Goal: Information Seeking & Learning: Learn about a topic

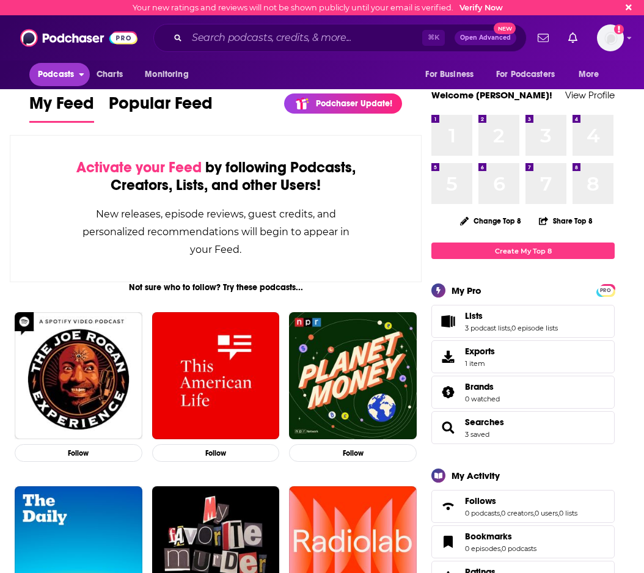
click at [62, 74] on span "Podcasts" at bounding box center [56, 74] width 36 height 17
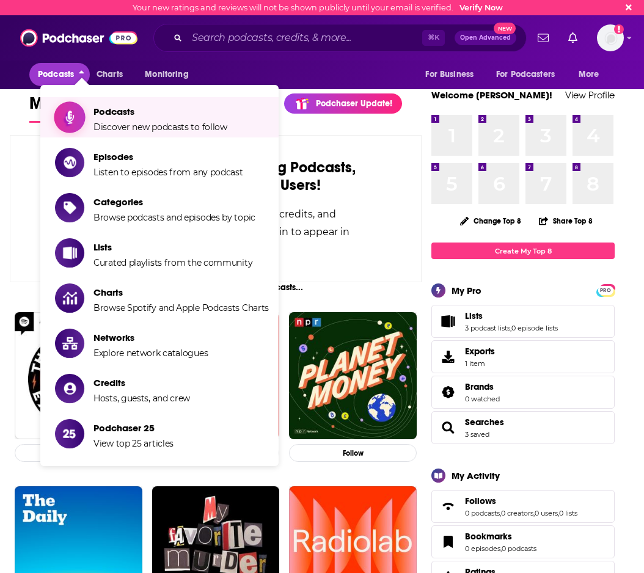
click at [136, 115] on span "Podcasts" at bounding box center [160, 112] width 134 height 12
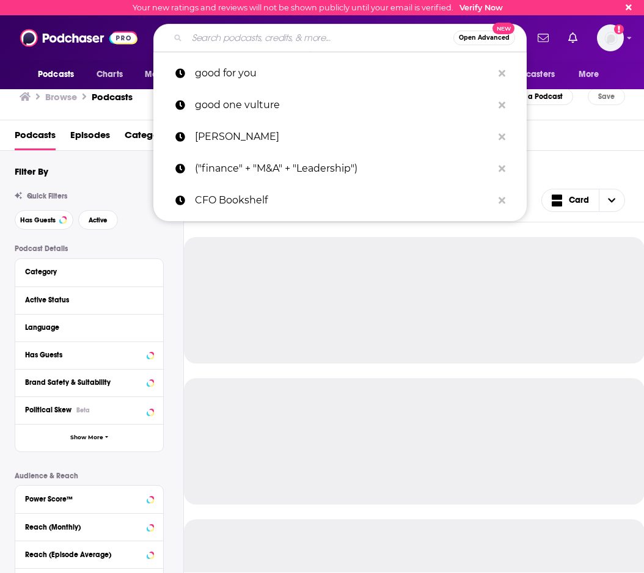
click at [258, 43] on input "Search podcasts, credits, & more..." at bounding box center [320, 38] width 266 height 20
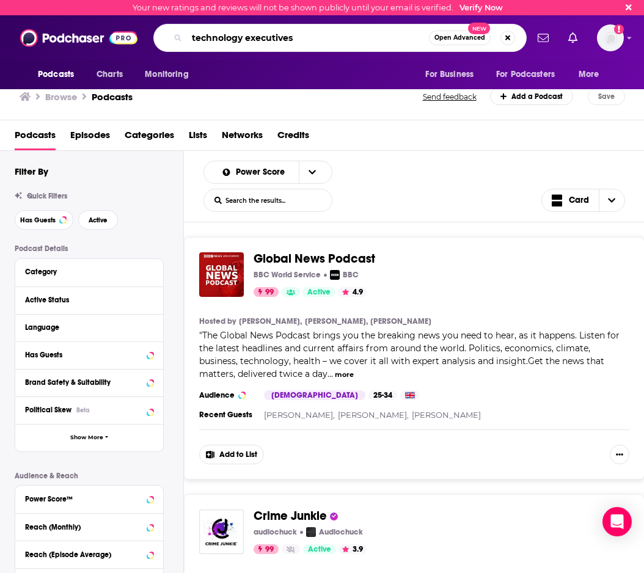
drag, startPoint x: 326, startPoint y: 31, endPoint x: 221, endPoint y: 36, distance: 105.2
click at [214, 35] on input "technology executives" at bounding box center [308, 38] width 242 height 20
drag, startPoint x: 303, startPoint y: 39, endPoint x: 177, endPoint y: 35, distance: 125.9
click at [177, 36] on div "technology executives Open Advanced New" at bounding box center [339, 38] width 373 height 28
type input "modern CTO"
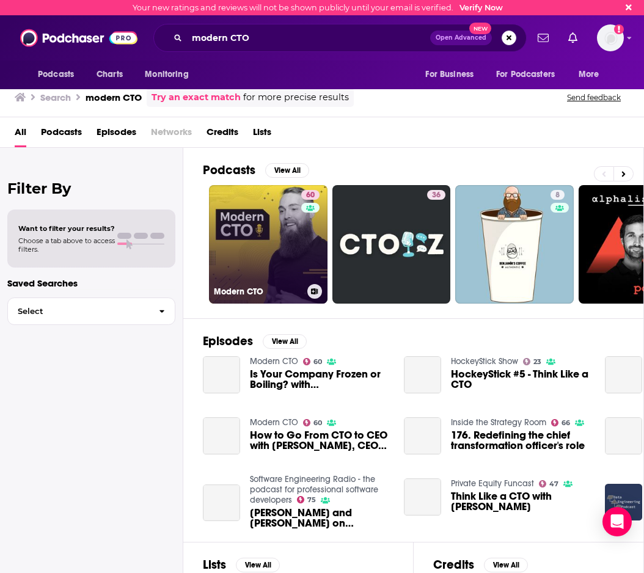
click at [260, 232] on link "60 Modern CTO" at bounding box center [268, 244] width 119 height 119
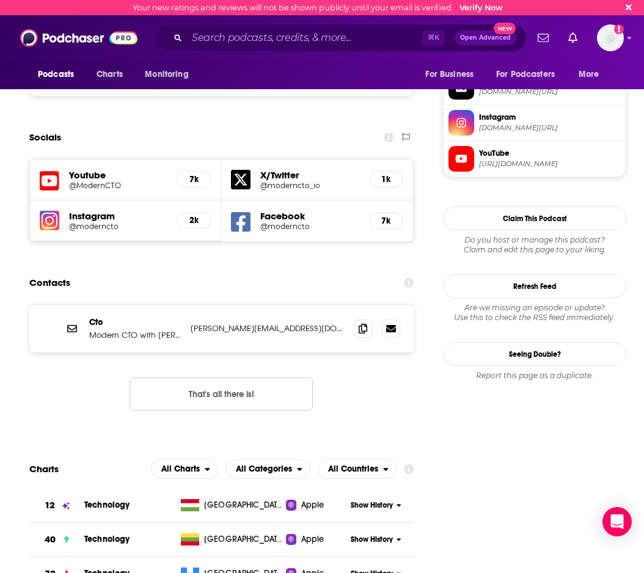
scroll to position [1073, 0]
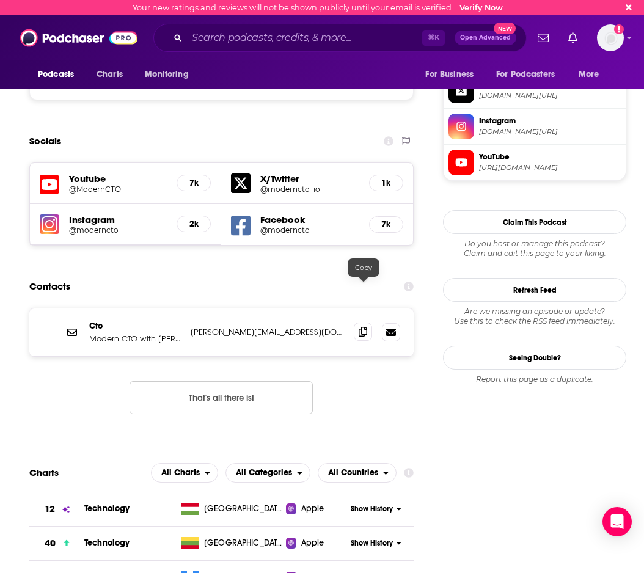
click at [362, 327] on icon at bounding box center [363, 332] width 9 height 10
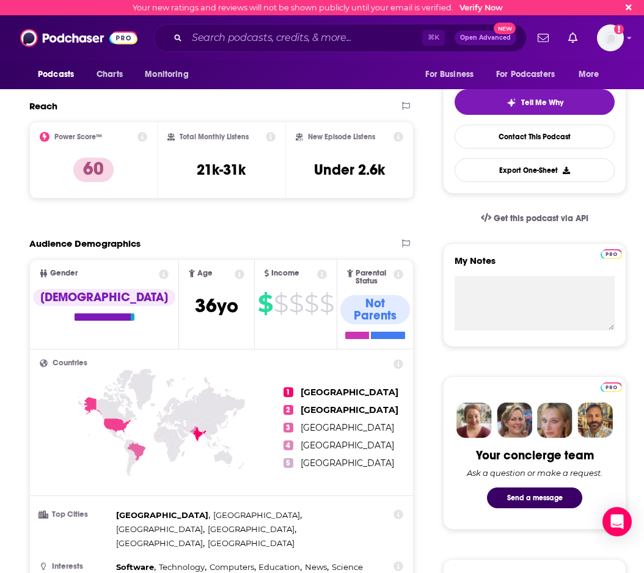
scroll to position [0, 0]
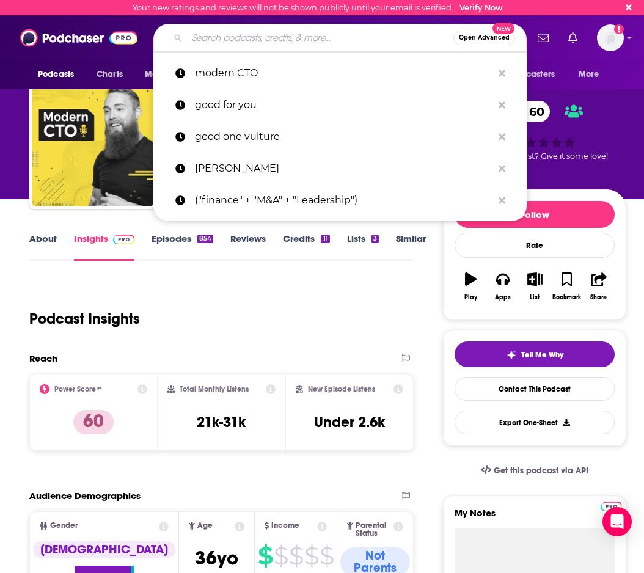
click at [287, 45] on input "Search podcasts, credits, & more..." at bounding box center [320, 38] width 266 height 20
paste input "The CTO Advisor Podcast"
type input "The CTO Advisor Podcast"
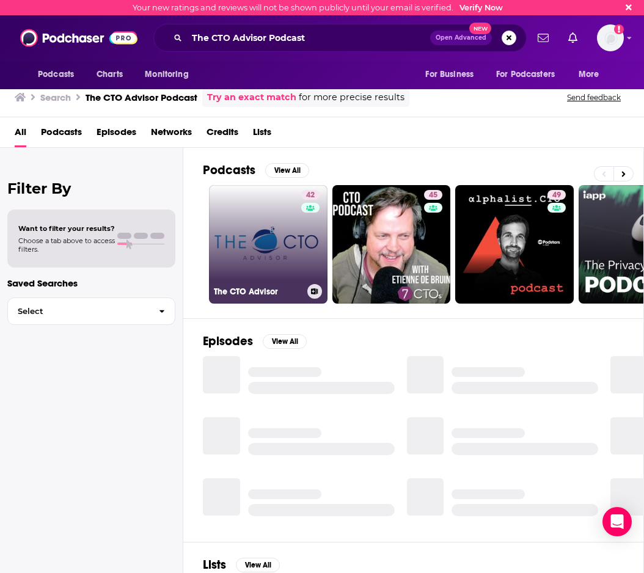
click at [260, 247] on link "42 The CTO Advisor" at bounding box center [268, 244] width 119 height 119
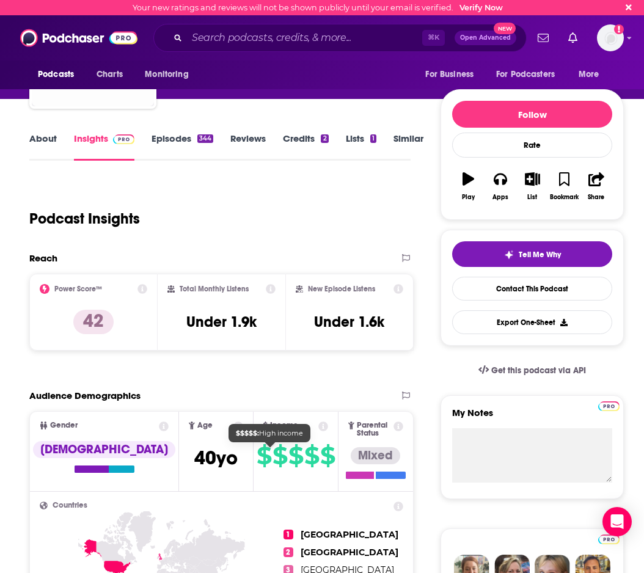
scroll to position [91, 0]
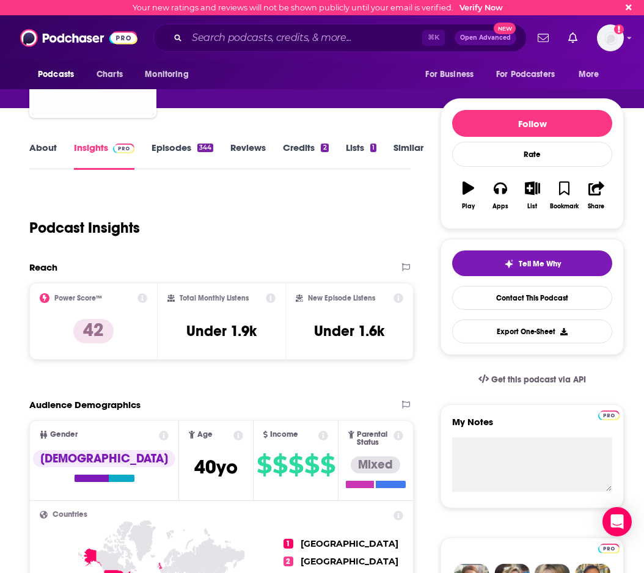
click at [175, 153] on link "Episodes 344" at bounding box center [183, 156] width 62 height 28
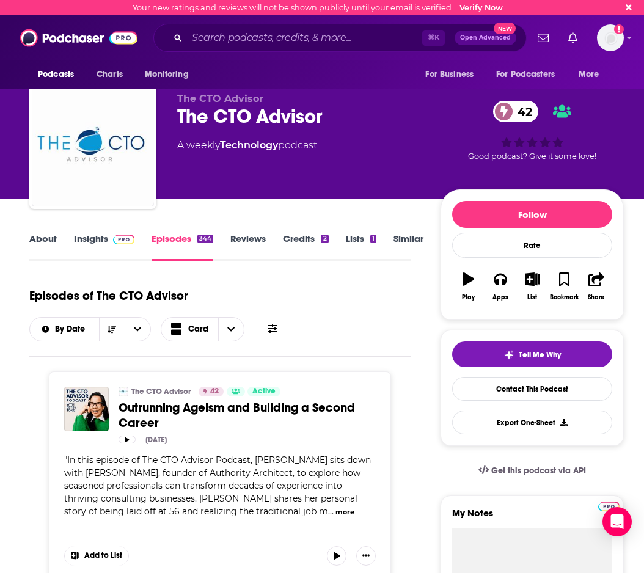
click at [85, 244] on link "Insights" at bounding box center [104, 247] width 60 height 28
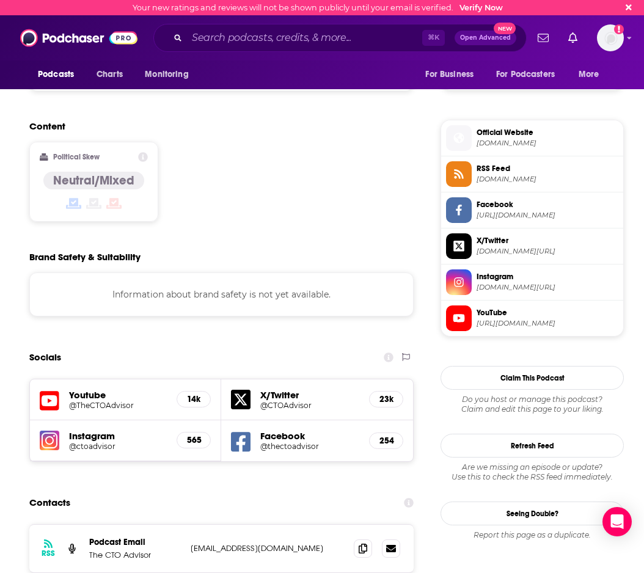
scroll to position [1025, 0]
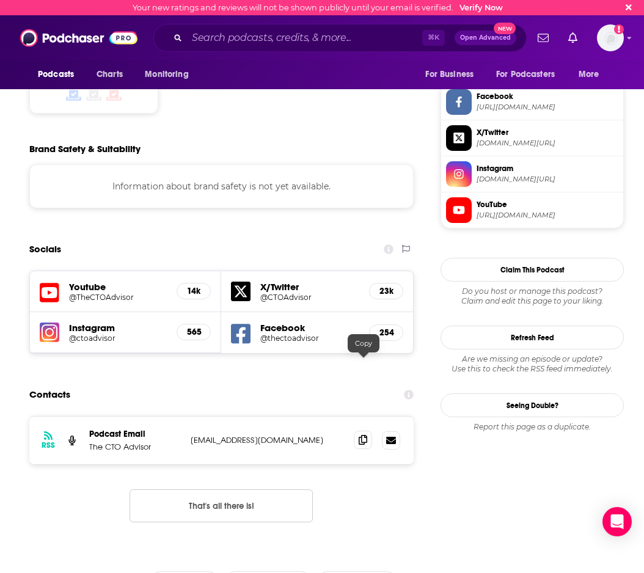
click at [356, 431] on span at bounding box center [363, 440] width 18 height 18
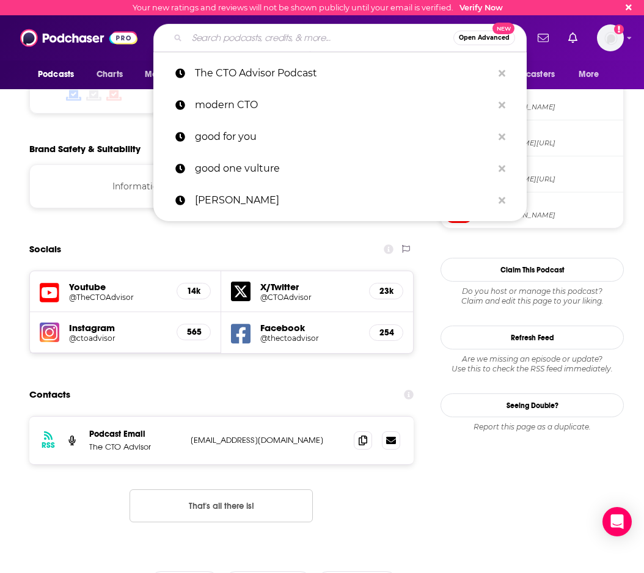
click at [285, 38] on input "Search podcasts, credits, & more..." at bounding box center [320, 38] width 266 height 20
paste input "CTO Confessions"
type input "CTO Confessions"
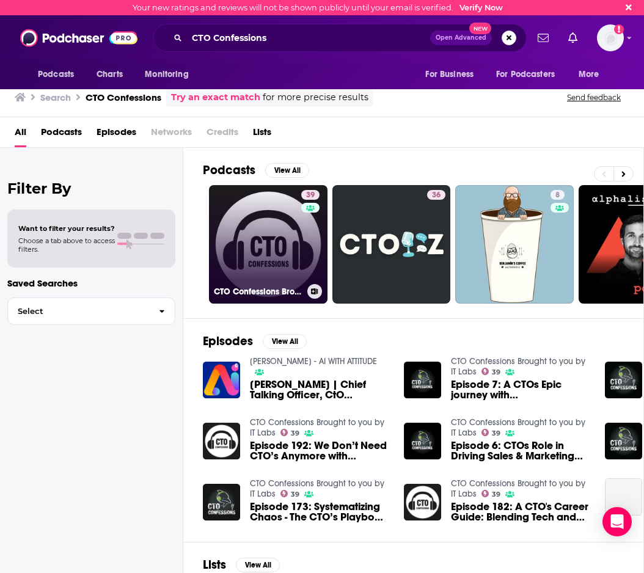
click at [277, 245] on link "39 CTO Confessions Brought to you by IT Labs" at bounding box center [268, 244] width 119 height 119
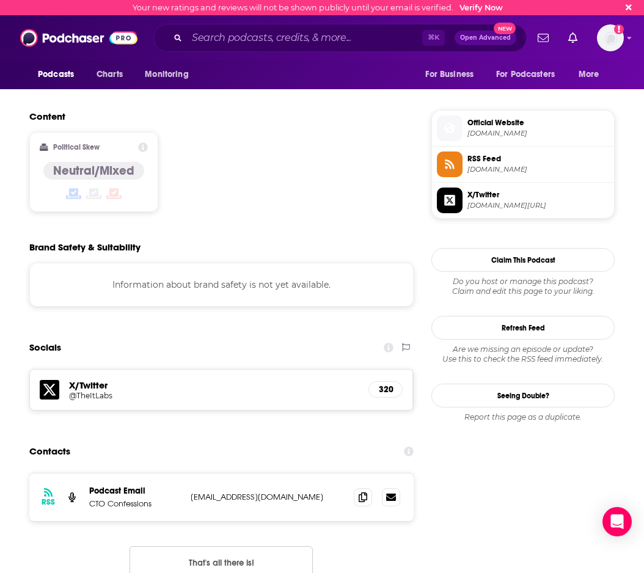
scroll to position [1068, 0]
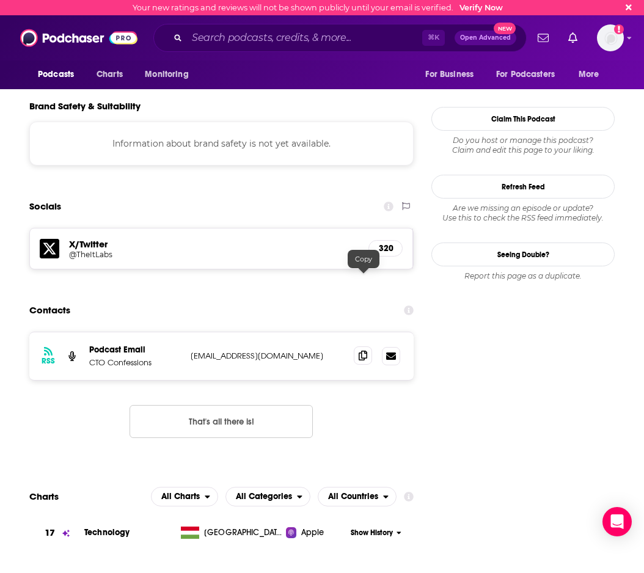
click at [359, 351] on icon at bounding box center [363, 356] width 9 height 10
click at [249, 32] on input "Search podcasts, credits, & more..." at bounding box center [304, 38] width 235 height 20
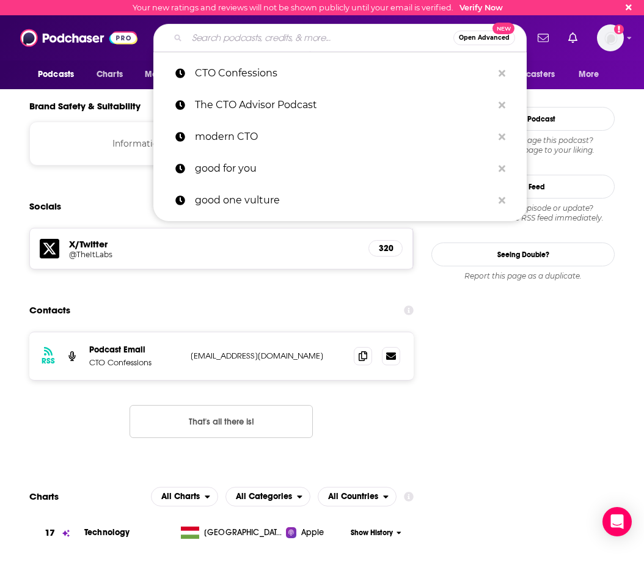
paste input "alphalist.CTO Podcast"
type input "alphalist.CTO Podcast"
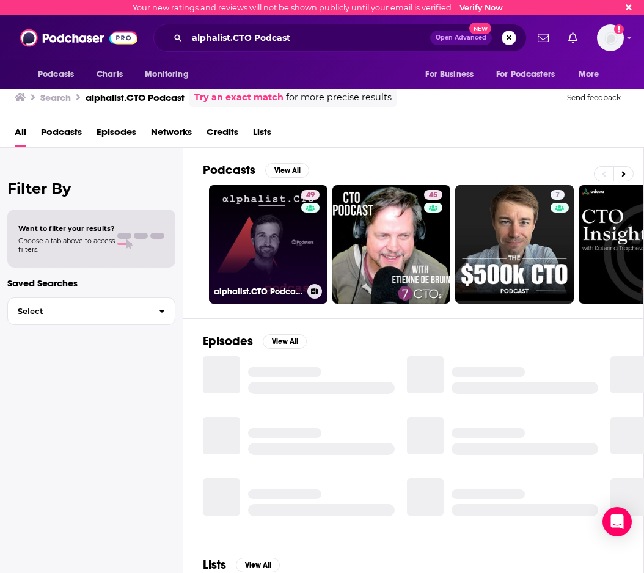
click at [243, 249] on link "49 alphalist.CTO Podcast - For CTOs and Technical Leaders" at bounding box center [268, 244] width 119 height 119
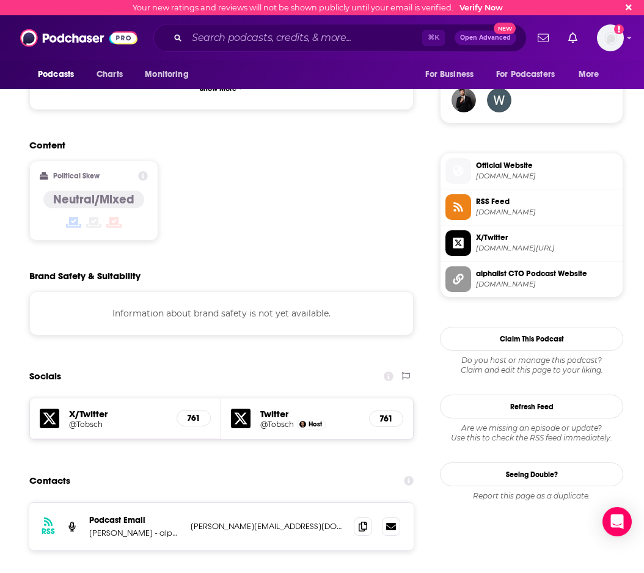
scroll to position [913, 0]
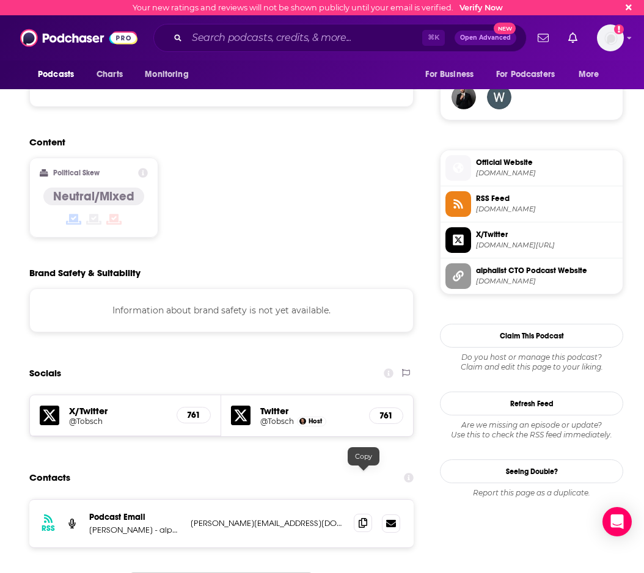
click at [363, 518] on icon at bounding box center [363, 523] width 9 height 10
click at [249, 38] on input "Search podcasts, credits, & more..." at bounding box center [304, 38] width 235 height 20
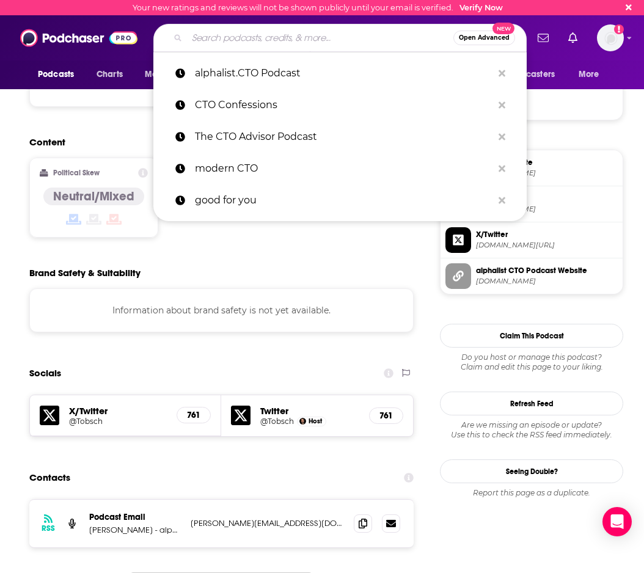
paste input "The CTO Playbook"
type input "The CTO Playbook"
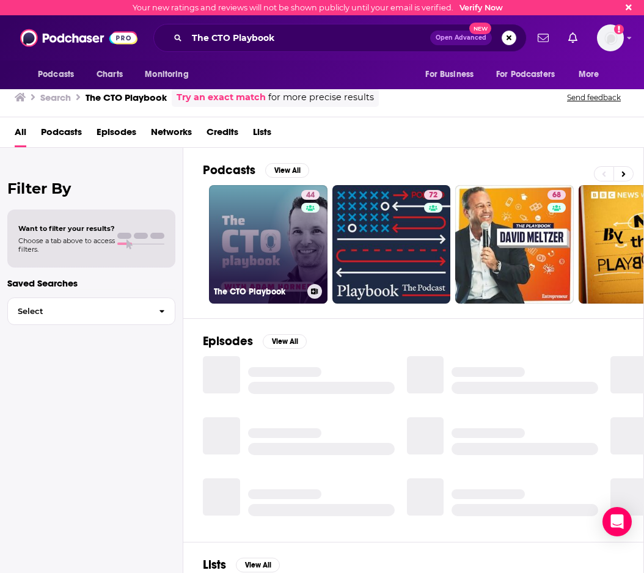
click at [266, 238] on link "44 The CTO Playbook" at bounding box center [268, 244] width 119 height 119
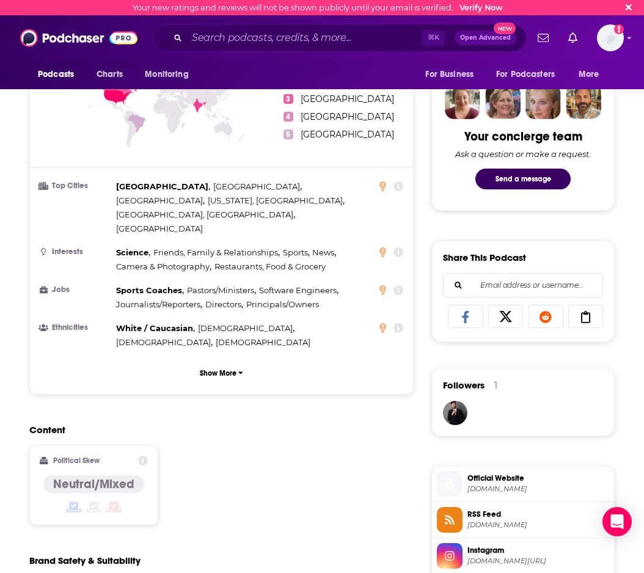
scroll to position [868, 0]
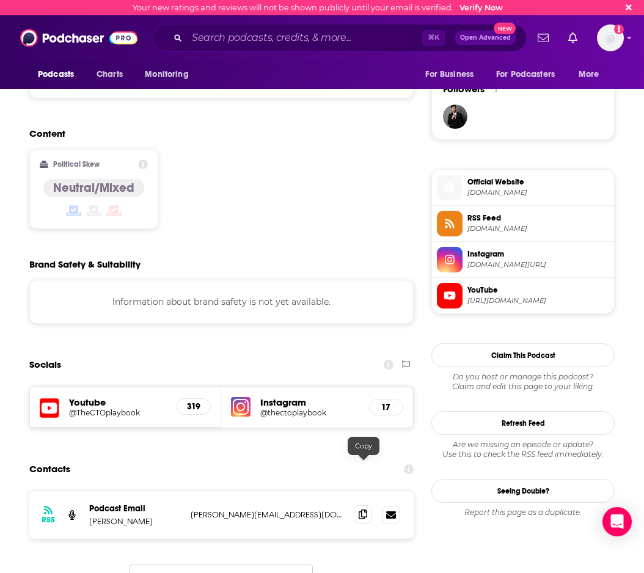
click at [362, 505] on span at bounding box center [363, 514] width 18 height 18
click at [265, 42] on input "Search podcasts, credits, & more..." at bounding box center [304, 38] width 235 height 20
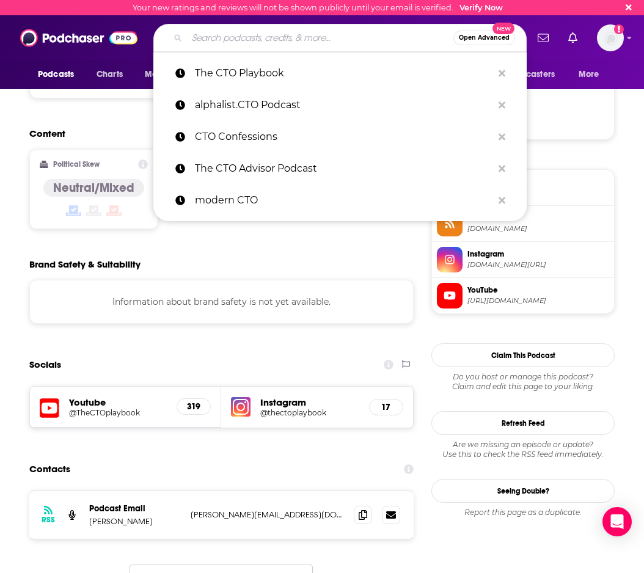
paste input "Technovation"
type input "Technovation"
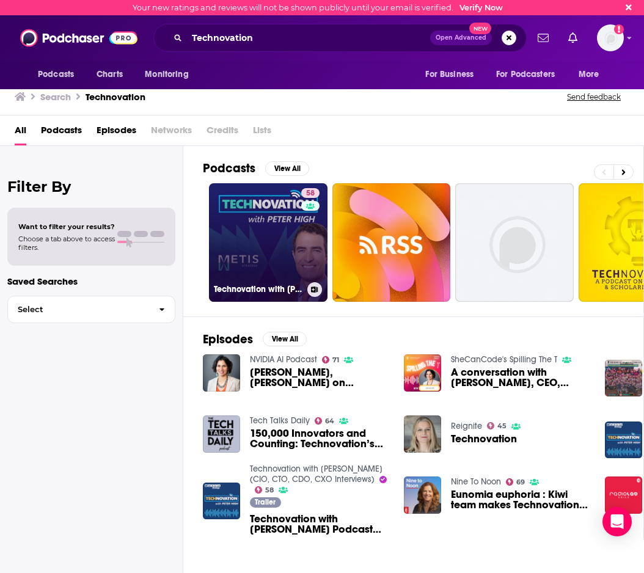
click at [265, 227] on link "58 Technovation with Peter High (CIO, CTO, CDO, CXO Interviews)" at bounding box center [268, 242] width 119 height 119
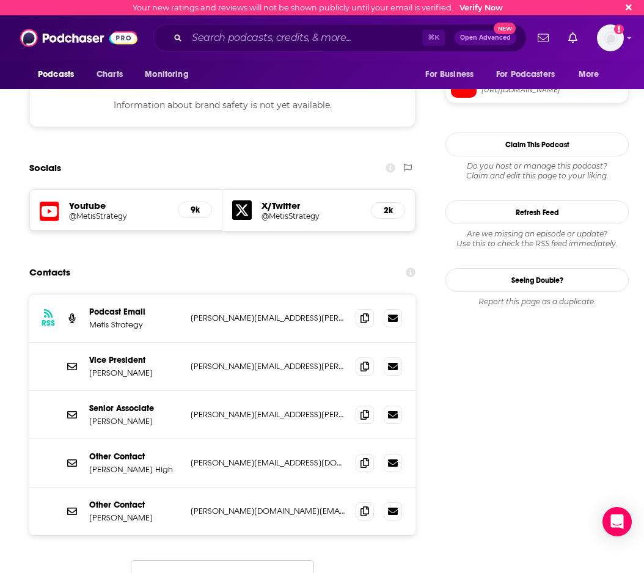
scroll to position [1094, 0]
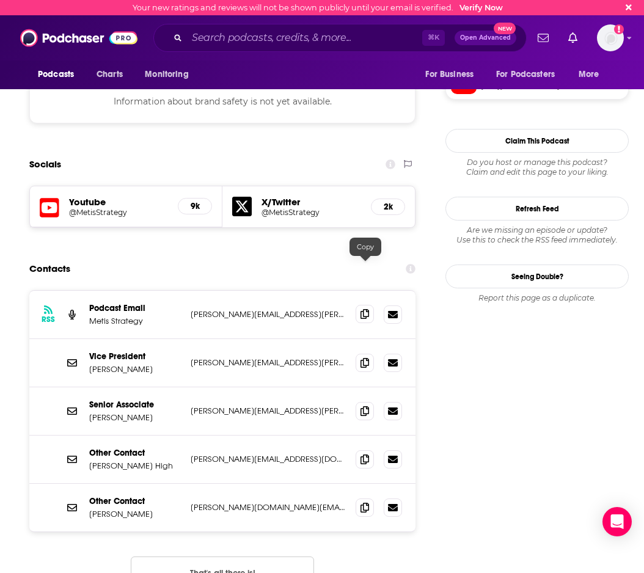
click at [357, 305] on span at bounding box center [365, 314] width 18 height 18
click at [288, 33] on input "Search podcasts, credits, & more..." at bounding box center [304, 38] width 235 height 20
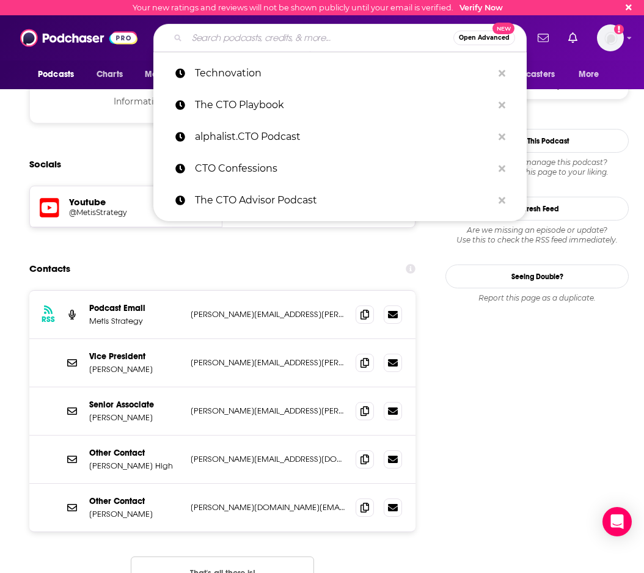
paste input "CXOTalk"
type input "CXOTalk"
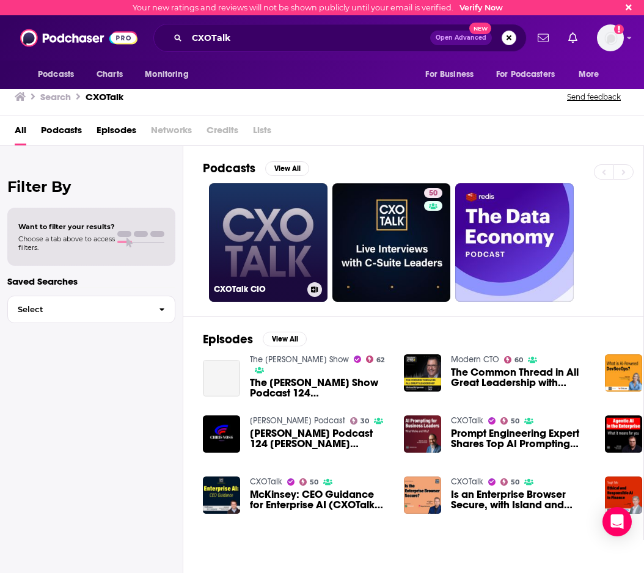
click at [268, 243] on link "CXOTalk CIO" at bounding box center [268, 242] width 119 height 119
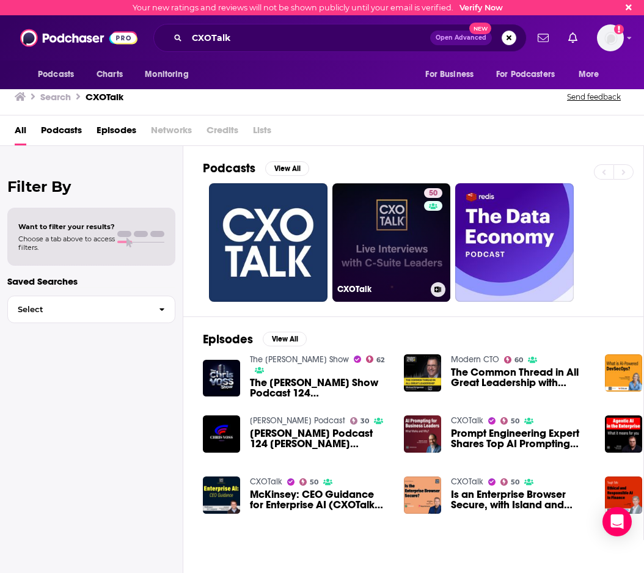
click at [385, 266] on link "50 CXOTalk" at bounding box center [391, 242] width 119 height 119
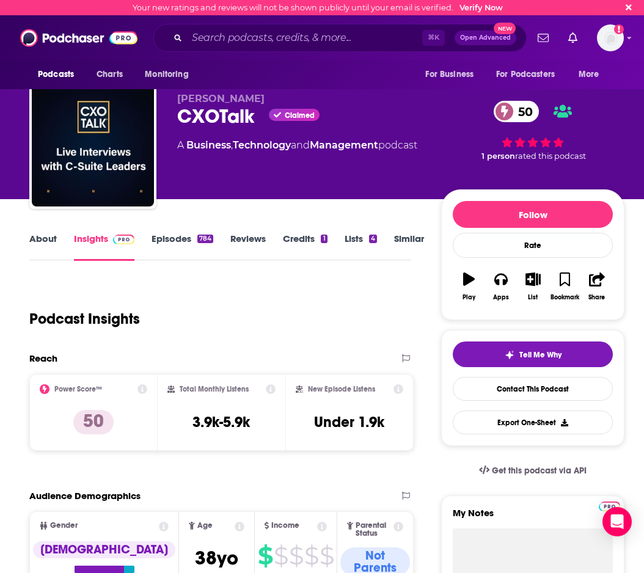
click at [173, 234] on link "Episodes 784" at bounding box center [183, 247] width 62 height 28
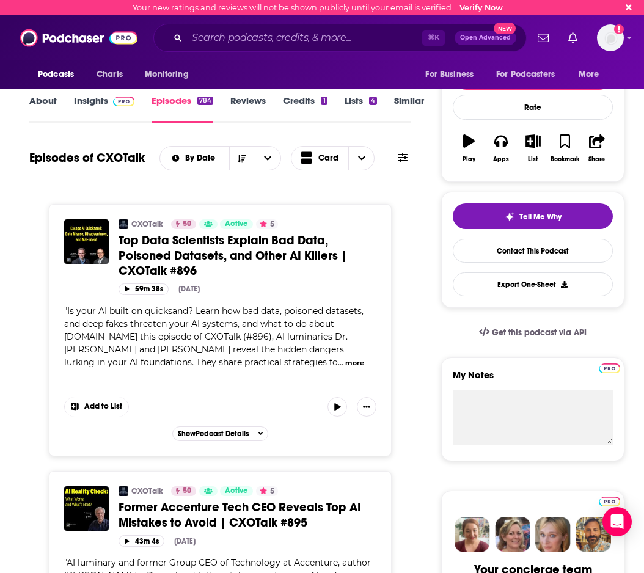
scroll to position [132, 0]
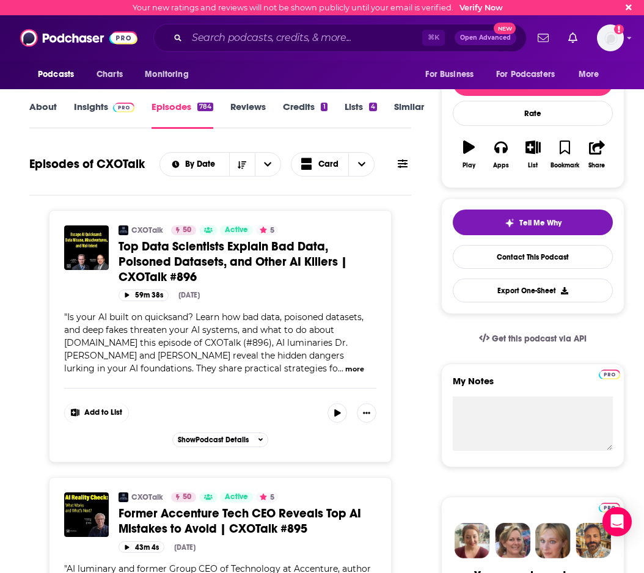
click at [98, 114] on link "Insights" at bounding box center [104, 115] width 60 height 28
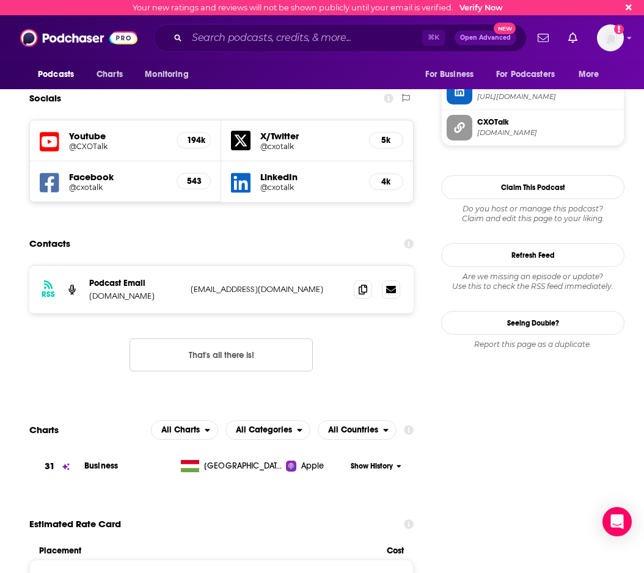
scroll to position [1166, 0]
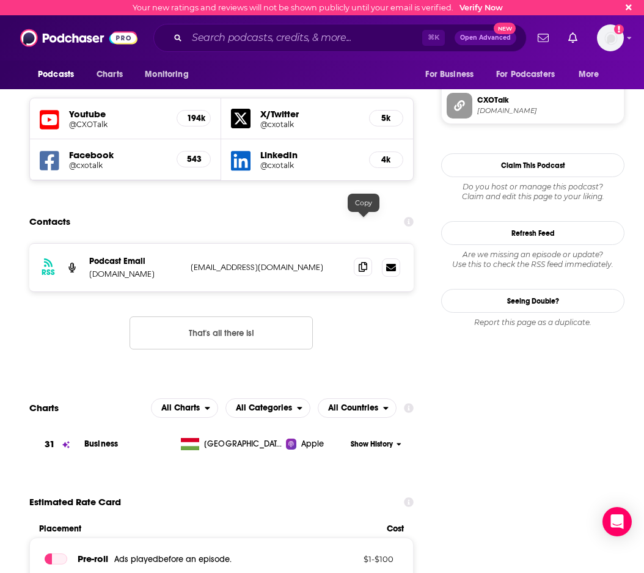
click at [364, 262] on icon at bounding box center [363, 267] width 9 height 10
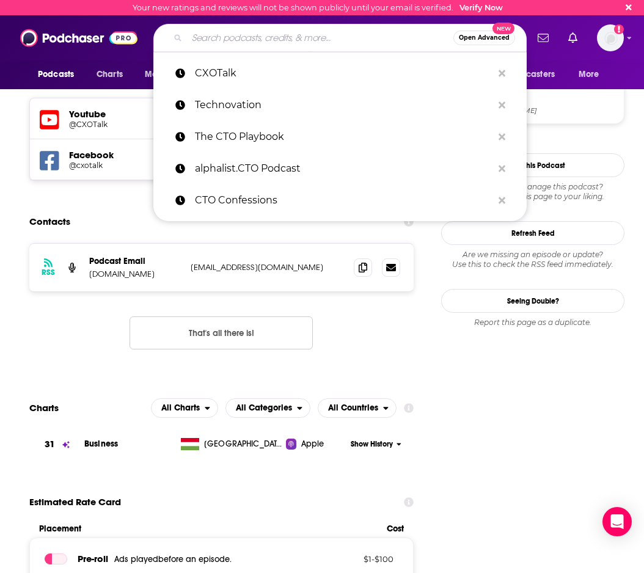
click at [272, 40] on input "Search podcasts, credits, & more..." at bounding box center [320, 38] width 266 height 20
paste input "The Engineering Leadership Podcast"
type input "The Engineering Leadership Podcast"
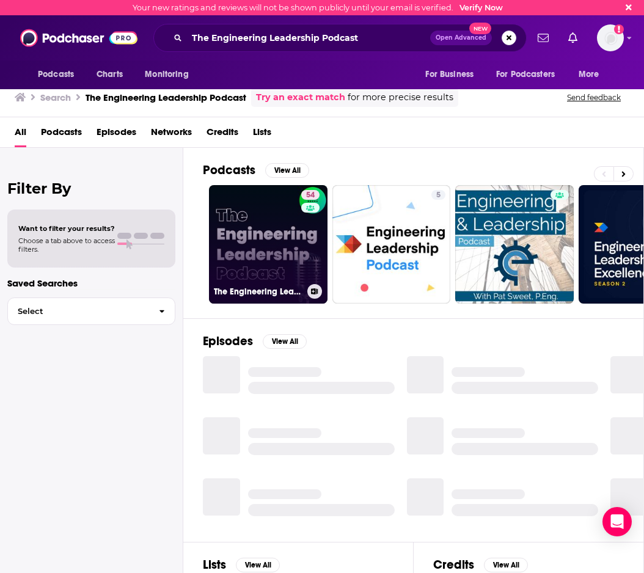
click at [263, 219] on link "54 The Engineering Leadership Podcast" at bounding box center [268, 244] width 119 height 119
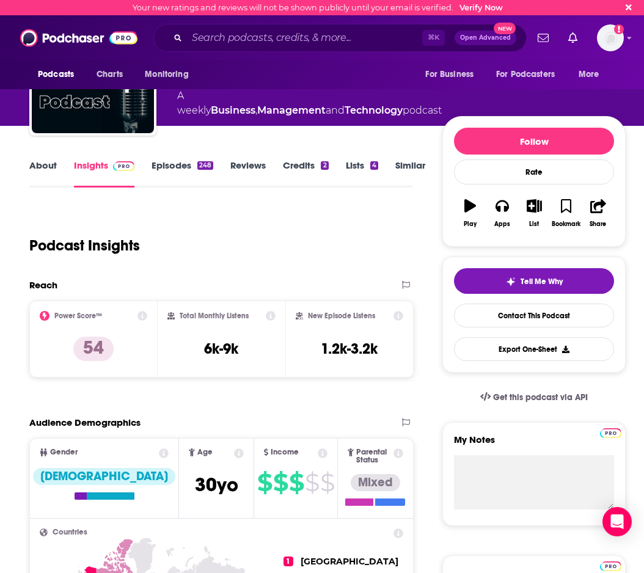
scroll to position [76, 0]
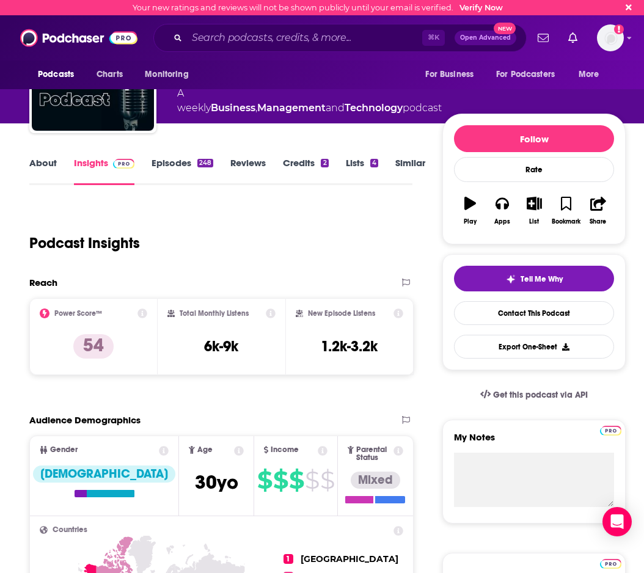
click at [169, 172] on link "Episodes 248" at bounding box center [183, 171] width 62 height 28
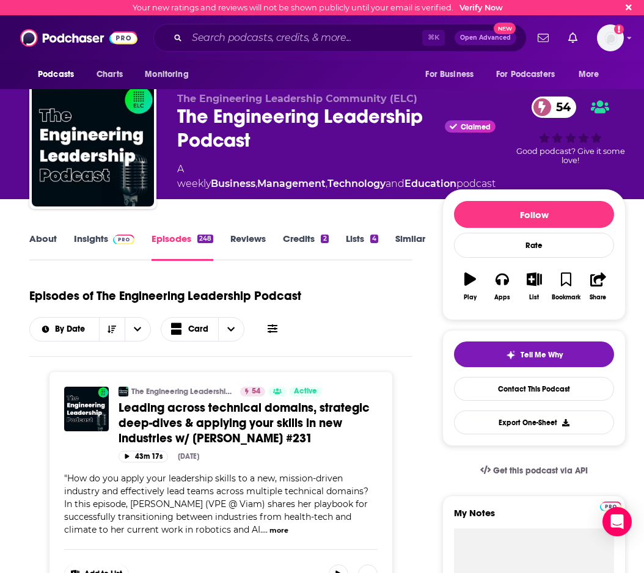
click at [98, 241] on link "Insights" at bounding box center [104, 247] width 60 height 28
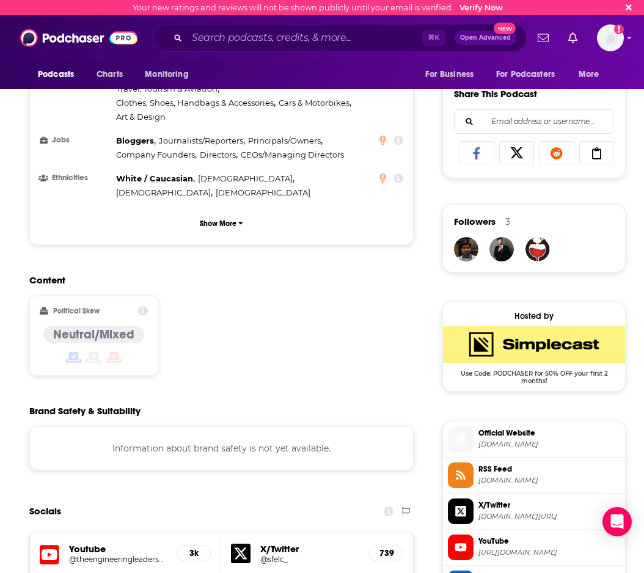
scroll to position [1033, 0]
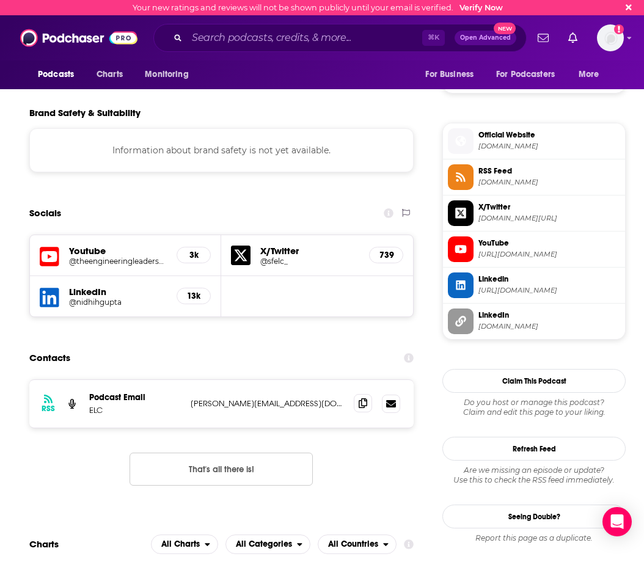
click at [356, 394] on span at bounding box center [363, 403] width 18 height 18
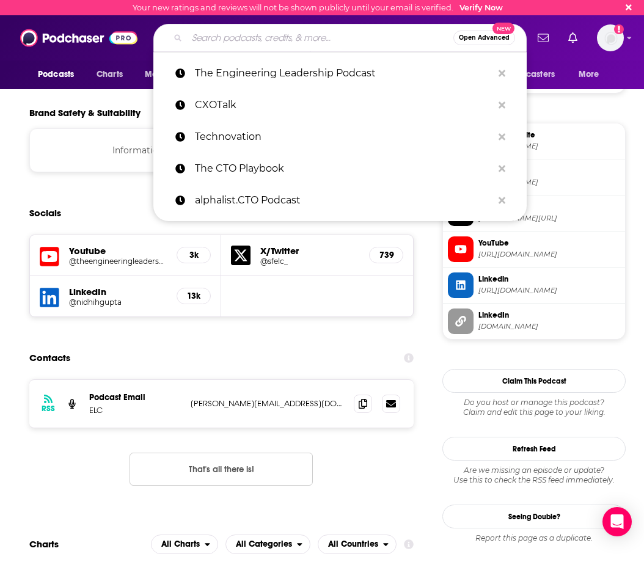
click at [273, 31] on input "Search podcasts, credits, & more..." at bounding box center [320, 38] width 266 height 20
paste input "Dev Interrupted"
type input "Dev Interrupted"
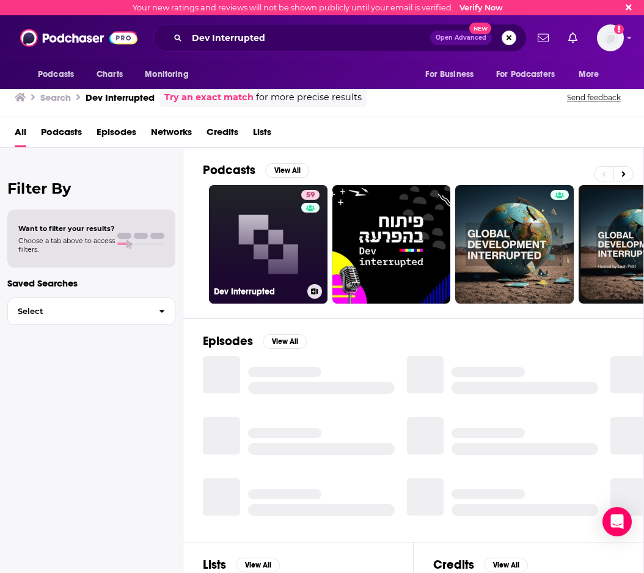
click at [260, 221] on link "59 Dev Interrupted" at bounding box center [268, 244] width 119 height 119
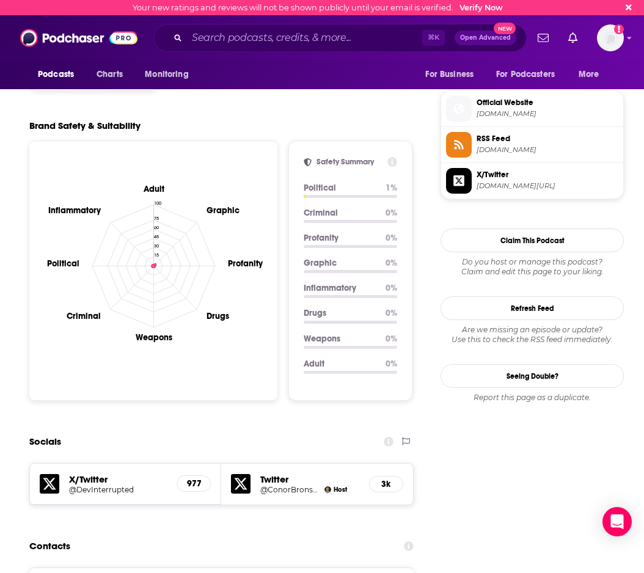
scroll to position [1064, 0]
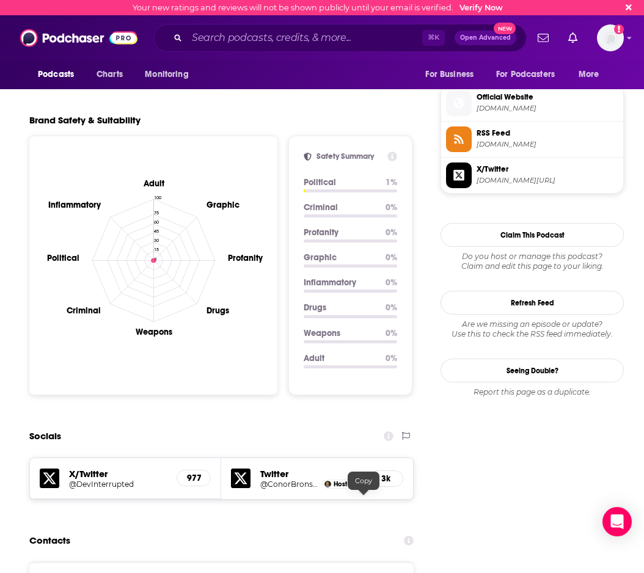
click at [241, 49] on div "⌘ K Open Advanced New" at bounding box center [339, 38] width 373 height 28
click at [235, 34] on input "Search podcasts, credits, & more..." at bounding box center [304, 38] width 235 height 20
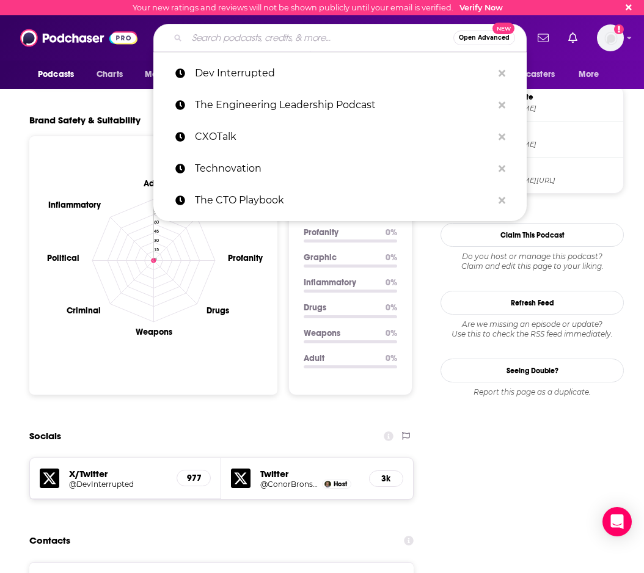
paste input "Data Engineering Podcast"
type input "Data Engineering Podcast"
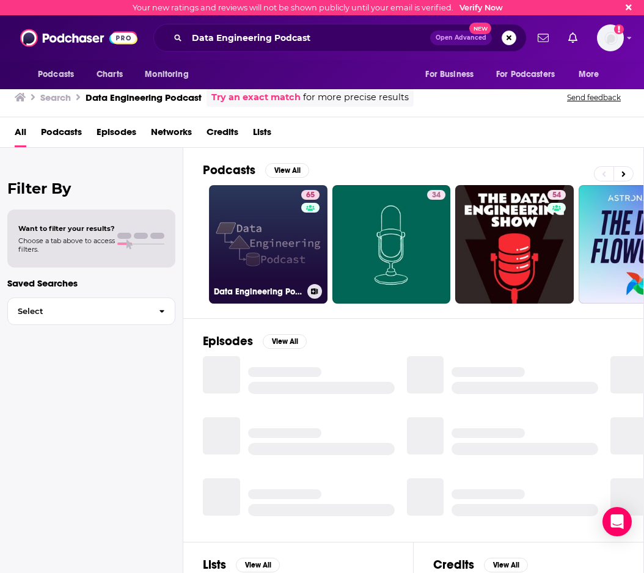
click at [255, 230] on link "65 Data Engineering Podcast" at bounding box center [268, 244] width 119 height 119
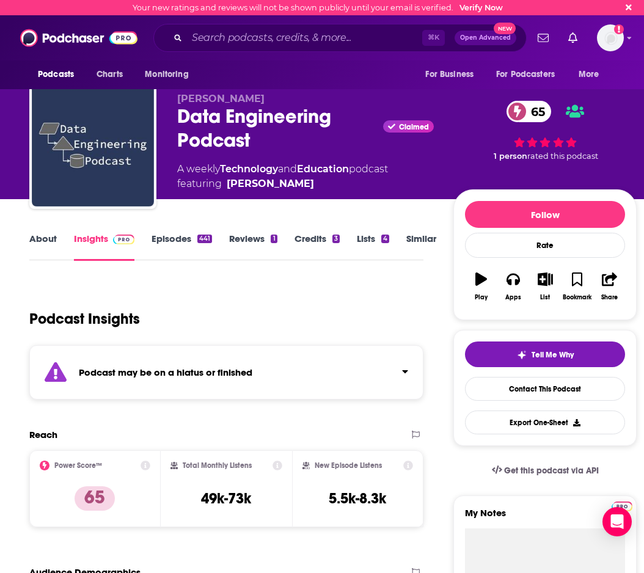
click at [154, 249] on link "Episodes 441" at bounding box center [182, 247] width 60 height 28
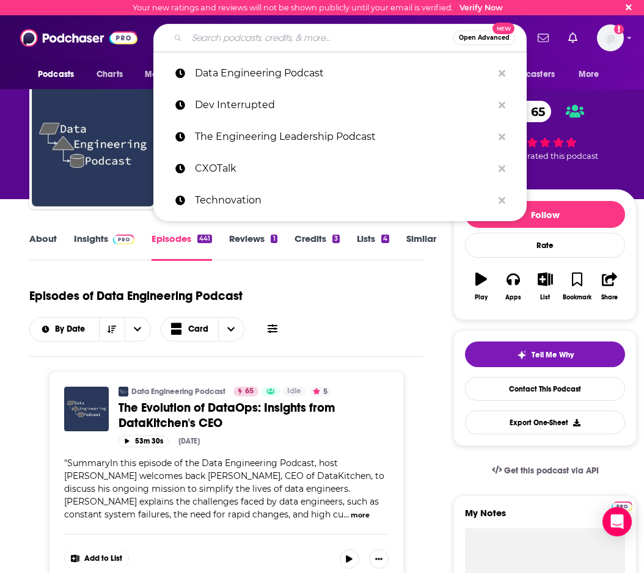
click at [226, 34] on input "Search podcasts, credits, & more..." at bounding box center [320, 38] width 266 height 20
paste input "The Data Chief Podcast"
type input "The Data Chief Podcast"
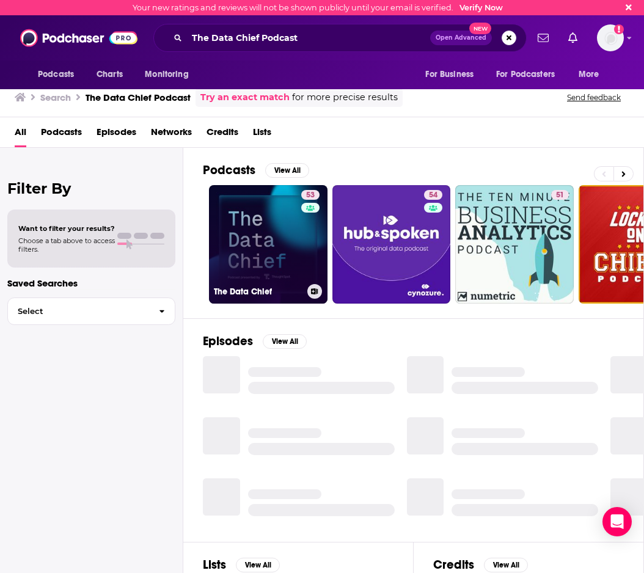
click at [277, 230] on link "53 The Data Chief" at bounding box center [268, 244] width 119 height 119
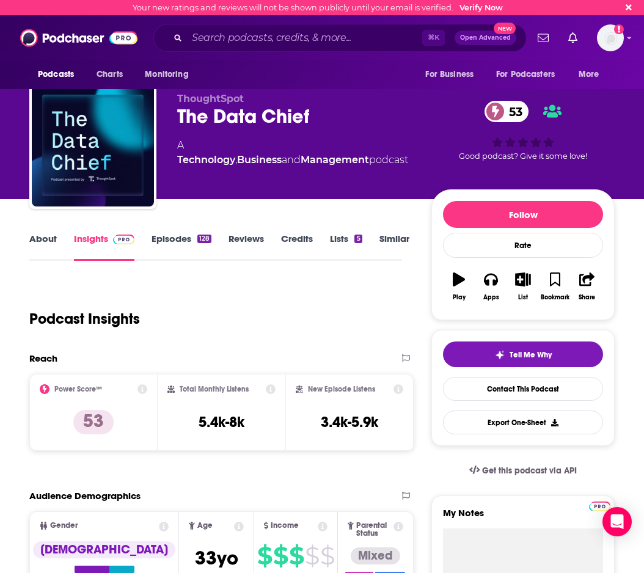
click at [153, 241] on link "Episodes 128" at bounding box center [182, 247] width 60 height 28
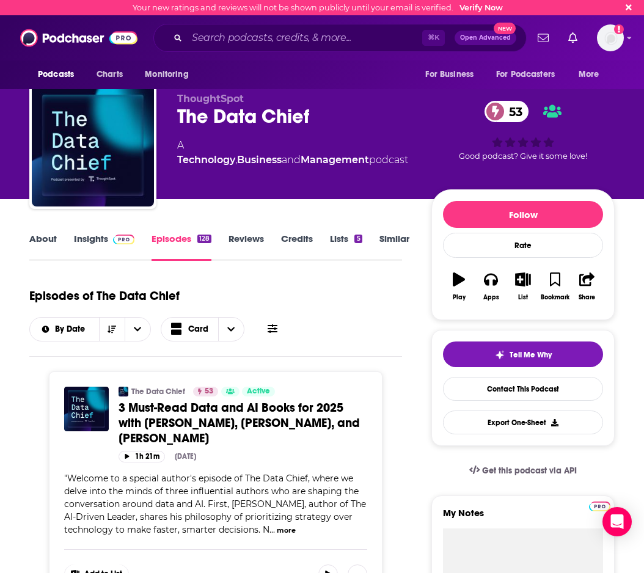
click at [98, 238] on link "Insights" at bounding box center [104, 247] width 60 height 28
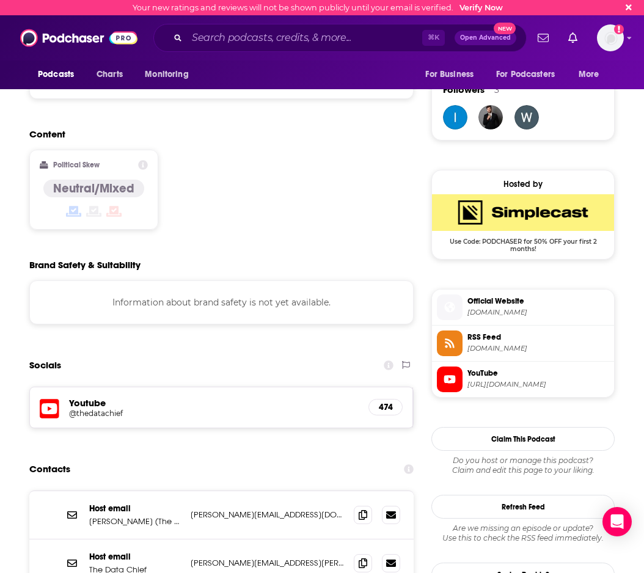
scroll to position [868, 0]
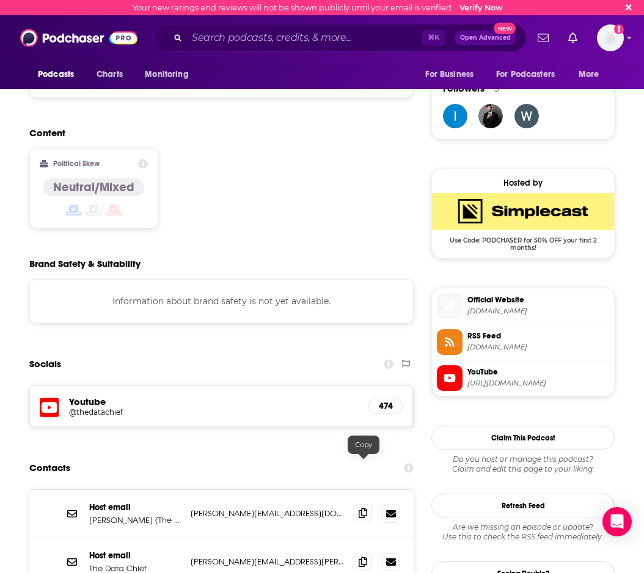
click at [355, 504] on span at bounding box center [363, 513] width 18 height 18
drag, startPoint x: 283, startPoint y: 34, endPoint x: 249, endPoint y: 42, distance: 34.7
click at [283, 34] on input "Search podcasts, credits, & more..." at bounding box center [304, 38] width 235 height 20
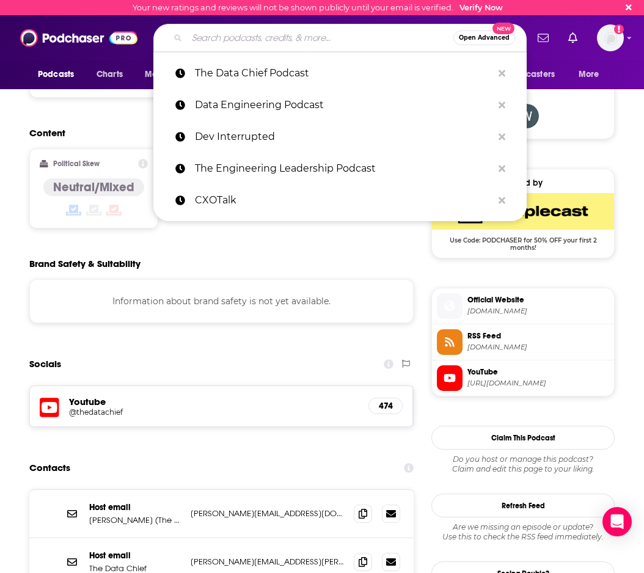
paste input "The Intelligent Leader: Insights for the Data-Driven Executive"
type input "The Intelligent Leader: Insights for the Data-Driven Executive"
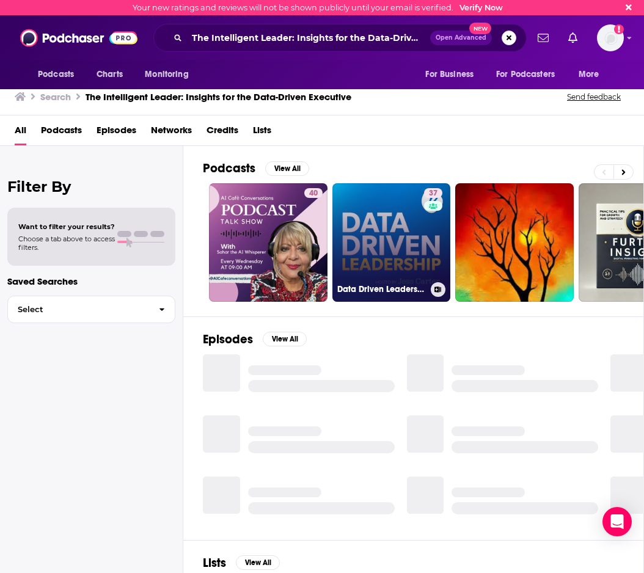
click at [346, 233] on link "37 Data Driven Leadership" at bounding box center [391, 242] width 119 height 119
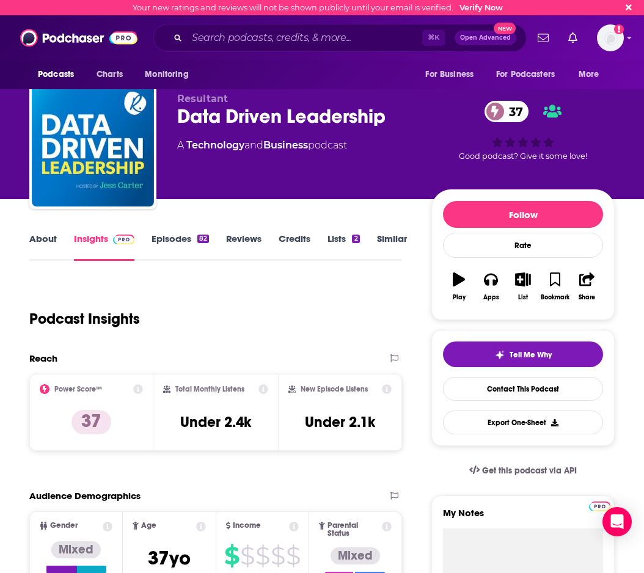
click at [168, 241] on link "Episodes 82" at bounding box center [180, 247] width 57 height 28
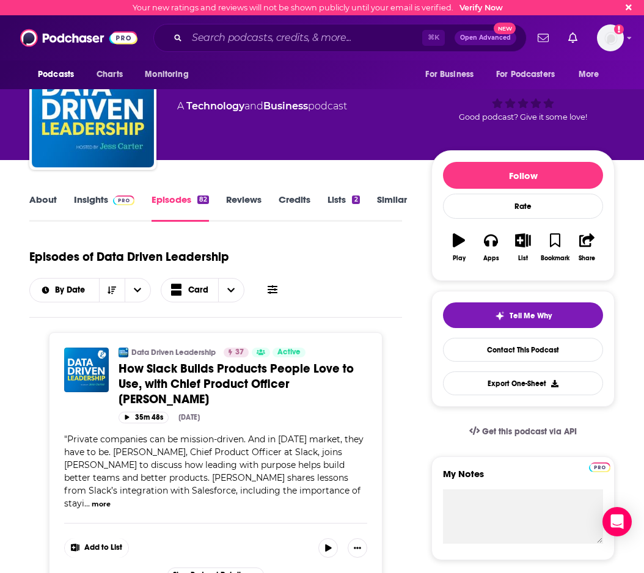
scroll to position [40, 0]
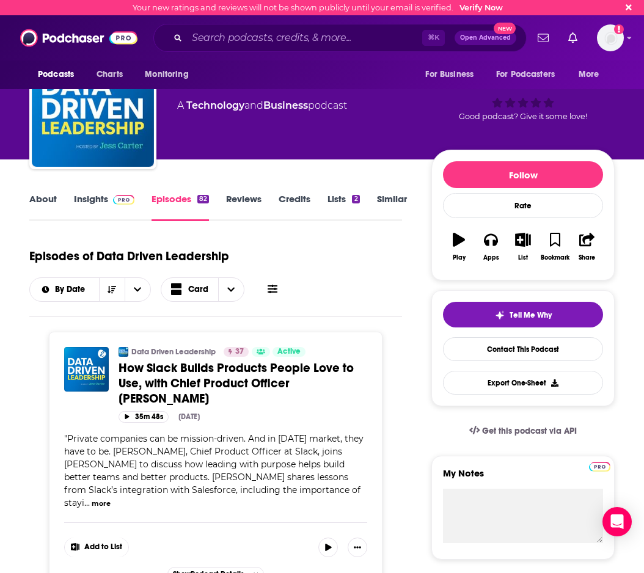
click at [101, 206] on link "Insights" at bounding box center [104, 207] width 60 height 28
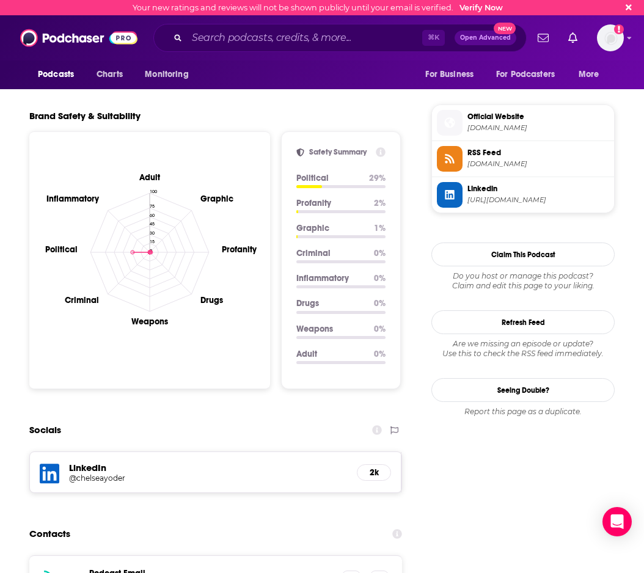
scroll to position [1179, 0]
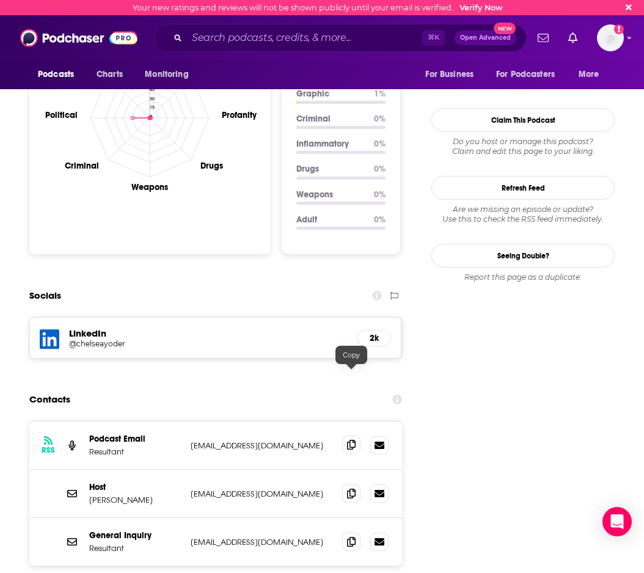
click at [351, 440] on icon at bounding box center [351, 445] width 9 height 10
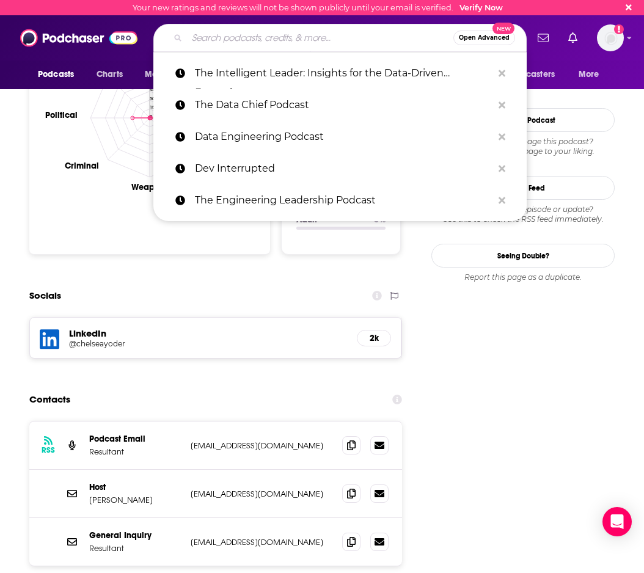
click at [258, 43] on input "Search podcasts, credits, & more..." at bounding box center [320, 38] width 266 height 20
paste input "The Data Engineering Show"
type input "The Data Engineering Show"
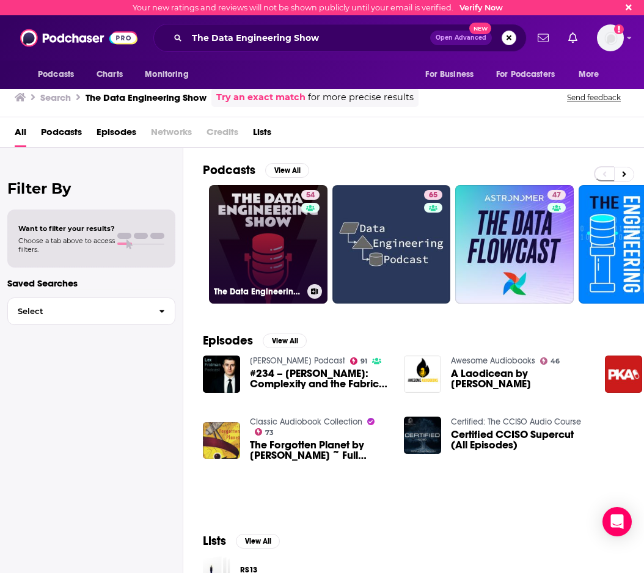
click at [270, 227] on link "54 The Data Engineering Show" at bounding box center [268, 244] width 119 height 119
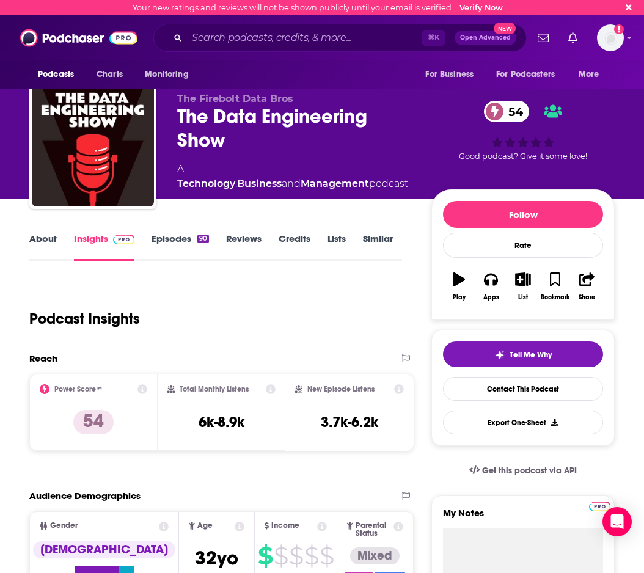
click at [165, 236] on link "Episodes 90" at bounding box center [180, 247] width 57 height 28
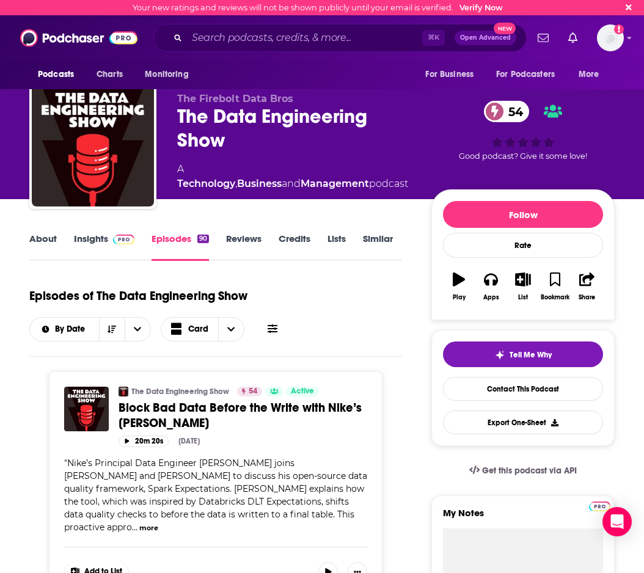
click at [92, 239] on link "Insights" at bounding box center [104, 247] width 60 height 28
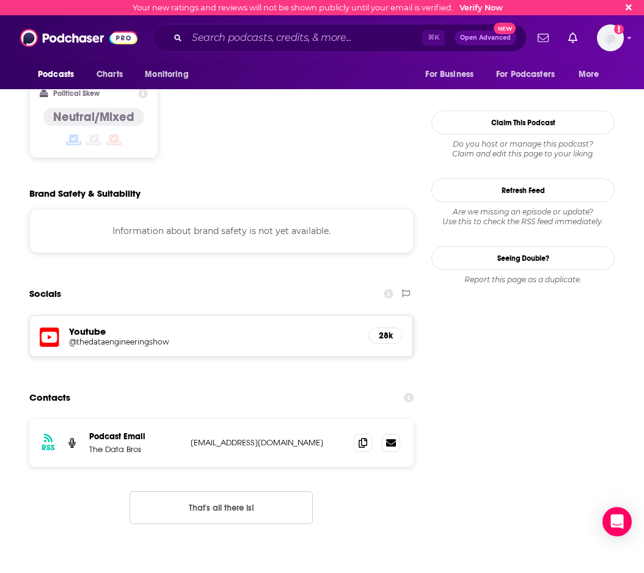
scroll to position [968, 0]
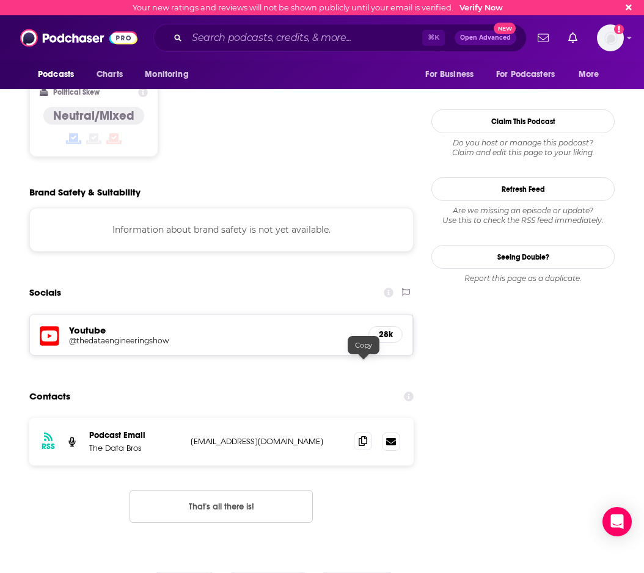
click at [362, 436] on icon at bounding box center [363, 441] width 9 height 10
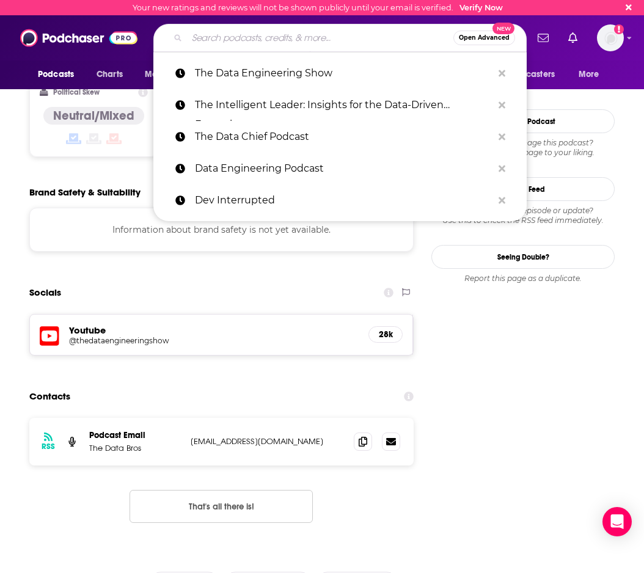
drag, startPoint x: 260, startPoint y: 35, endPoint x: 228, endPoint y: 49, distance: 34.7
click at [258, 36] on input "Search podcasts, credits, & more..." at bounding box center [320, 38] width 266 height 20
paste input "The Intelligent Leader: Insights for the Data-Driven Executive"
type input "The Intelligent Leader: Insights for the Data-Driven Executive"
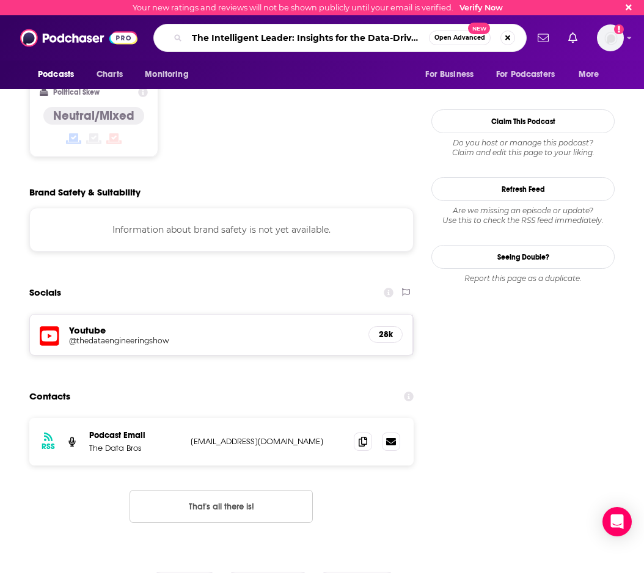
scroll to position [0, 43]
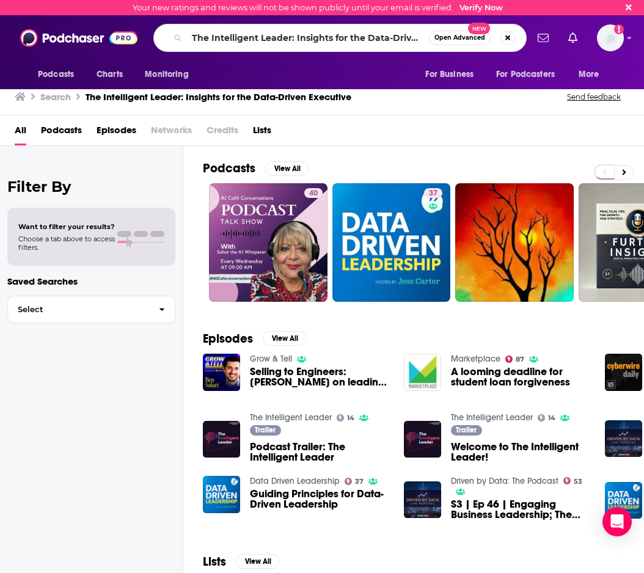
click at [551, 123] on div "All Podcasts Episodes Networks Credits Lists" at bounding box center [325, 132] width 620 height 25
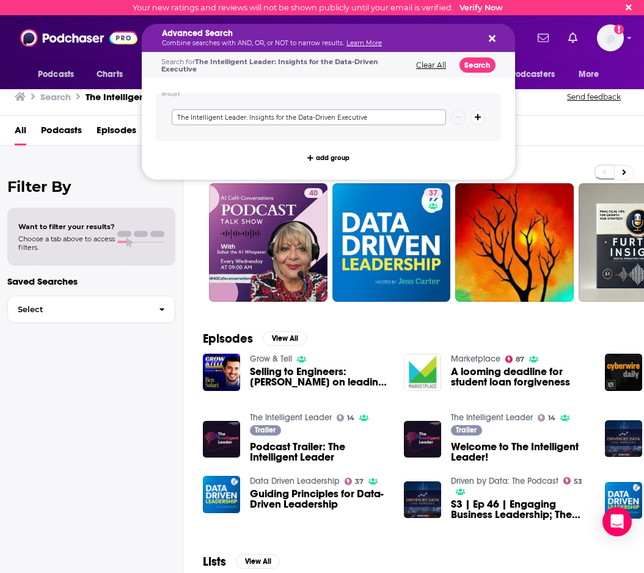
drag, startPoint x: 378, startPoint y: 113, endPoint x: 303, endPoint y: 113, distance: 75.1
click at [303, 113] on input "The Intelligent Leader: Insights for the Data-Driven Executive" at bounding box center [309, 117] width 274 height 16
drag, startPoint x: 244, startPoint y: 116, endPoint x: 394, endPoint y: 117, distance: 149.7
click at [394, 117] on input "The Intelligent Leader: Insights for the Data-Driven Executive" at bounding box center [309, 117] width 274 height 16
type input "The Intelligent Leader"
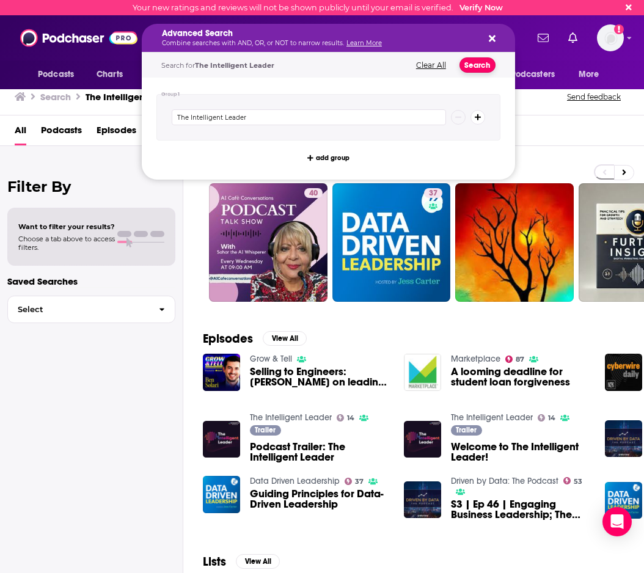
click at [479, 68] on button "Search" at bounding box center [477, 64] width 36 height 15
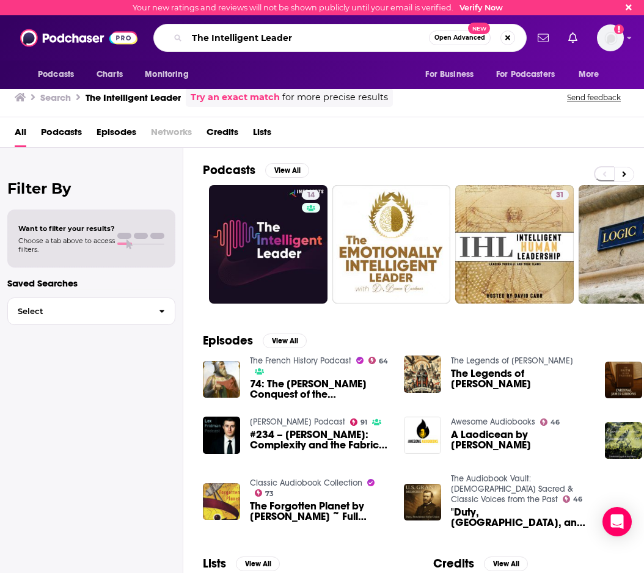
click at [193, 35] on input "The Intelligent Leader" at bounding box center [308, 38] width 242 height 20
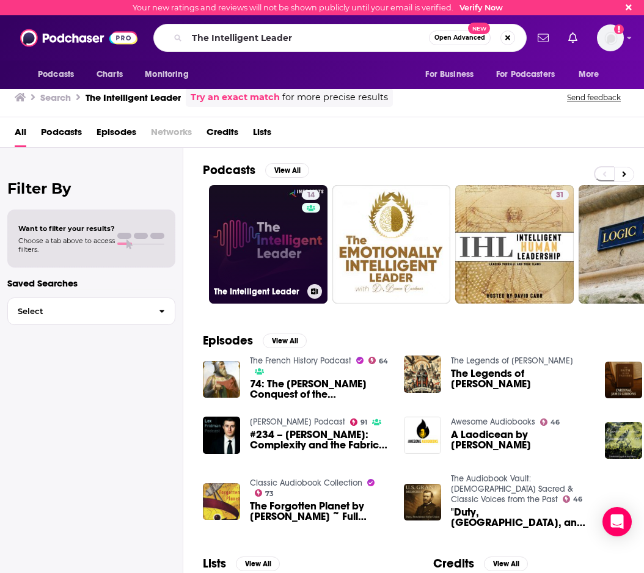
click at [284, 232] on link "14 The Intelligent Leader" at bounding box center [268, 244] width 119 height 119
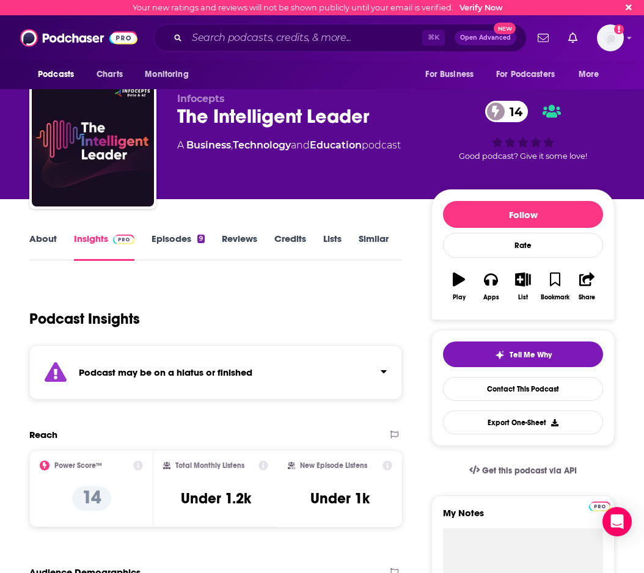
click at [173, 245] on link "Episodes 9" at bounding box center [178, 247] width 53 height 28
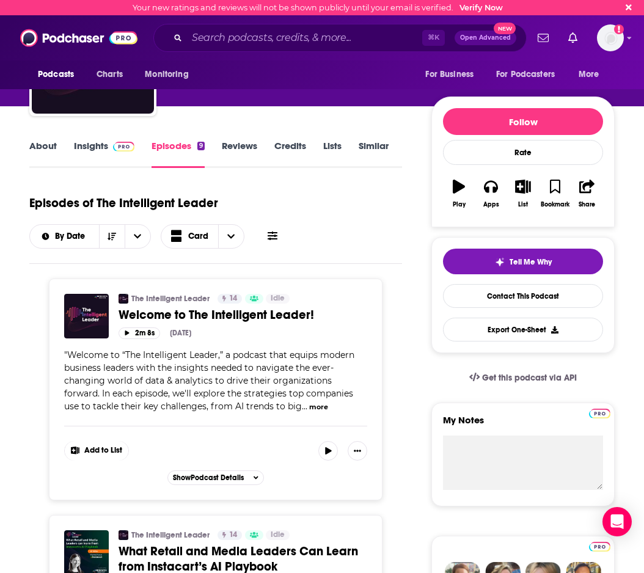
scroll to position [74, 0]
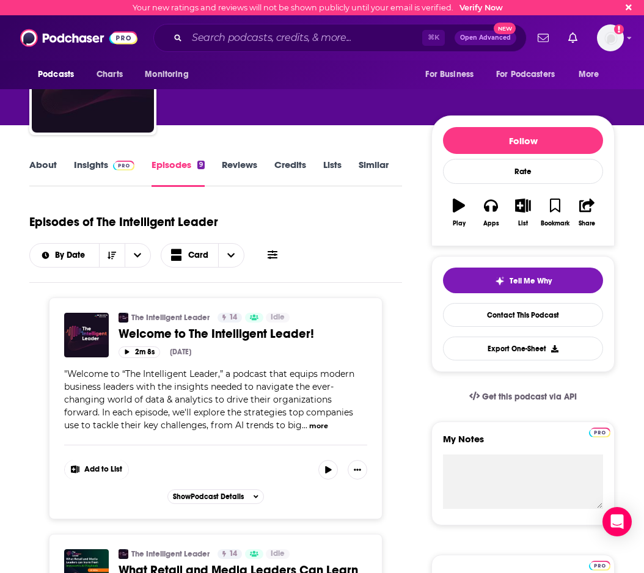
click at [77, 169] on link "Insights" at bounding box center [104, 173] width 60 height 28
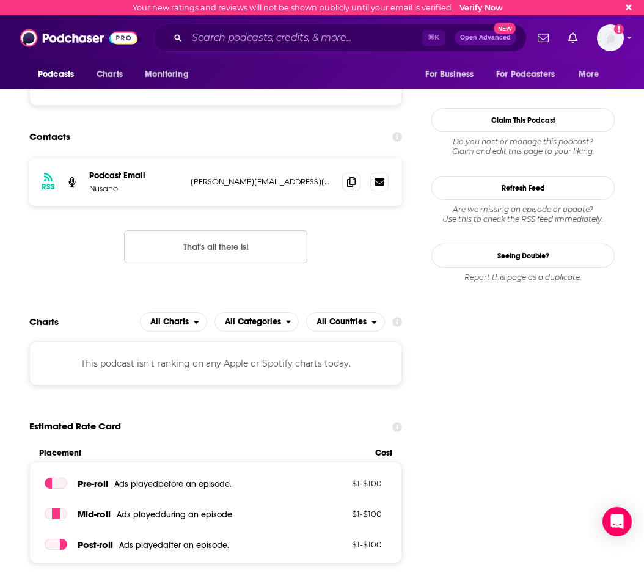
scroll to position [1042, 0]
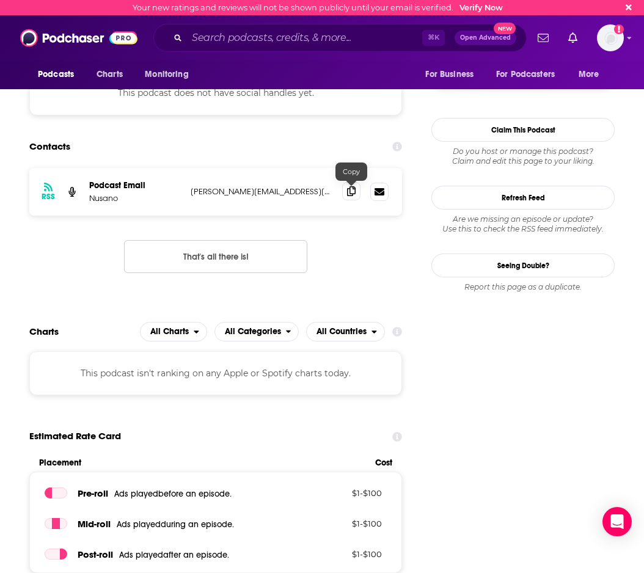
click at [345, 199] on span at bounding box center [351, 191] width 18 height 18
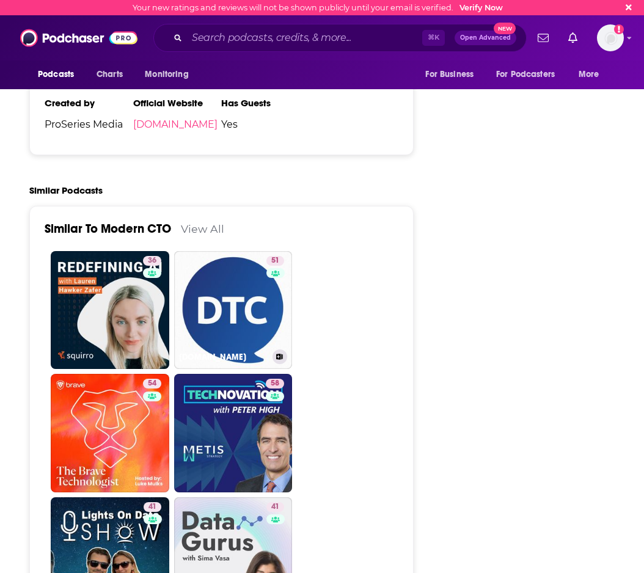
scroll to position [2263, 0]
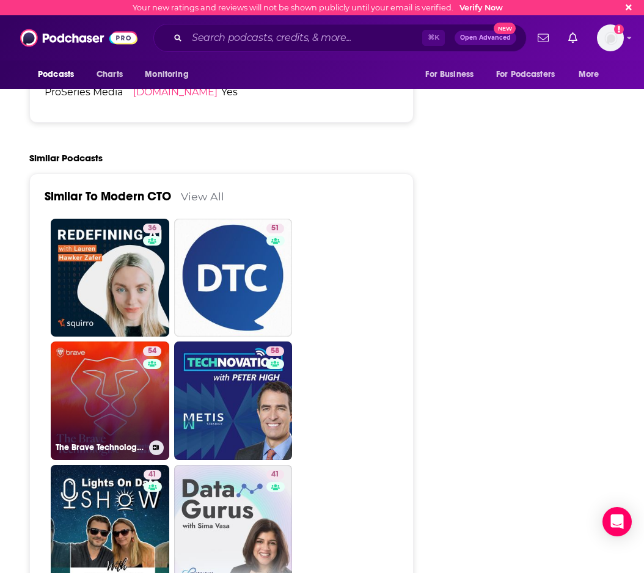
click at [124, 342] on link "54 The Brave Technologist" at bounding box center [110, 401] width 119 height 119
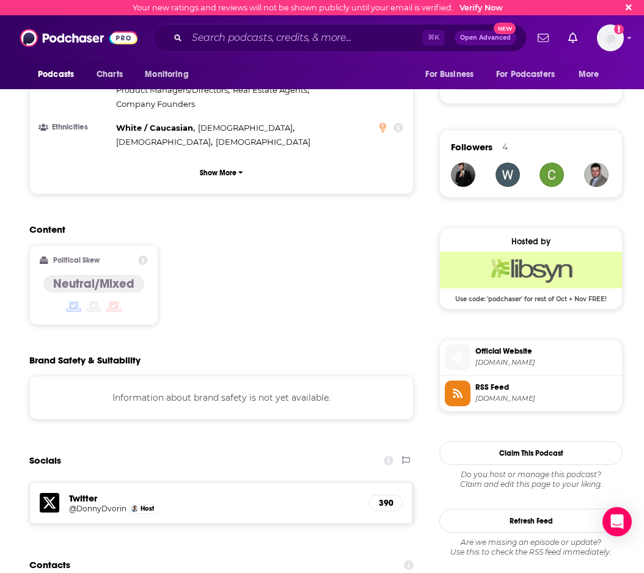
scroll to position [853, 0]
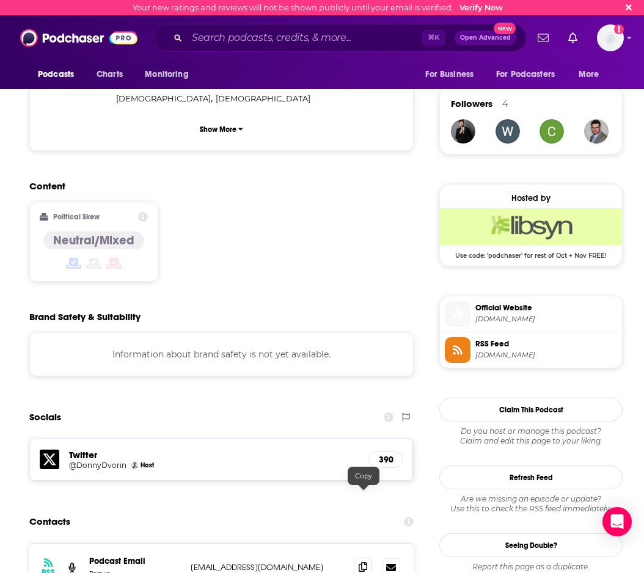
click at [364, 558] on span at bounding box center [363, 567] width 18 height 18
type input "[URL][DOMAIN_NAME]"
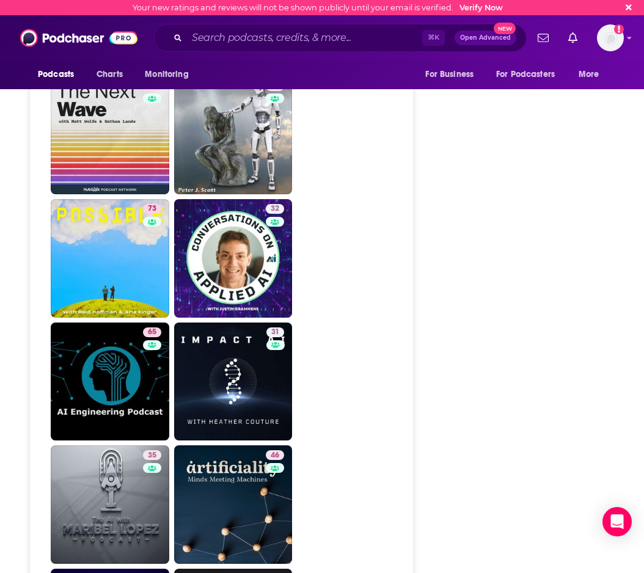
scroll to position [2641, 0]
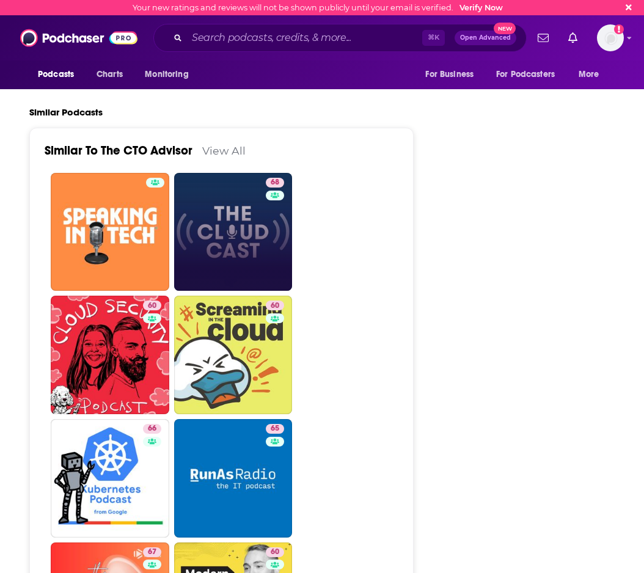
scroll to position [2222, 0]
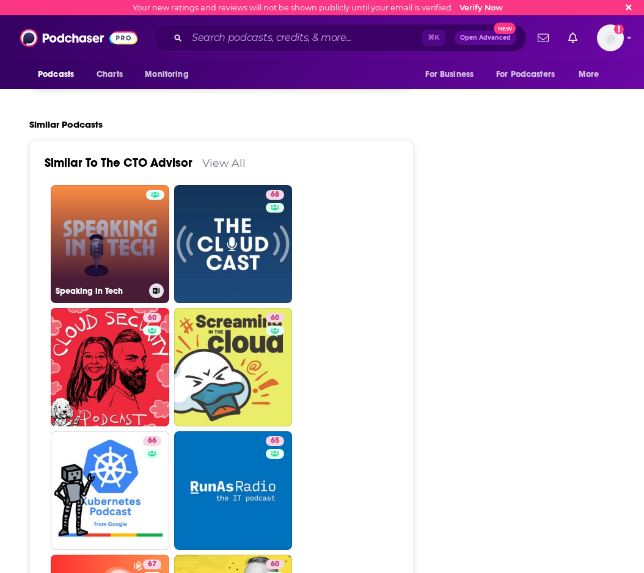
click at [97, 185] on link "Speaking in Tech" at bounding box center [110, 244] width 119 height 119
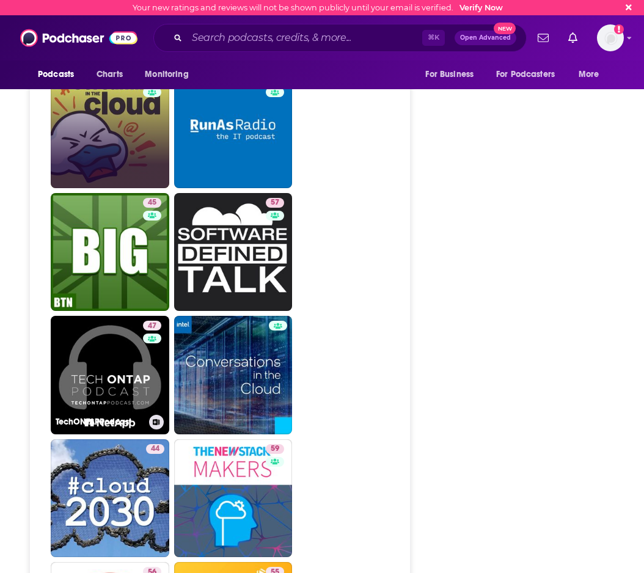
scroll to position [2404, 0]
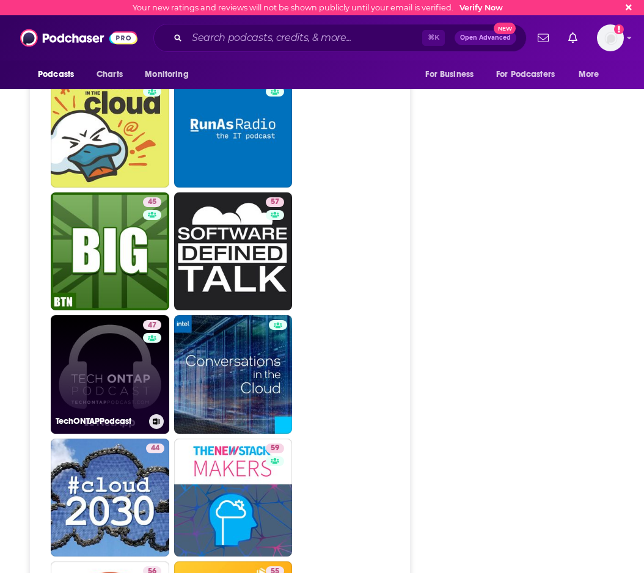
click at [112, 319] on link "47 TechONTAPPodcast" at bounding box center [110, 374] width 119 height 119
type input "https://www.podchaser.com/podcasts/techontappodcast-75804"
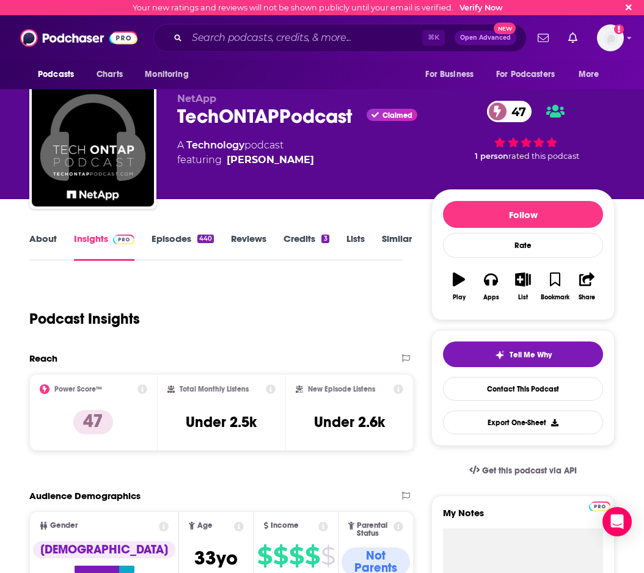
click at [171, 243] on link "Episodes 440" at bounding box center [183, 247] width 62 height 28
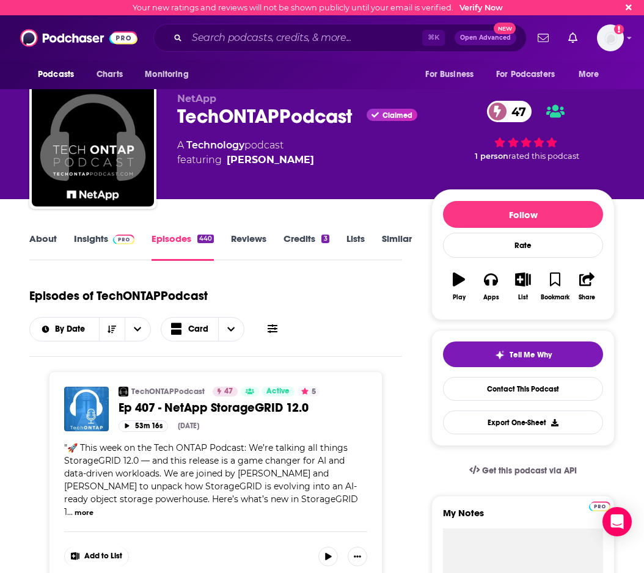
click at [87, 236] on link "Insights" at bounding box center [104, 247] width 60 height 28
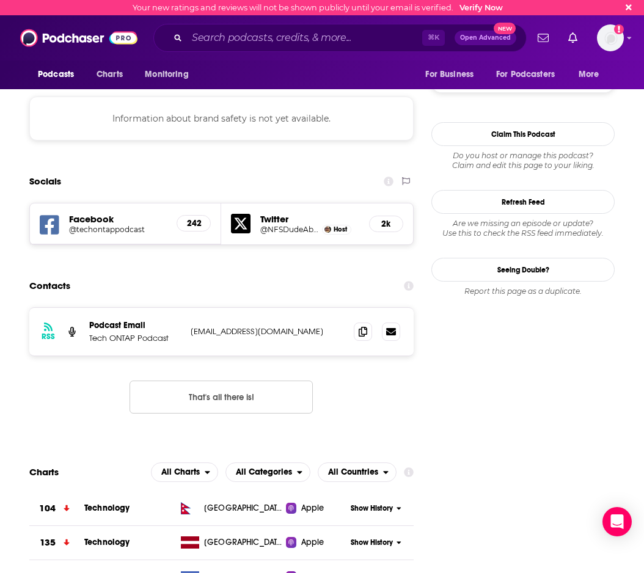
scroll to position [1006, 0]
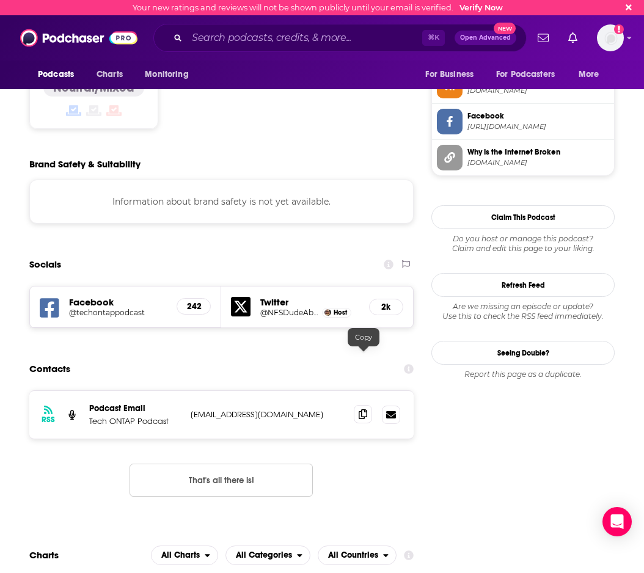
click at [363, 409] on icon at bounding box center [363, 414] width 9 height 10
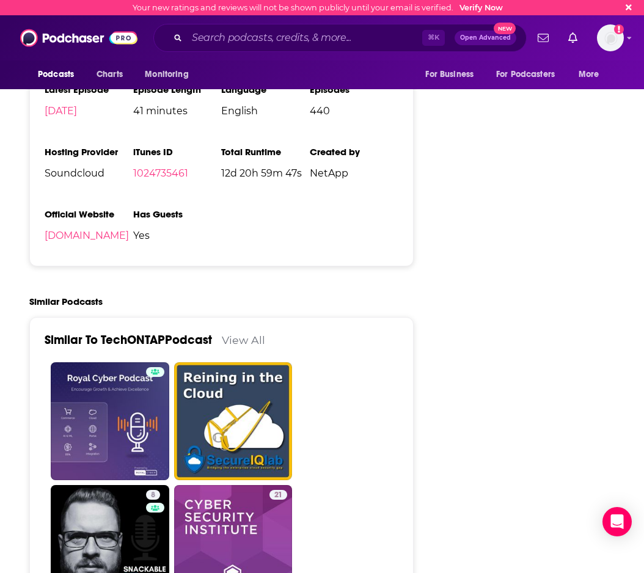
scroll to position [2167, 0]
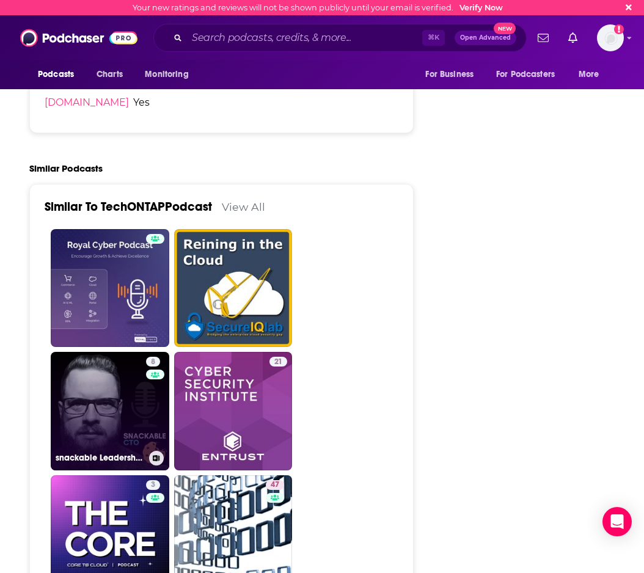
click at [126, 356] on link "8 snackable Leadership - Tech, Culture & Personal Growth" at bounding box center [110, 411] width 119 height 119
type input "https://www.podchaser.com/podcasts/snackable-leadership-tech-cult-5570923"
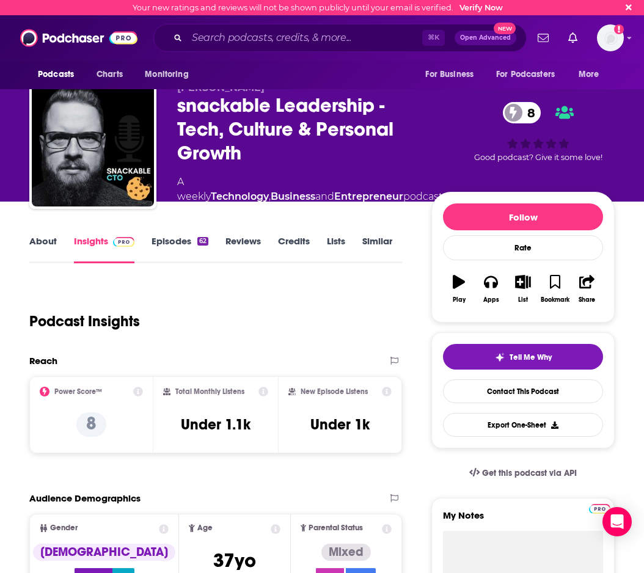
click at [168, 252] on link "Episodes 62" at bounding box center [180, 249] width 57 height 28
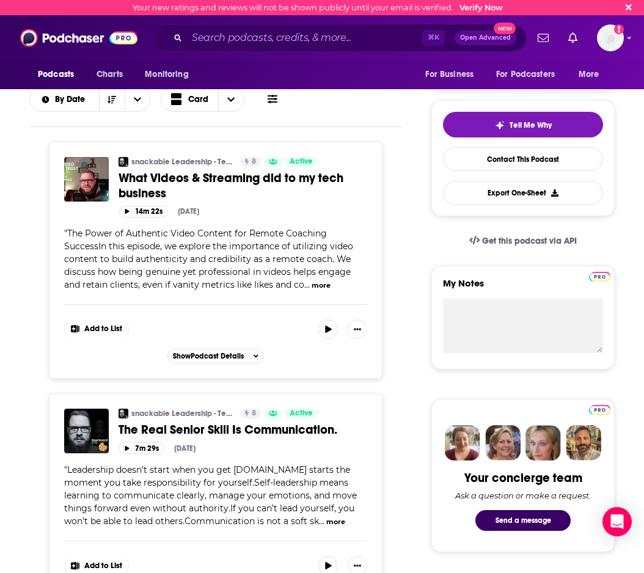
scroll to position [294, 0]
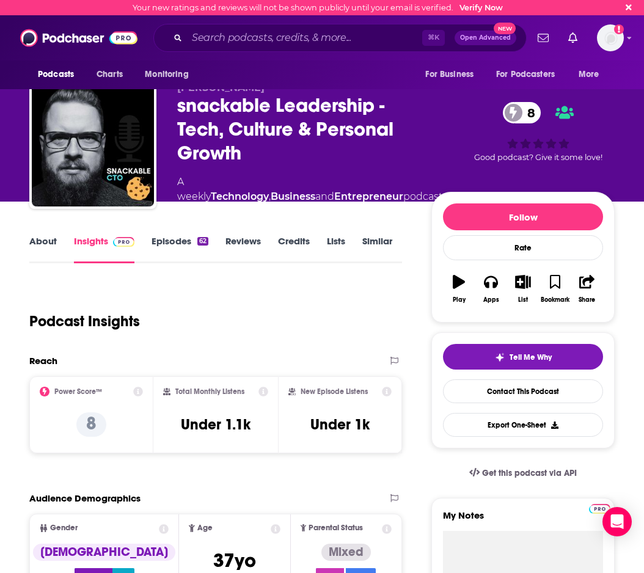
type input "https://www.podchaser.com/podcasts/techontappodcast-75804"
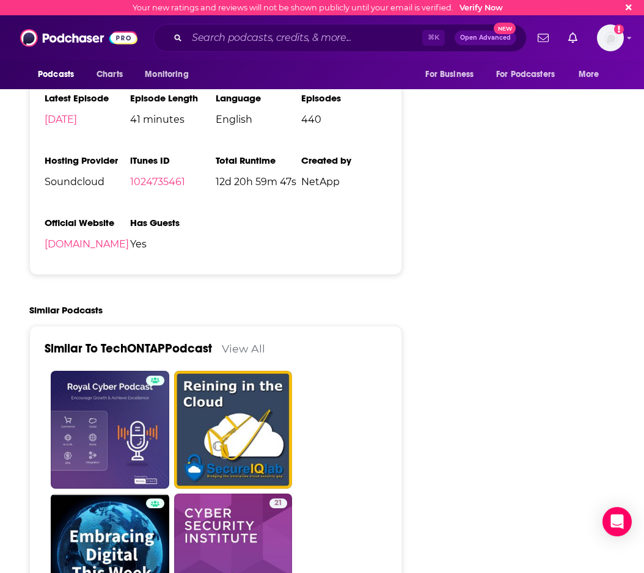
scroll to position [2173, 0]
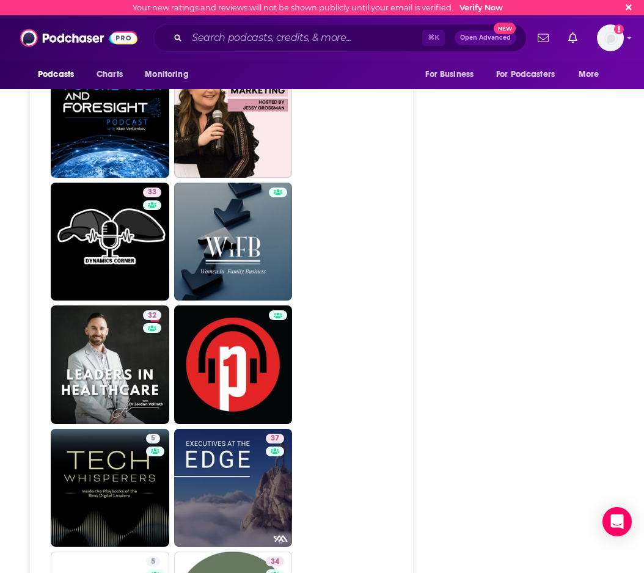
scroll to position [2244, 0]
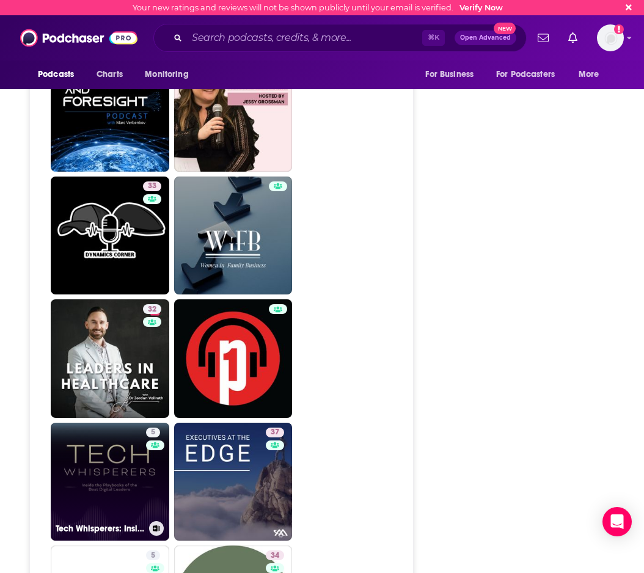
click at [100, 423] on link "5 Tech Whisperers: Inside the Playbooks of the Best Digital Leaders" at bounding box center [110, 482] width 119 height 119
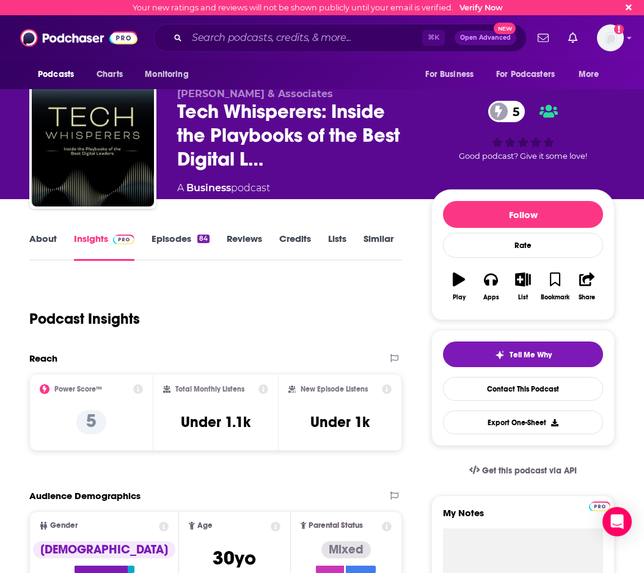
type input "[URL][DOMAIN_NAME]"
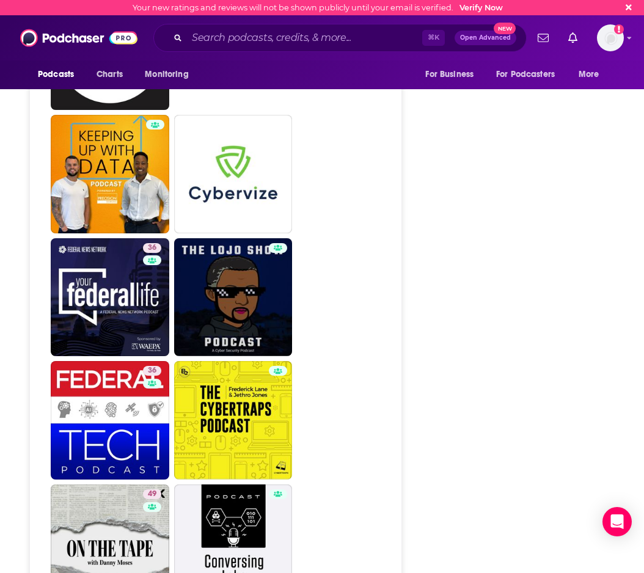
scroll to position [2952, 0]
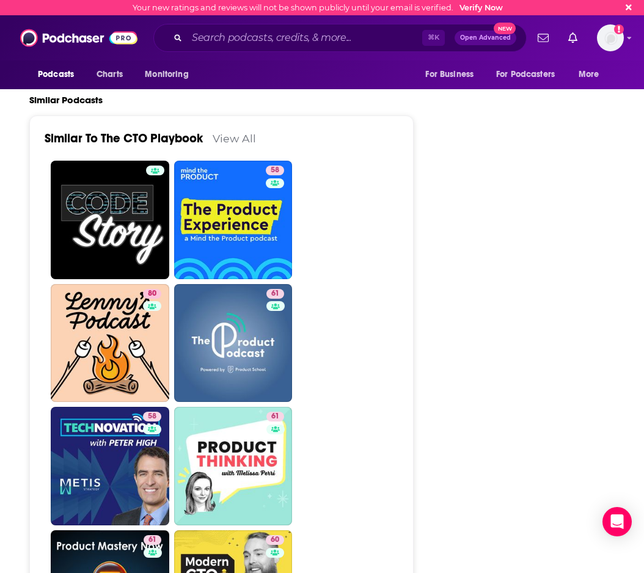
scroll to position [2128, 0]
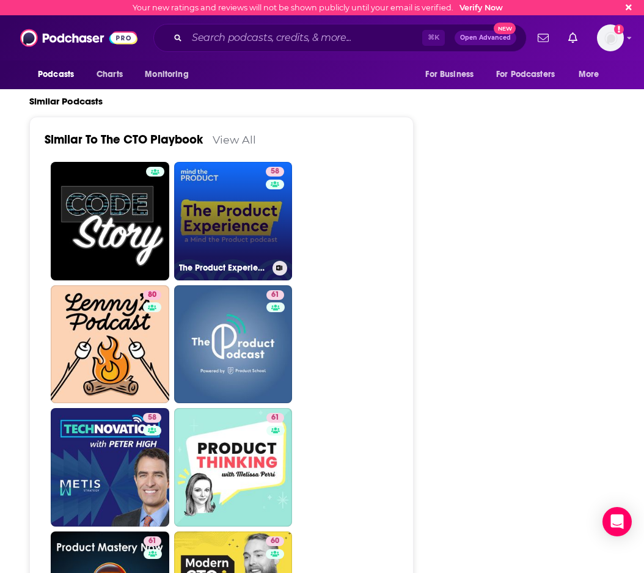
click at [250, 162] on link "58 The Product Experience" at bounding box center [233, 221] width 119 height 119
type input "[URL][DOMAIN_NAME]"
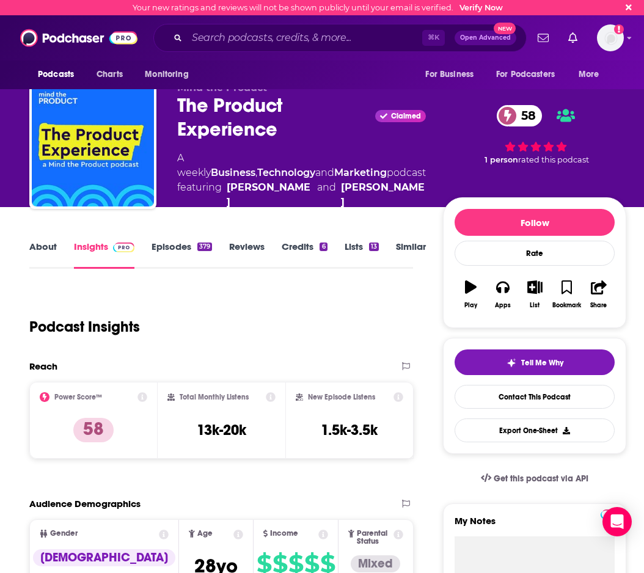
click at [178, 248] on link "Episodes 379" at bounding box center [182, 255] width 60 height 28
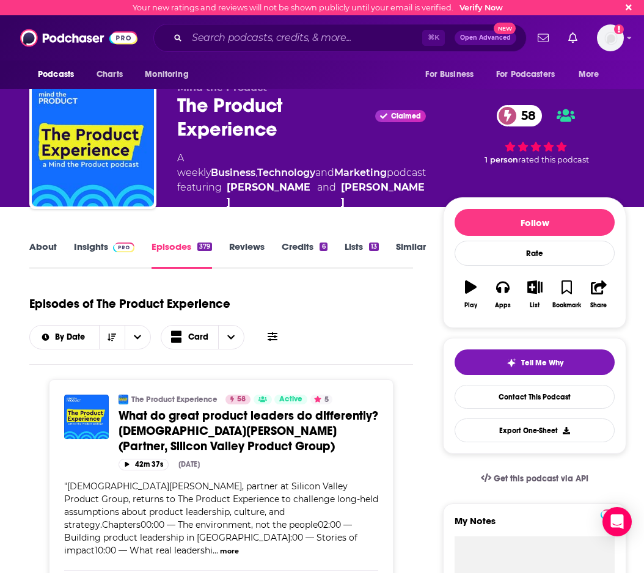
click at [91, 243] on link "Insights" at bounding box center [104, 255] width 60 height 28
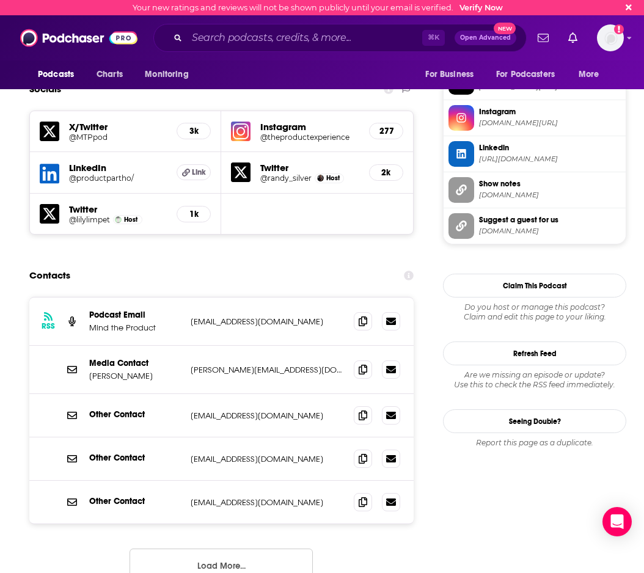
scroll to position [1169, 0]
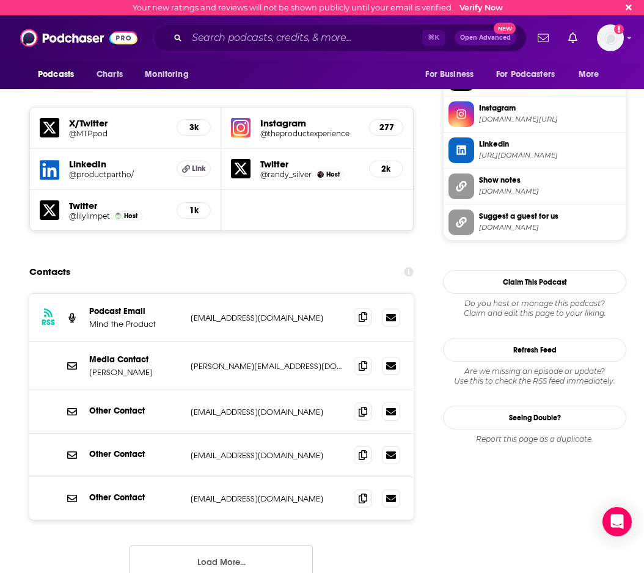
click at [359, 294] on div "RSS Podcast Email Mind the Product [EMAIL_ADDRESS][DOMAIN_NAME] [EMAIL_ADDRESS]…" at bounding box center [221, 318] width 384 height 48
click at [361, 308] on span at bounding box center [363, 317] width 18 height 18
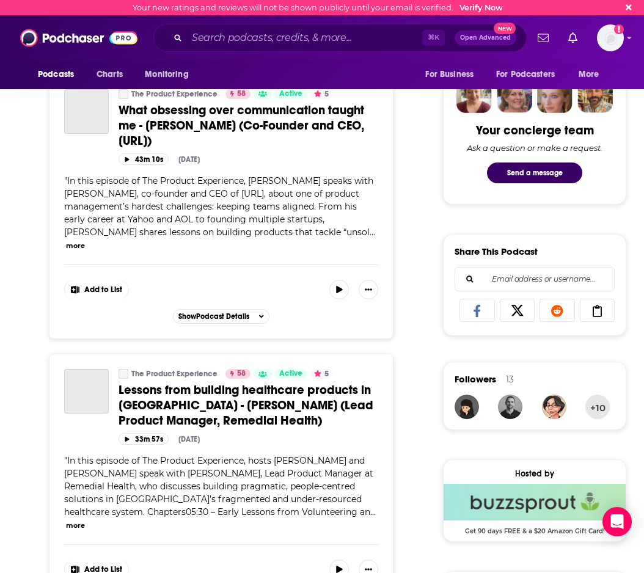
scroll to position [644, 0]
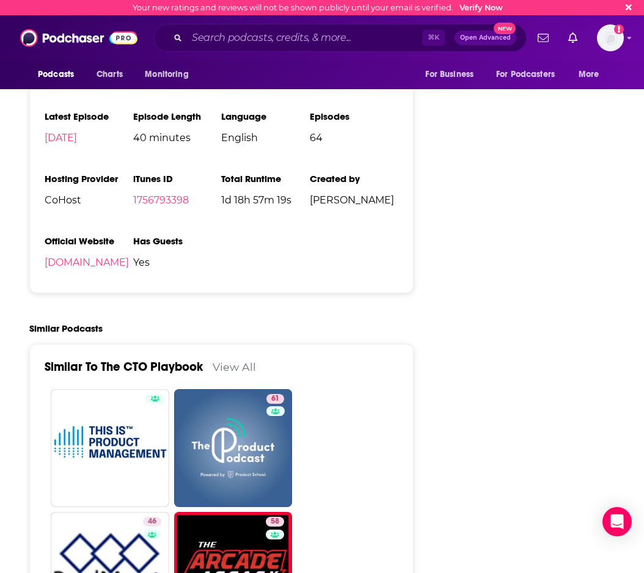
scroll to position [2039, 0]
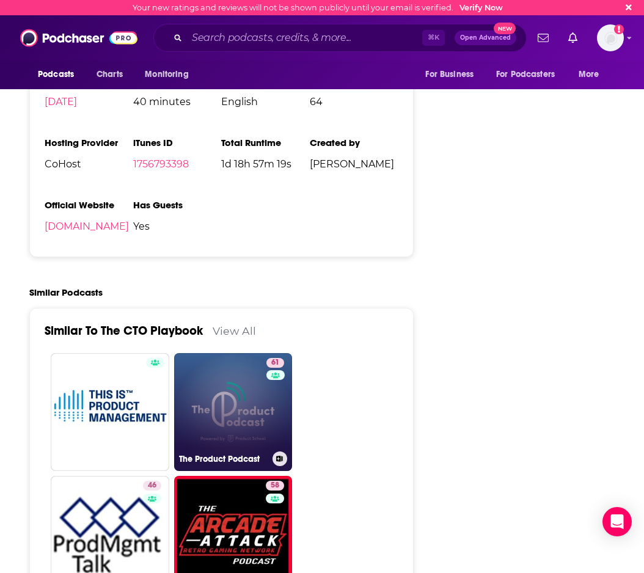
click at [213, 353] on link "61 The Product Podcast" at bounding box center [233, 412] width 119 height 119
type input "[URL][DOMAIN_NAME]"
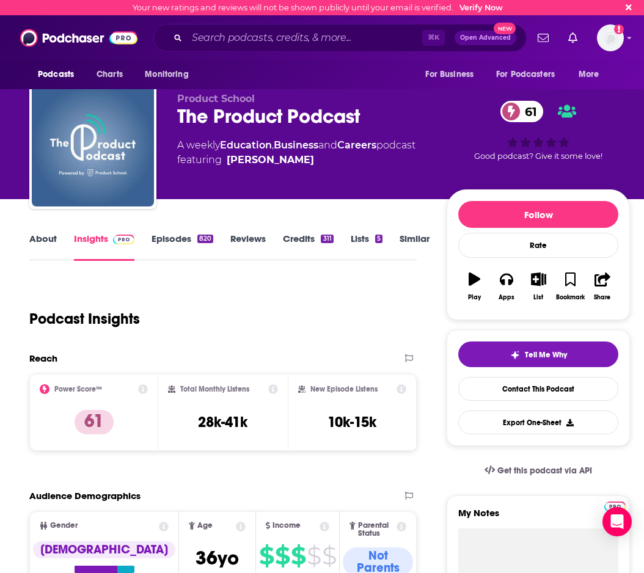
click at [180, 236] on link "Episodes 820" at bounding box center [183, 247] width 62 height 28
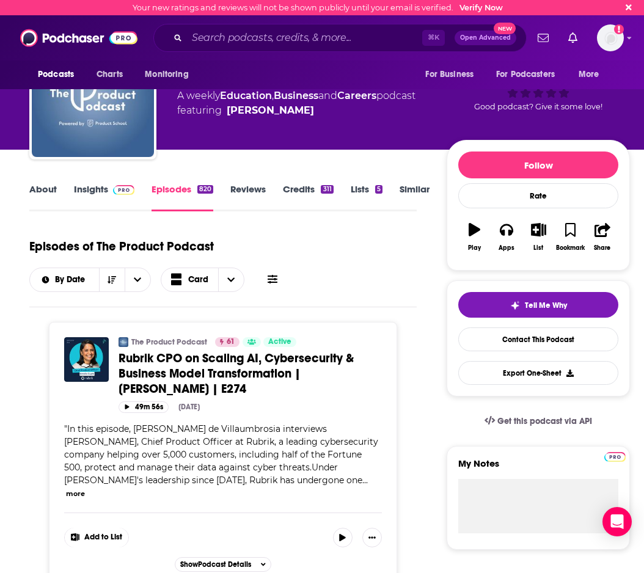
scroll to position [51, 0]
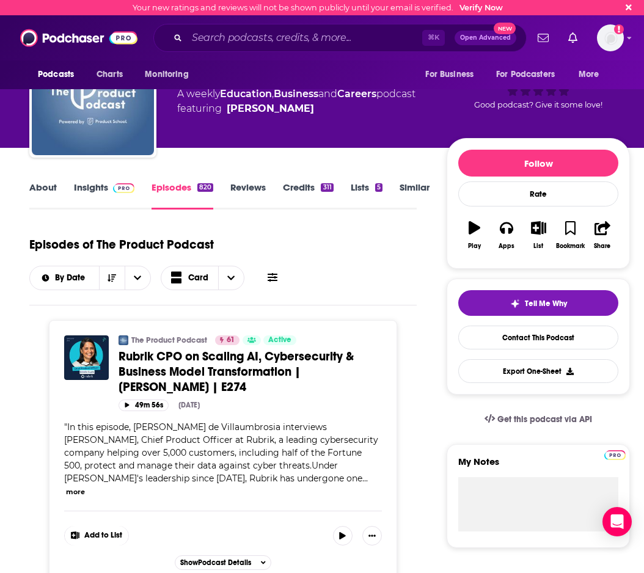
click at [92, 189] on link "Insights" at bounding box center [104, 195] width 60 height 28
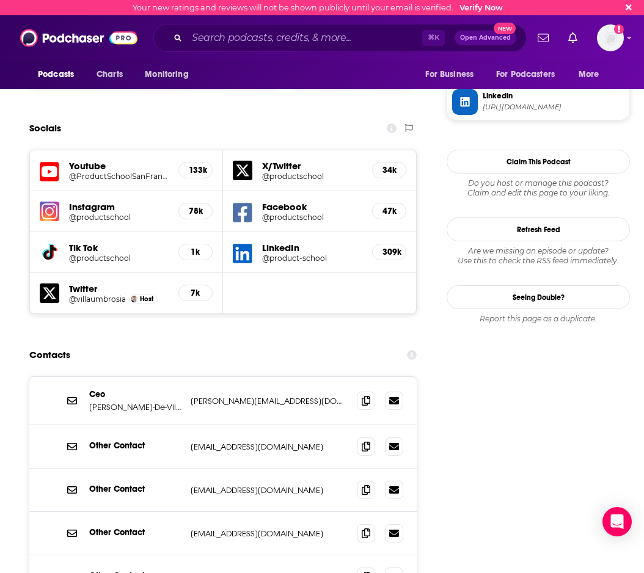
scroll to position [1422, 0]
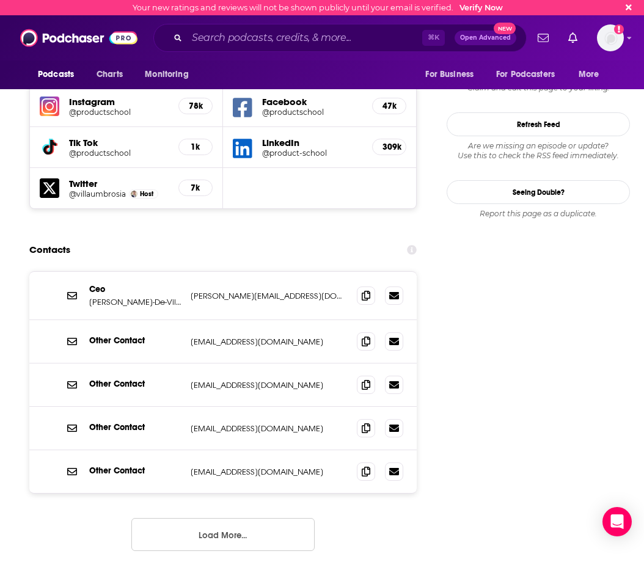
click at [354, 272] on div "Ceo Carlos Gonzalez-De-Villaumbrosia carlos@productschool.com carlos@productsch…" at bounding box center [222, 296] width 387 height 48
click at [360, 286] on span at bounding box center [366, 295] width 18 height 18
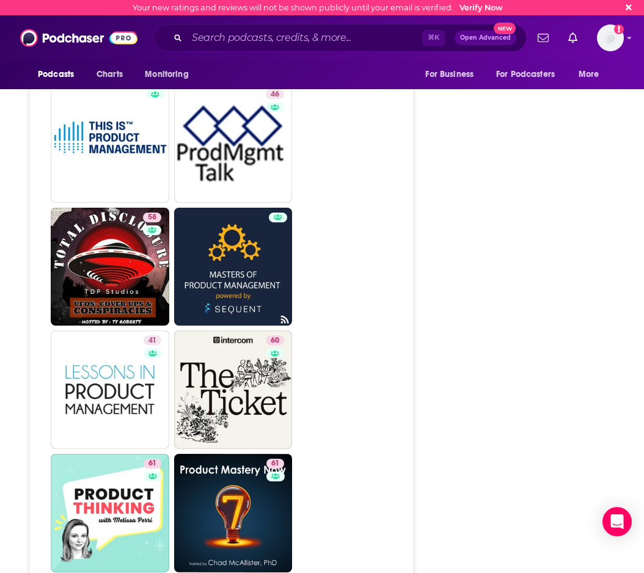
scroll to position [2420, 0]
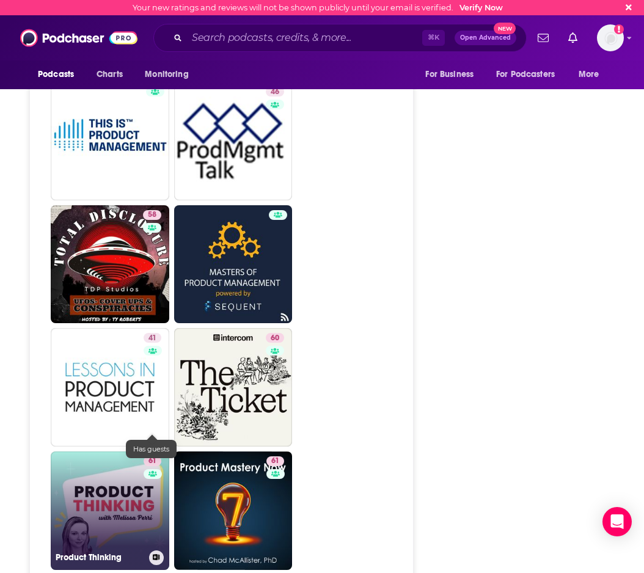
click at [145, 469] on link at bounding box center [153, 474] width 18 height 10
type input "https://www.podchaser.com/podcasts/product-thinking-1677049"
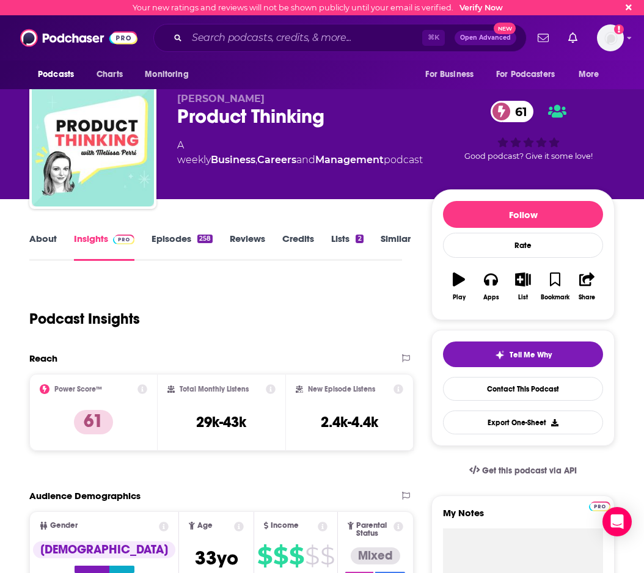
click at [154, 245] on link "Episodes 258" at bounding box center [182, 247] width 61 height 28
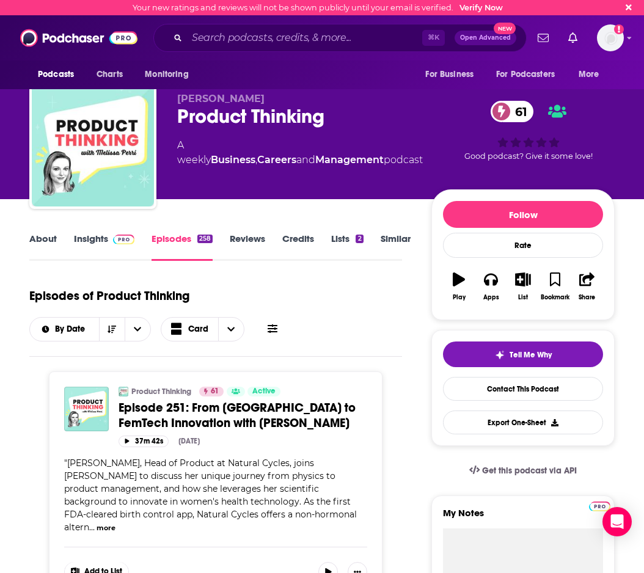
click at [90, 241] on link "Insights" at bounding box center [104, 247] width 60 height 28
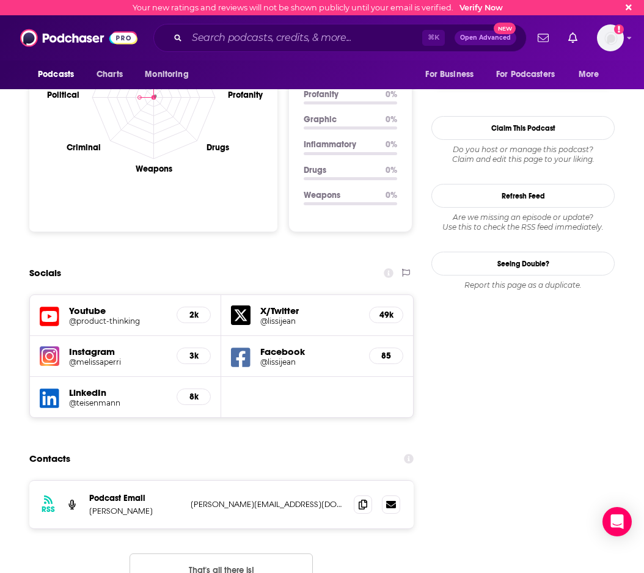
scroll to position [1205, 0]
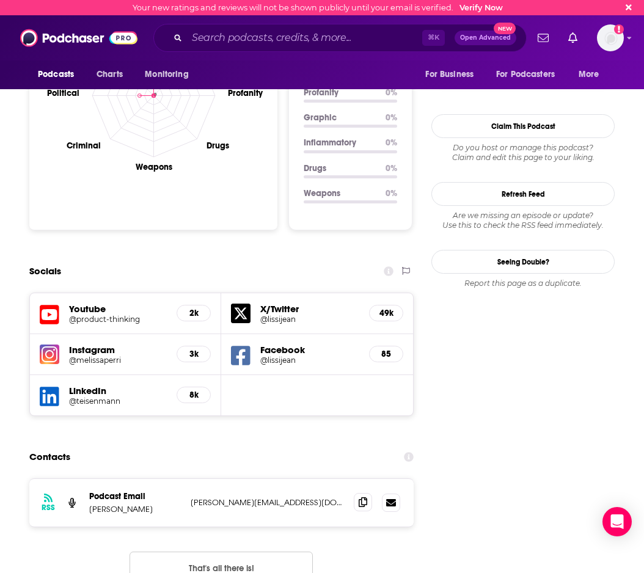
drag, startPoint x: 334, startPoint y: 437, endPoint x: 360, endPoint y: 441, distance: 27.1
click at [337, 497] on p "melissa@produxlabs.com" at bounding box center [267, 502] width 153 height 10
click at [362, 497] on icon at bounding box center [363, 502] width 9 height 10
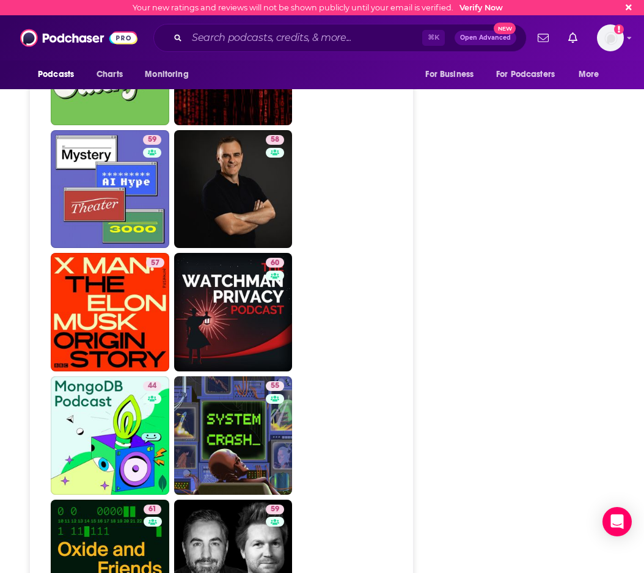
scroll to position [2973, 0]
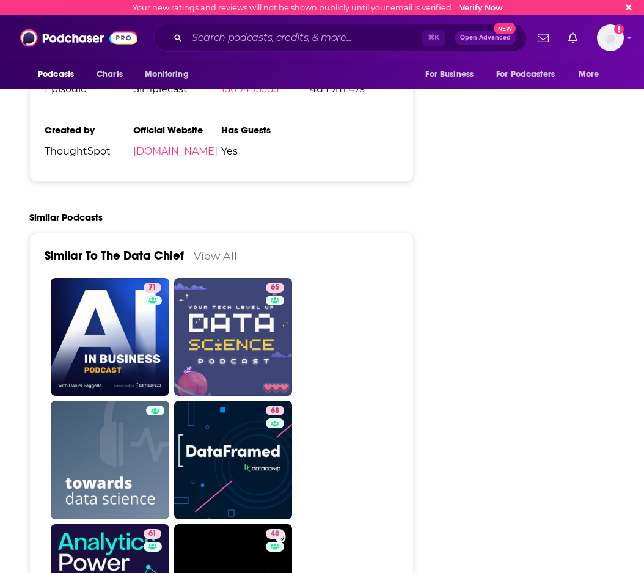
scroll to position [2097, 0]
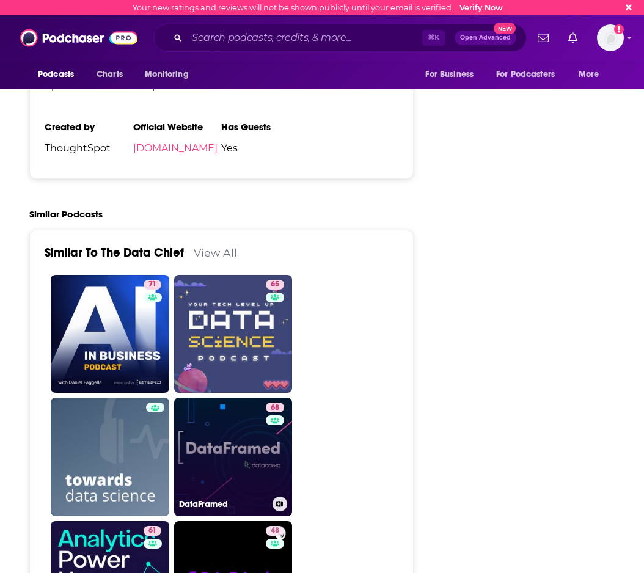
click at [191, 398] on link "68 DataFramed" at bounding box center [233, 457] width 119 height 119
type input "https://www.podchaser.com/podcasts/dataframed-610387"
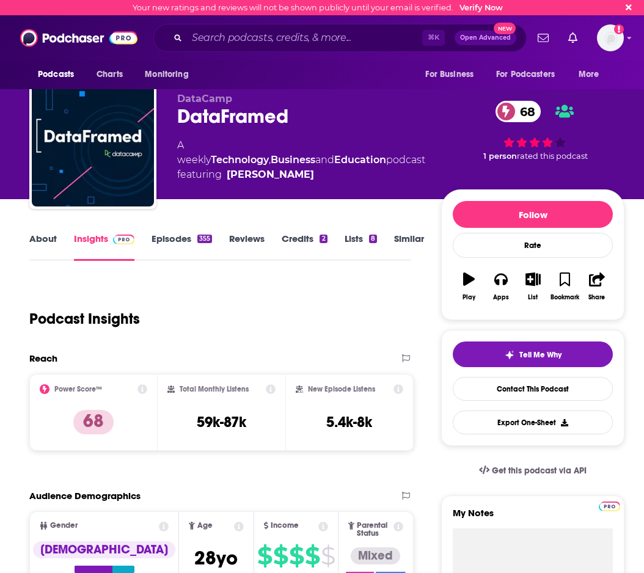
click at [181, 239] on link "Episodes 355" at bounding box center [182, 247] width 60 height 28
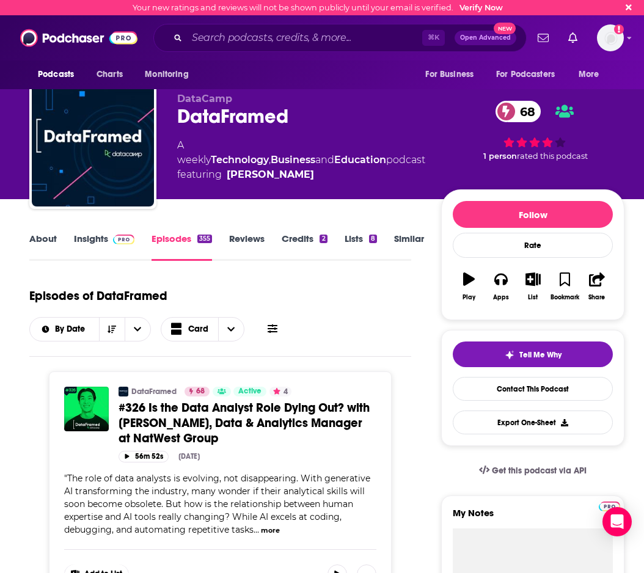
click at [92, 240] on link "Insights" at bounding box center [104, 247] width 60 height 28
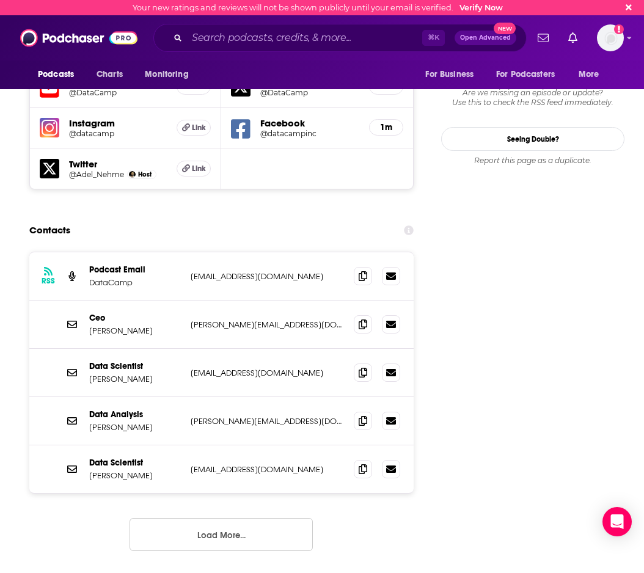
scroll to position [1420, 0]
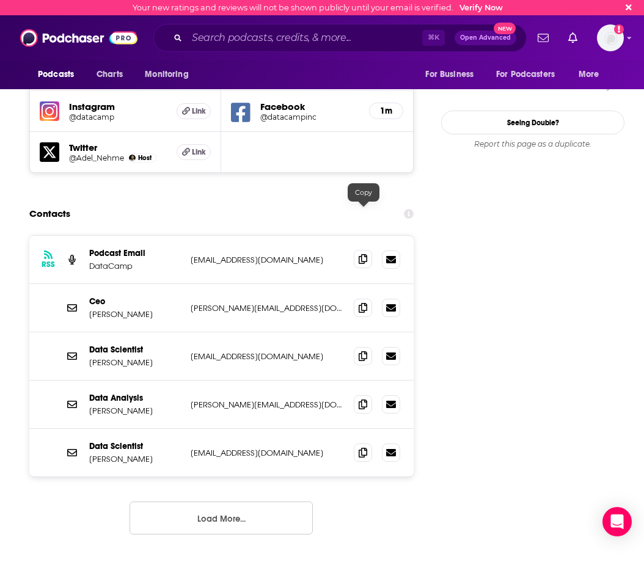
click at [367, 254] on icon at bounding box center [363, 259] width 9 height 10
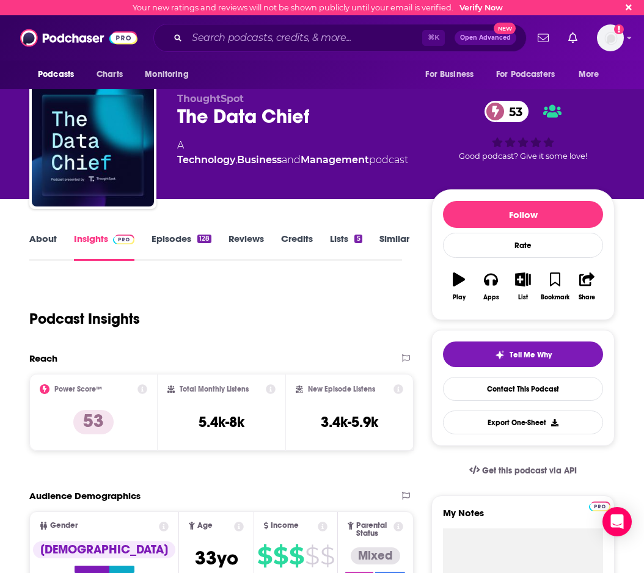
type input "https://www.podchaser.com/podcasts/the-data-chief-1162750"
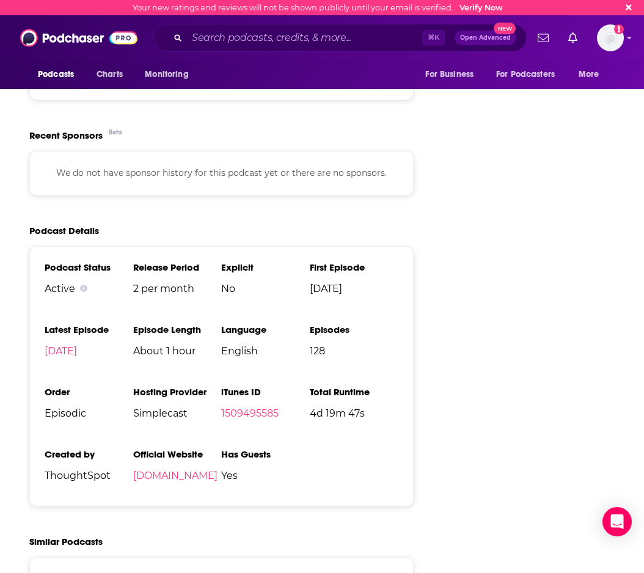
scroll to position [2396, 0]
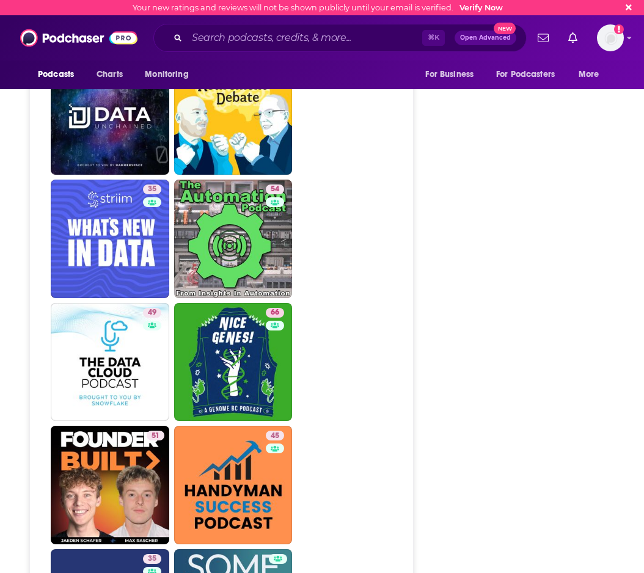
scroll to position [2677, 0]
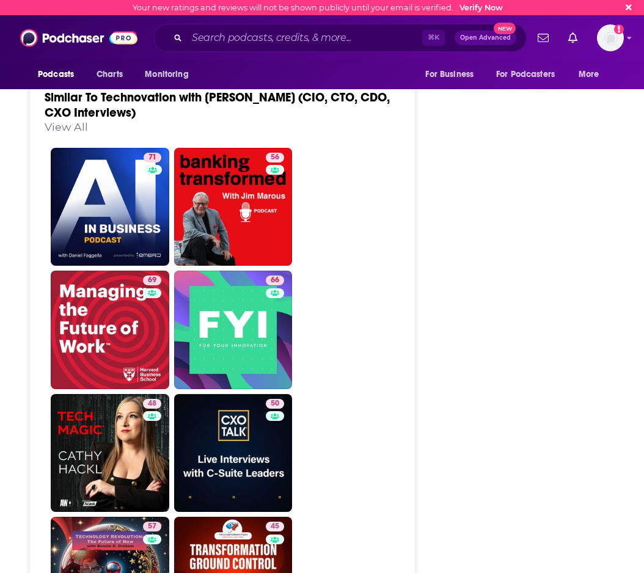
scroll to position [2526, 0]
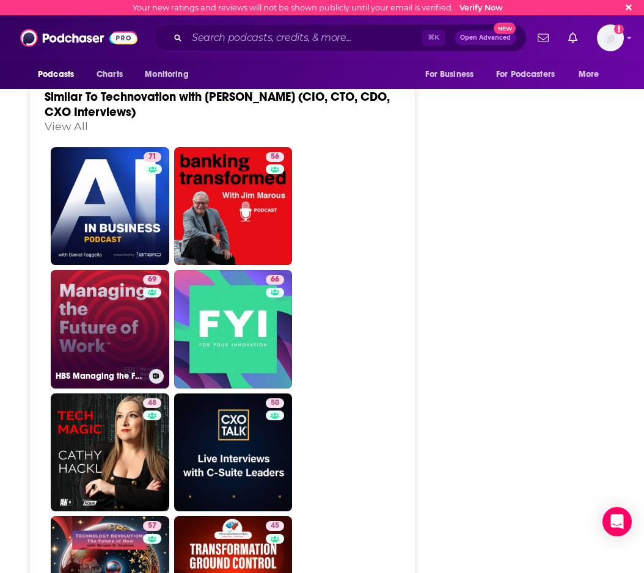
click at [122, 287] on link "69 HBS Managing the Future of Work" at bounding box center [110, 329] width 119 height 119
type input "[URL][DOMAIN_NAME]"
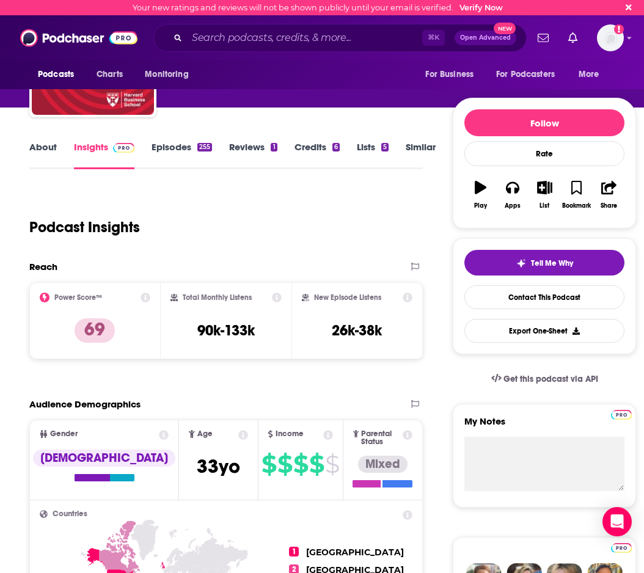
scroll to position [93, 0]
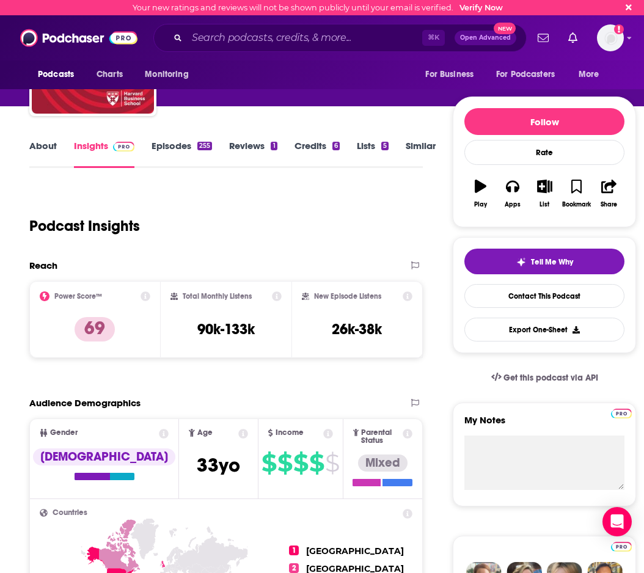
click at [163, 147] on link "Episodes 255" at bounding box center [182, 154] width 60 height 28
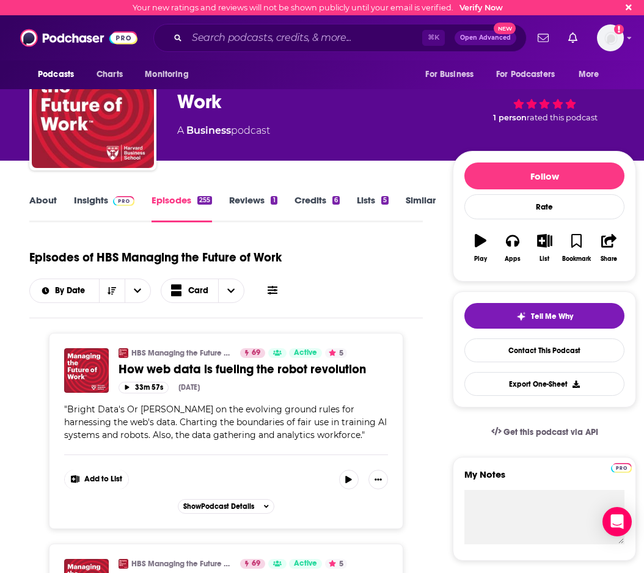
scroll to position [49, 0]
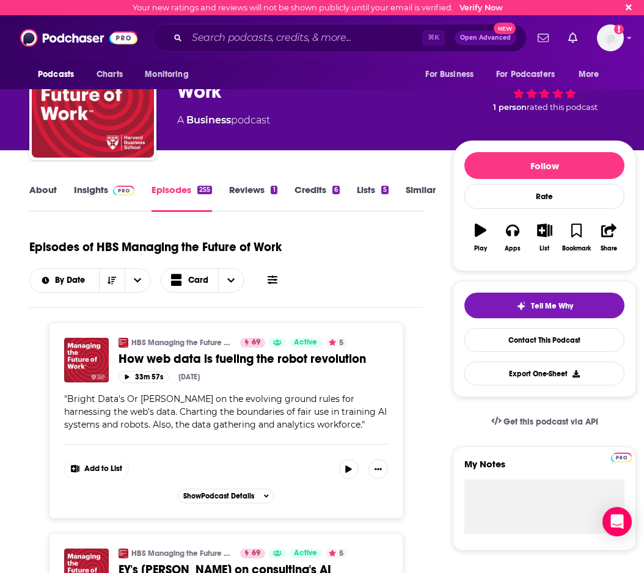
click at [101, 192] on link "Insights" at bounding box center [104, 198] width 60 height 28
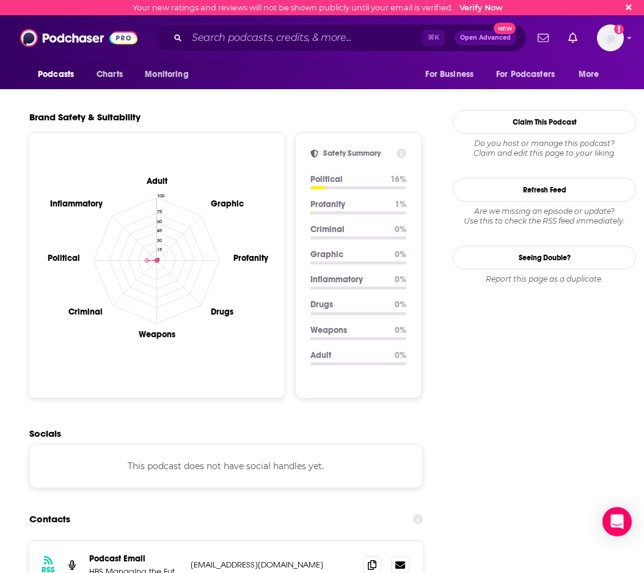
scroll to position [1183, 0]
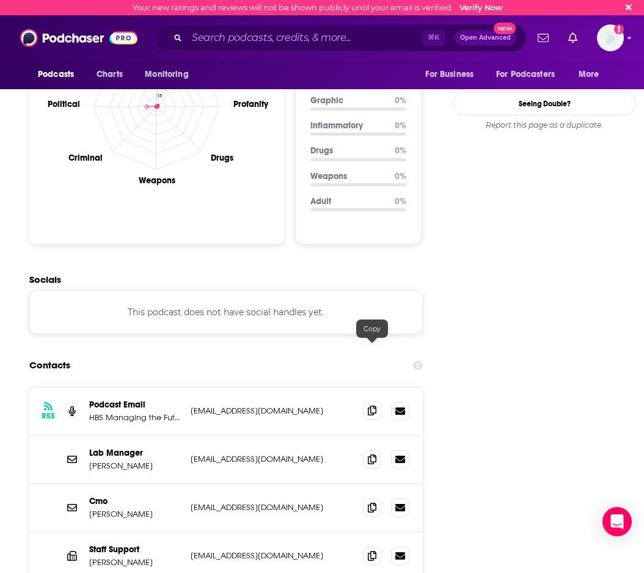
click at [367, 401] on span at bounding box center [372, 410] width 18 height 18
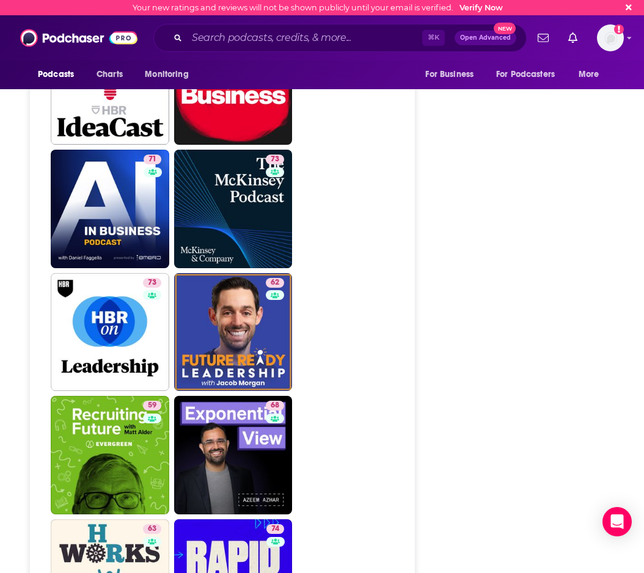
scroll to position [2682, 0]
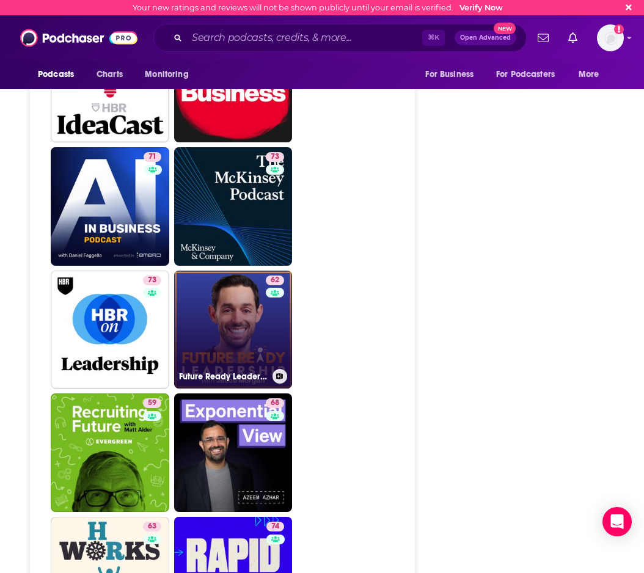
click at [232, 294] on link "62 Future Ready Leadership With Jacob Morgan" at bounding box center [233, 330] width 119 height 119
type input "https://www.podchaser.com/podcasts/future-ready-leadership-with-j-4888"
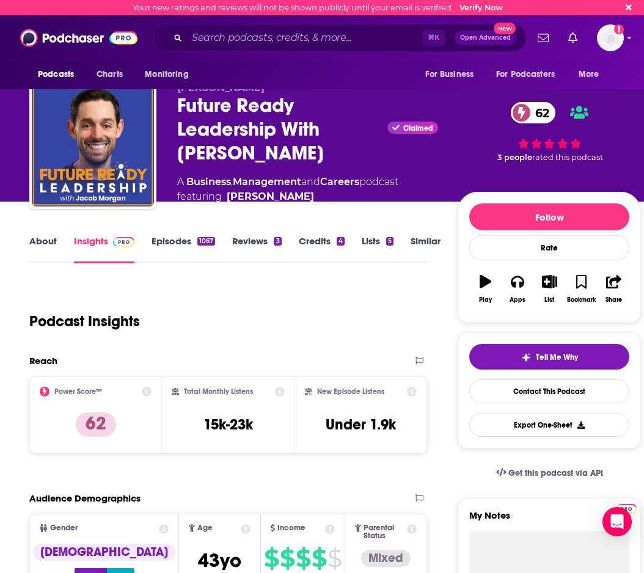
click at [178, 252] on link "Episodes 1067" at bounding box center [184, 249] width 64 height 28
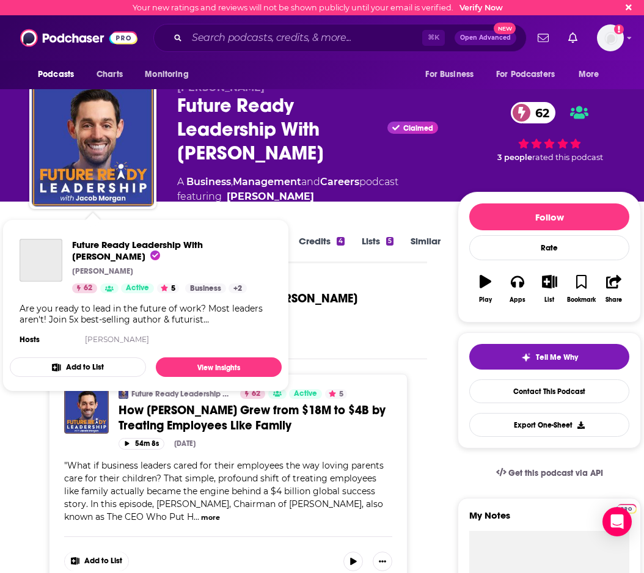
scroll to position [2, 0]
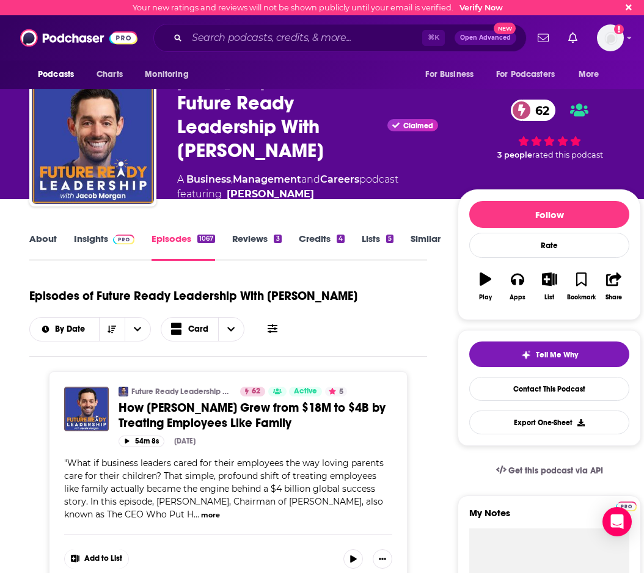
click at [175, 106] on div "Jacob Morgan Future Ready Leadership With Jacob Morgan Claimed 62 A Business , …" at bounding box center [335, 146] width 612 height 134
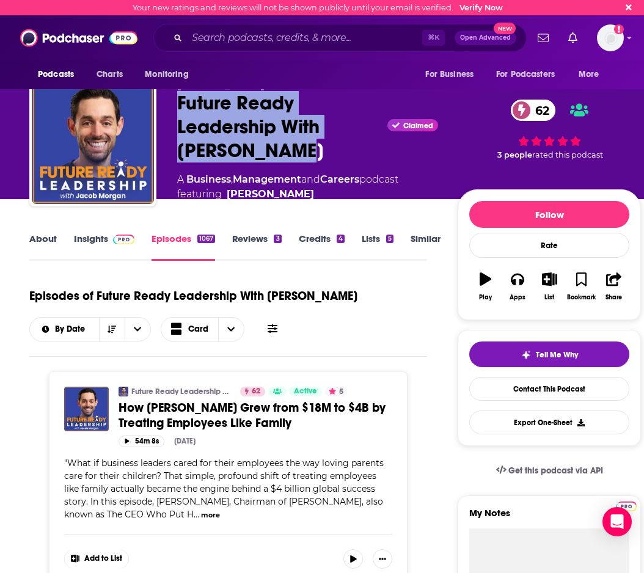
drag, startPoint x: 177, startPoint y: 102, endPoint x: 355, endPoint y: 158, distance: 186.9
click at [355, 158] on div "Future Ready Leadership With Jacob Morgan Claimed 62" at bounding box center [307, 126] width 261 height 71
copy h2 "Future Ready Leadership With Jacob Morgan"
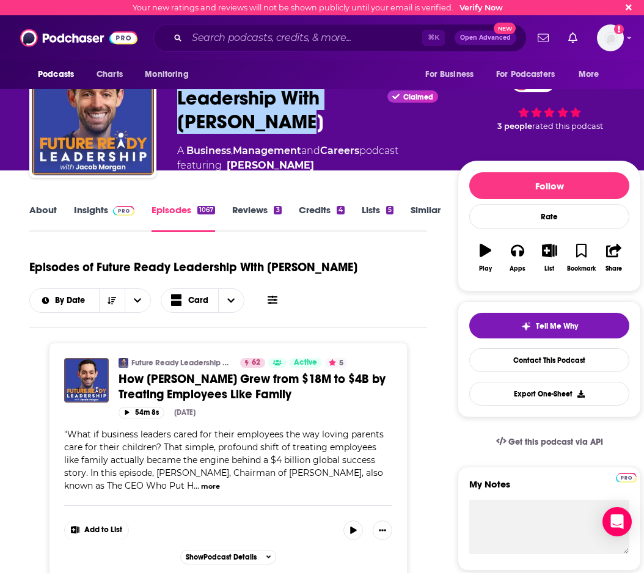
scroll to position [34, 0]
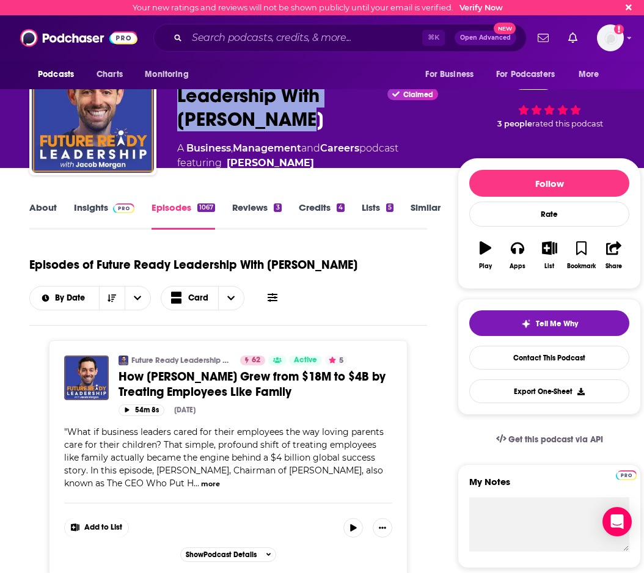
click at [77, 210] on link "Insights" at bounding box center [104, 216] width 60 height 28
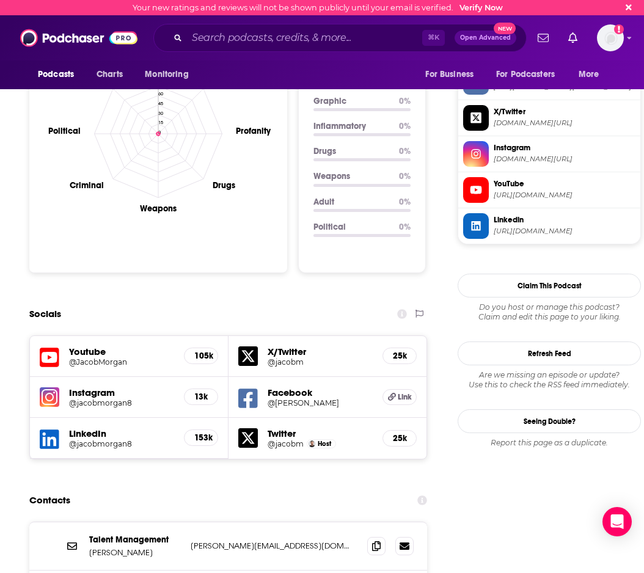
scroll to position [1180, 0]
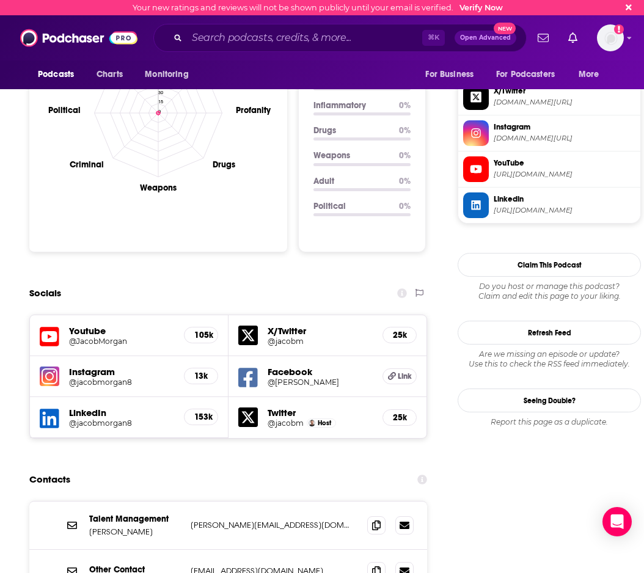
click at [351, 502] on div "Talent Management Jacob Morgan Jacob@thefutureorganization.com Jacob@thefutureo…" at bounding box center [228, 526] width 398 height 48
click at [372, 516] on span at bounding box center [376, 525] width 18 height 18
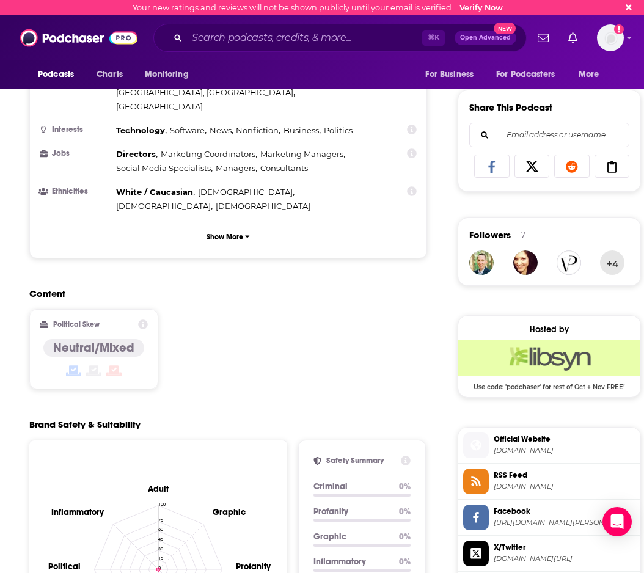
scroll to position [651, 0]
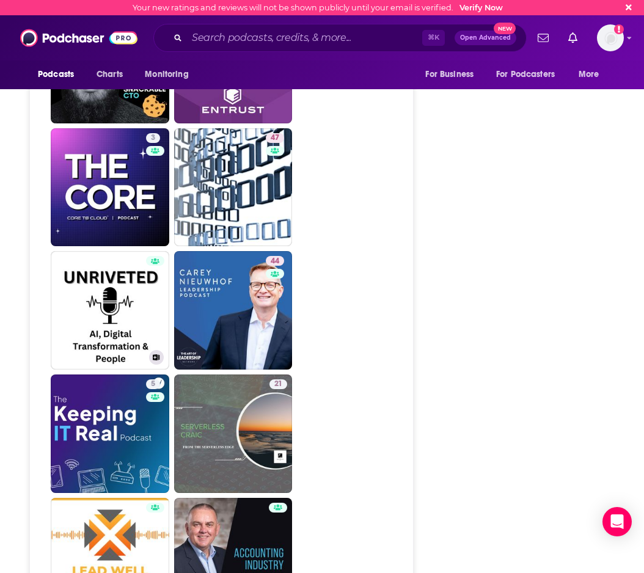
scroll to position [2549, 0]
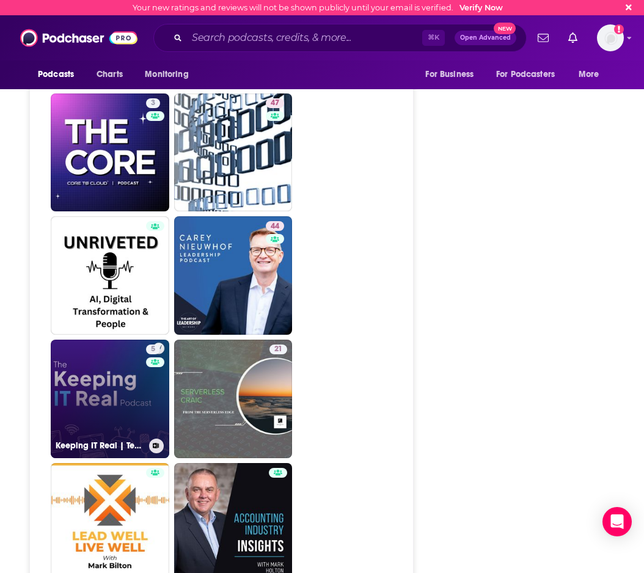
click at [95, 340] on link "5 Keeping IT Real | Technology | Business" at bounding box center [110, 399] width 119 height 119
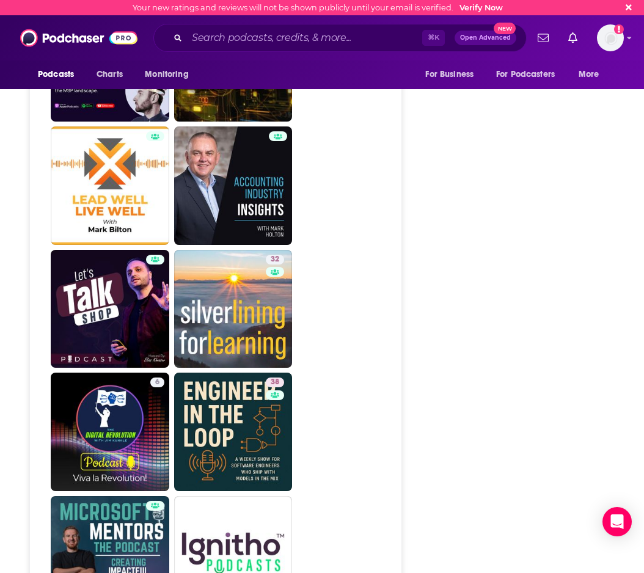
scroll to position [2919, 0]
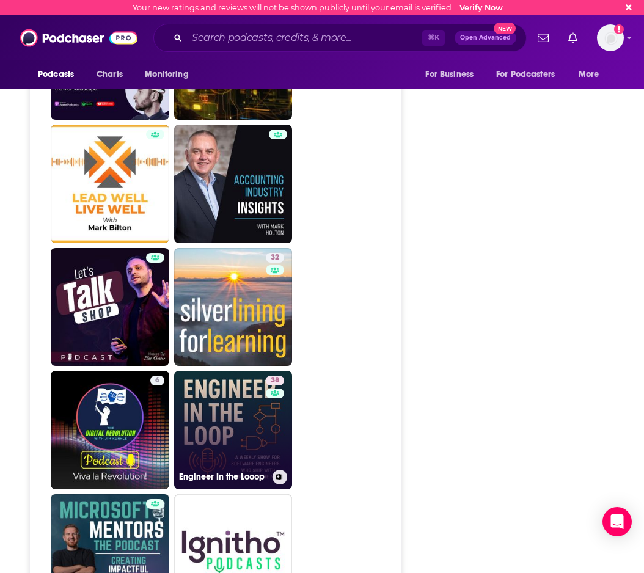
click at [251, 373] on link "38 Engineer In the Looop" at bounding box center [233, 430] width 119 height 119
type input "[URL][DOMAIN_NAME]"
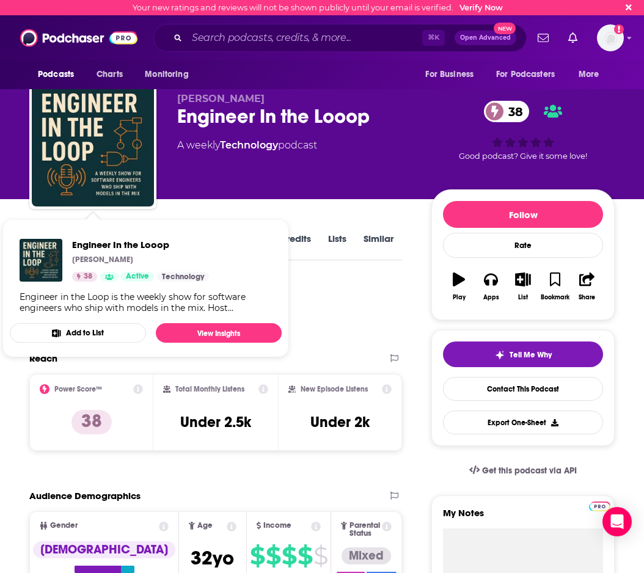
click at [343, 301] on div "Podcast Insights" at bounding box center [210, 311] width 363 height 62
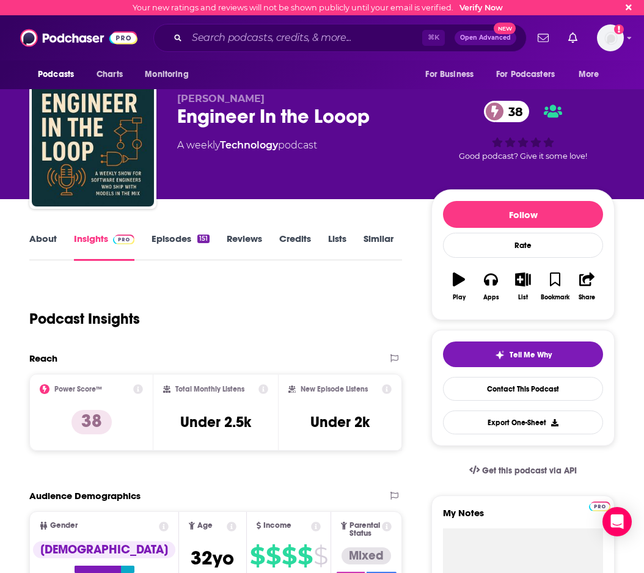
click at [172, 244] on link "Episodes 151" at bounding box center [181, 247] width 58 height 28
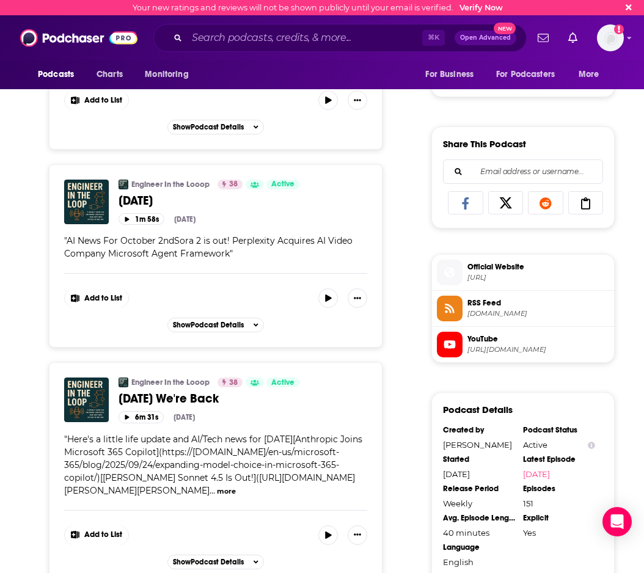
scroll to position [760, 0]
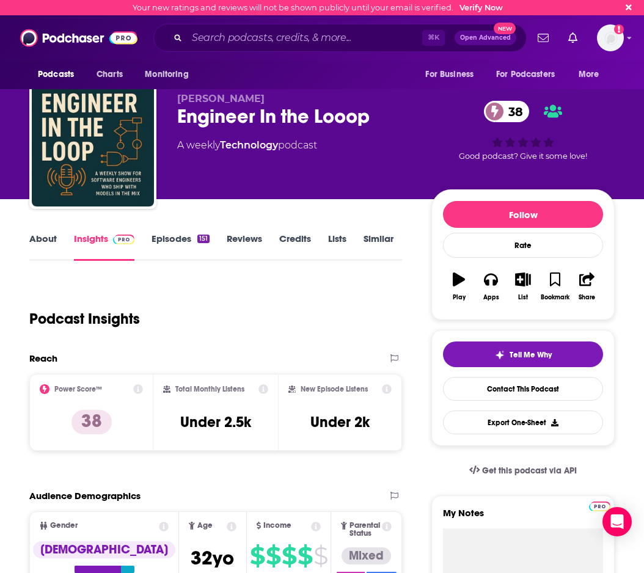
type input "[URL][DOMAIN_NAME]"
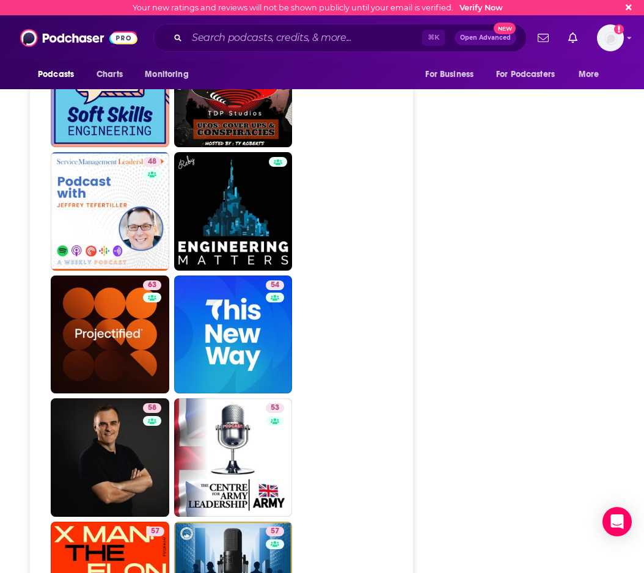
scroll to position [2509, 0]
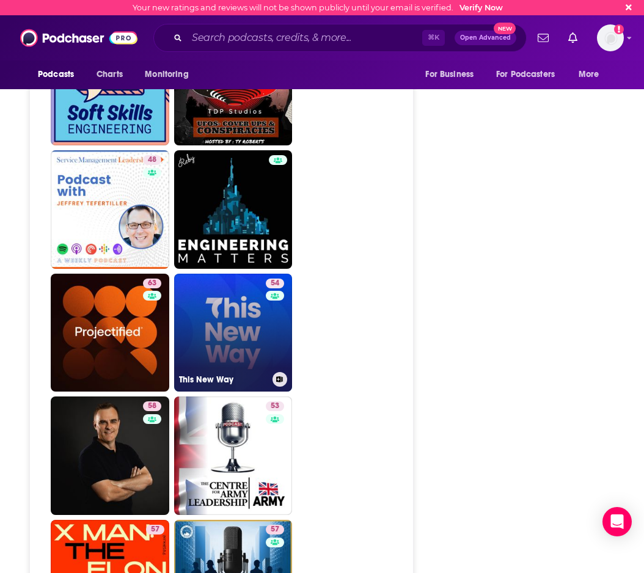
click at [260, 312] on link "[STREET_ADDRESS]" at bounding box center [233, 333] width 119 height 119
type input "[URL][DOMAIN_NAME]"
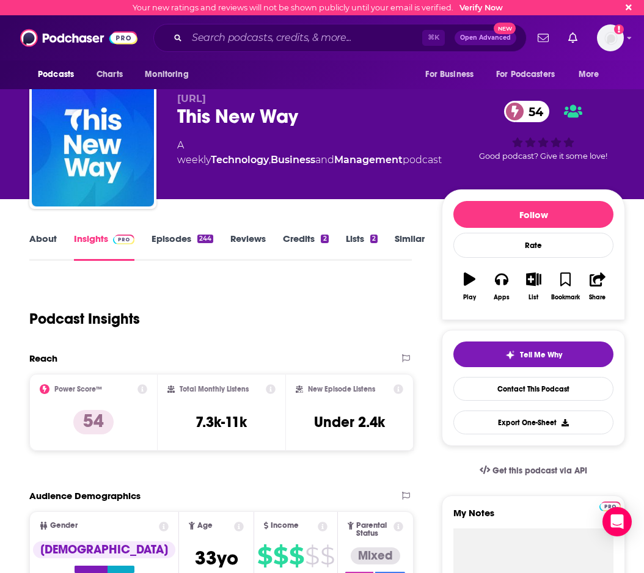
click at [176, 247] on link "Episodes 244" at bounding box center [183, 247] width 62 height 28
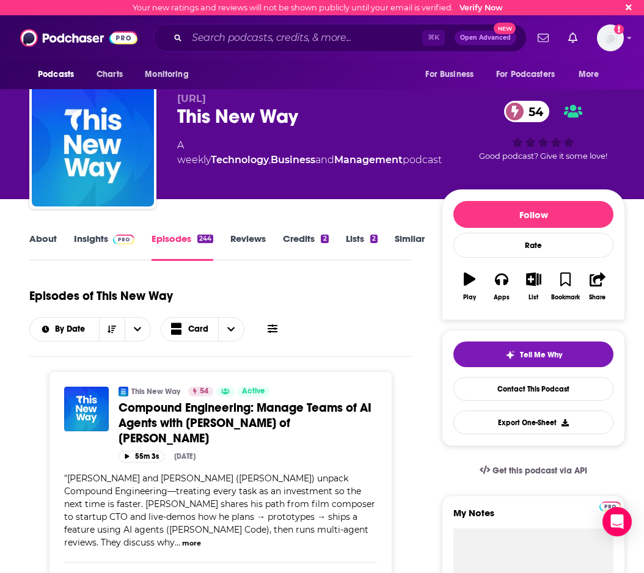
click at [192, 122] on div "This New Way 54" at bounding box center [309, 116] width 265 height 24
drag, startPoint x: 179, startPoint y: 115, endPoint x: 302, endPoint y: 126, distance: 123.3
click at [302, 126] on div "This New Way 54" at bounding box center [309, 116] width 265 height 24
copy h2 "This New Way"
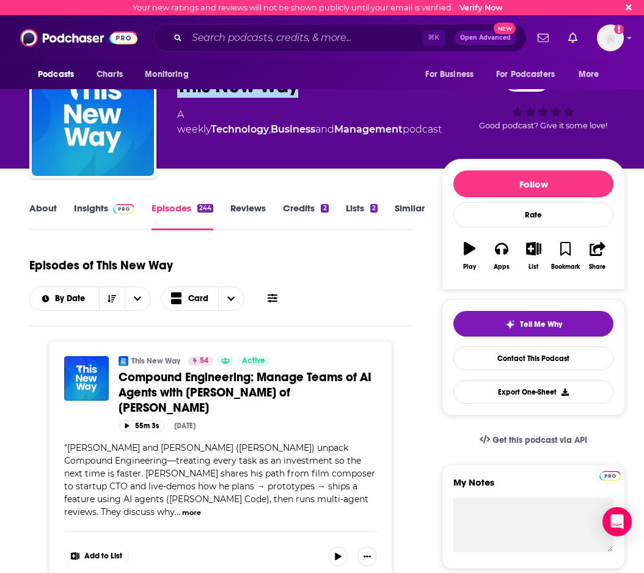
scroll to position [34, 0]
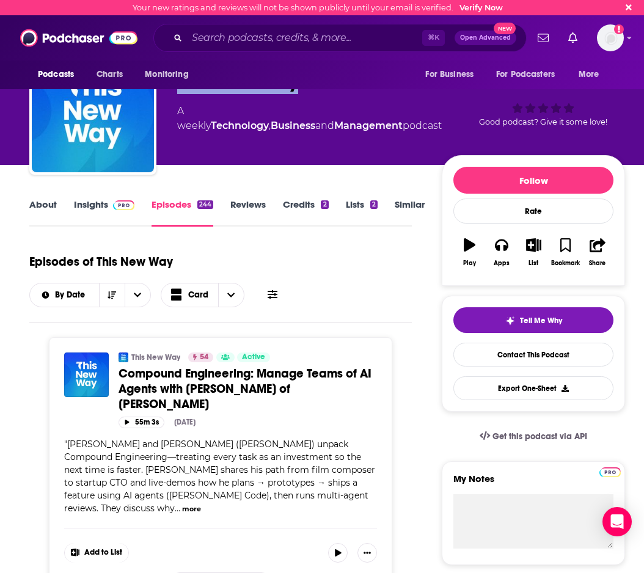
click at [97, 207] on link "Insights" at bounding box center [104, 213] width 60 height 28
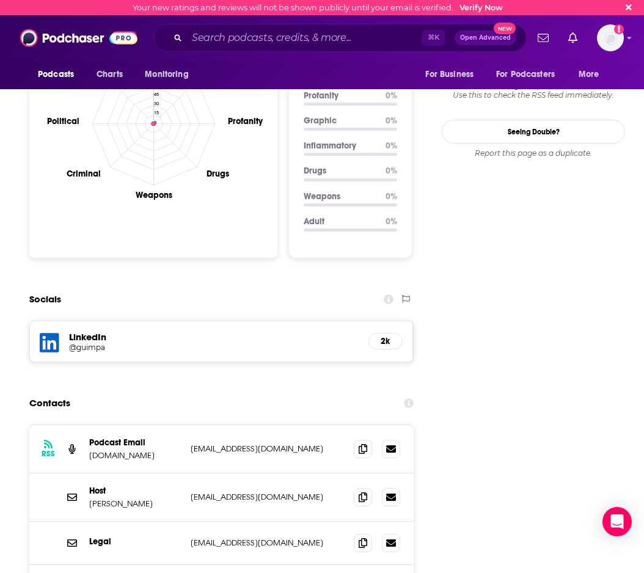
scroll to position [1207, 0]
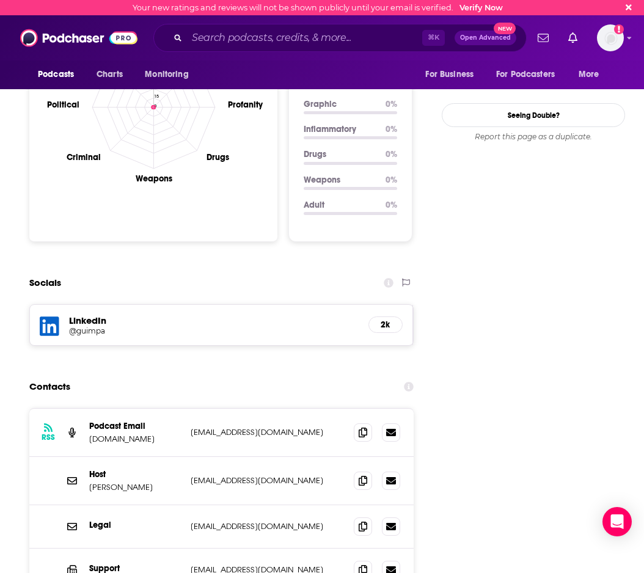
click at [348, 409] on div "RSS Podcast Email [DOMAIN_NAME] [EMAIL_ADDRESS][DOMAIN_NAME] [EMAIL_ADDRESS][DO…" at bounding box center [221, 433] width 384 height 48
click at [360, 427] on icon at bounding box center [363, 432] width 9 height 10
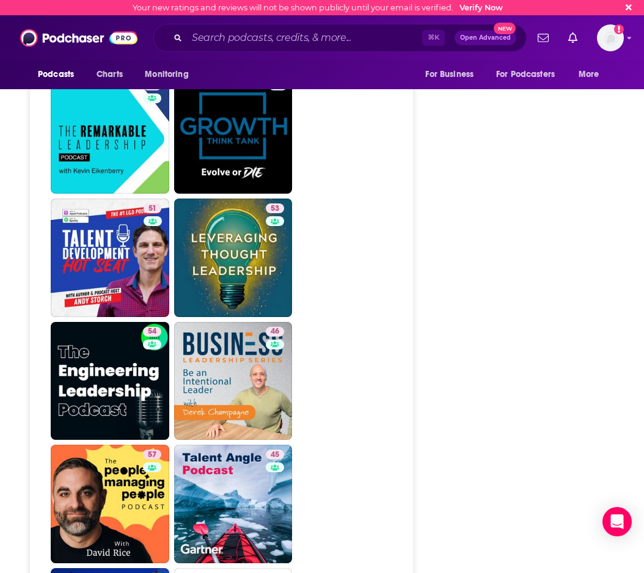
scroll to position [2363, 0]
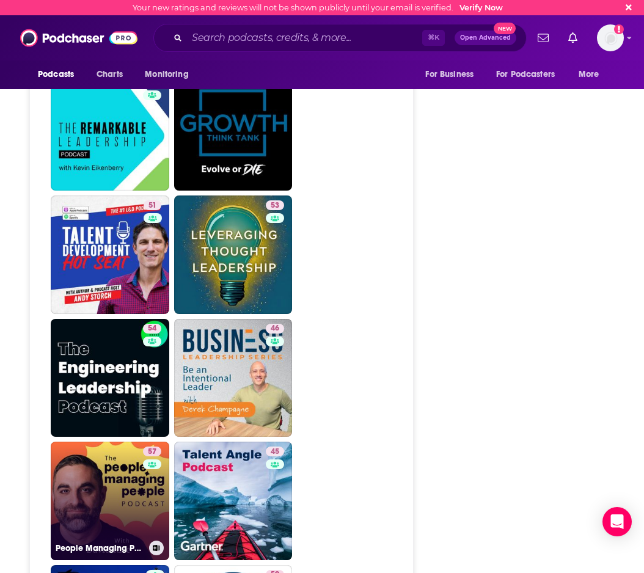
click at [133, 445] on link "57 People Managing People" at bounding box center [110, 501] width 119 height 119
type input "[URL][DOMAIN_NAME]"
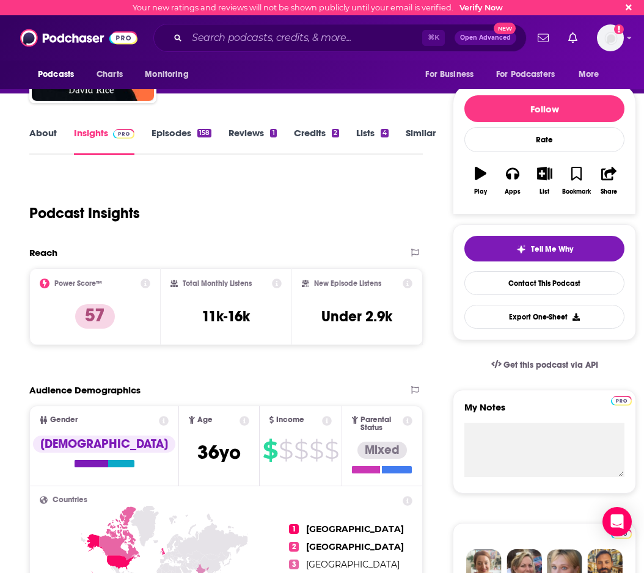
scroll to position [107, 0]
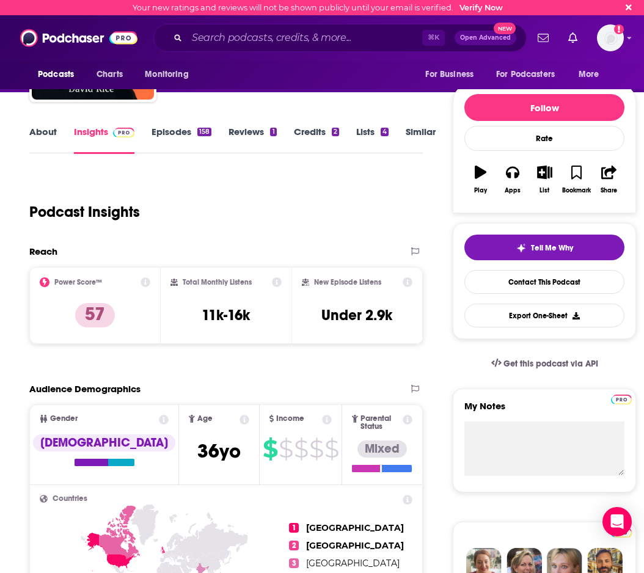
click at [171, 135] on link "Episodes 158" at bounding box center [182, 140] width 60 height 28
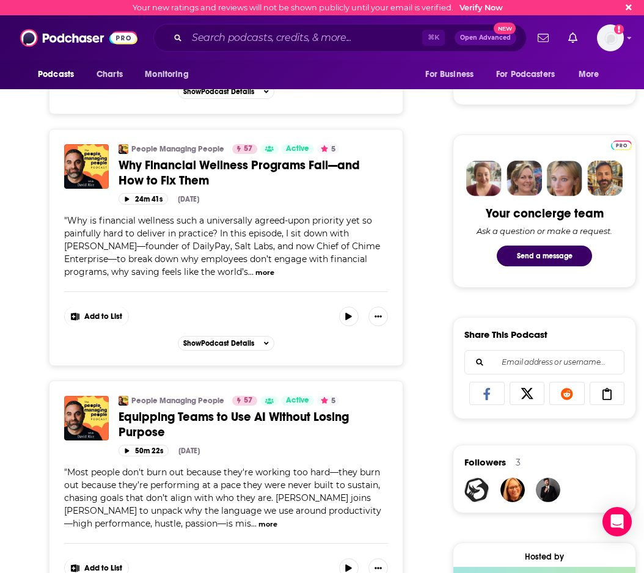
scroll to position [503, 0]
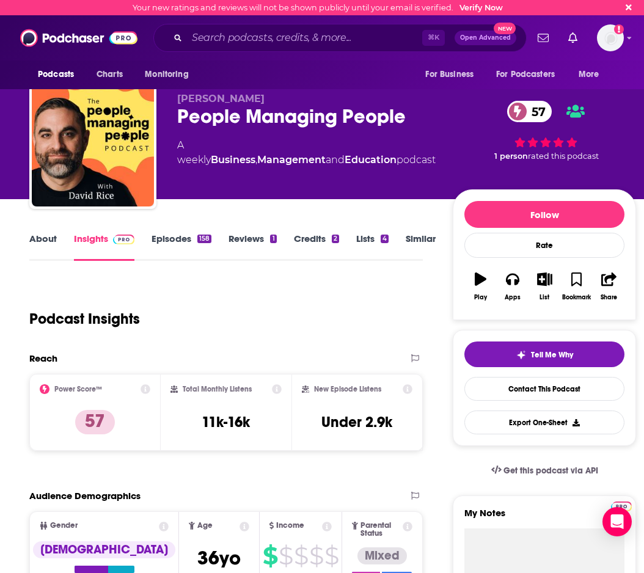
type input "[URL][DOMAIN_NAME]"
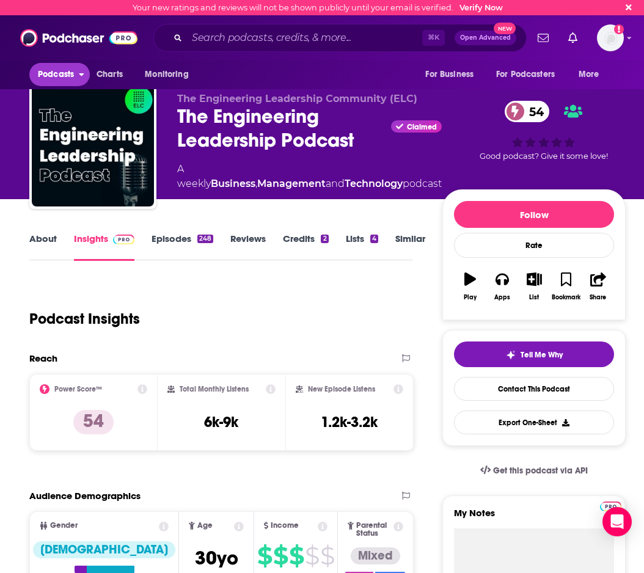
click at [70, 70] on span "Podcasts" at bounding box center [56, 74] width 36 height 17
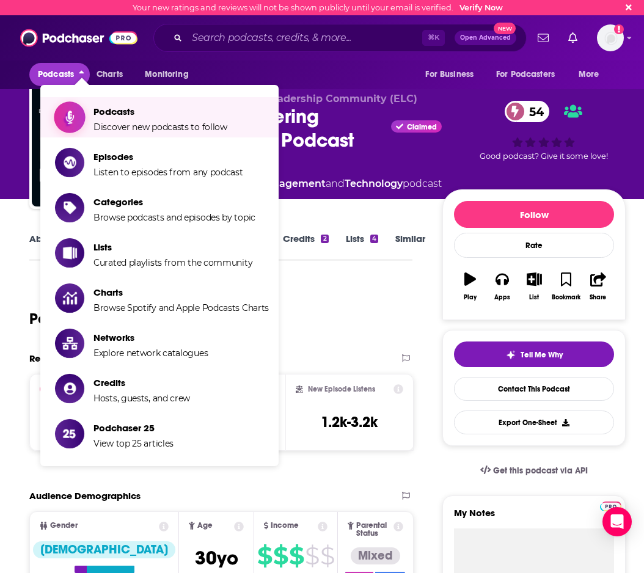
click at [132, 121] on span "Podcasts Discover new podcasts to follow" at bounding box center [160, 117] width 134 height 31
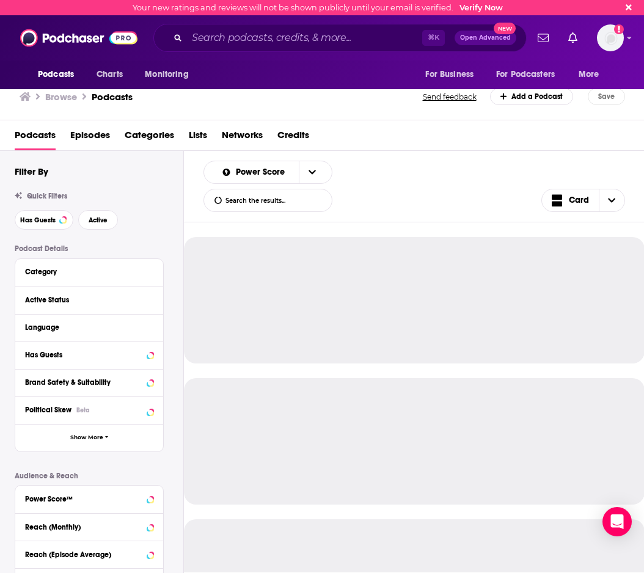
click at [154, 139] on span "Categories" at bounding box center [149, 137] width 49 height 25
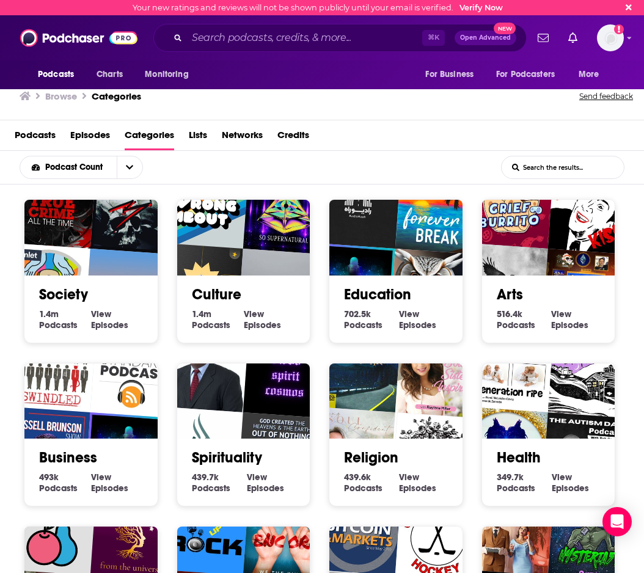
click at [548, 166] on input "List Search Input" at bounding box center [563, 167] width 122 height 22
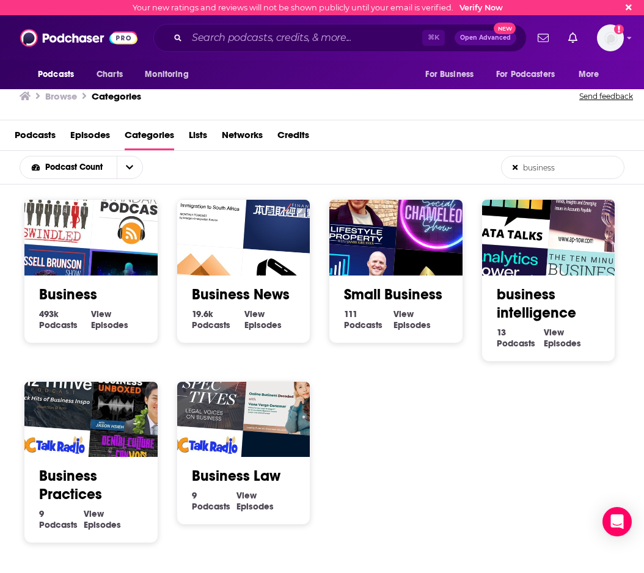
type input "business"
click at [100, 261] on img "Podcasting Made Simple" at bounding box center [126, 291] width 85 height 85
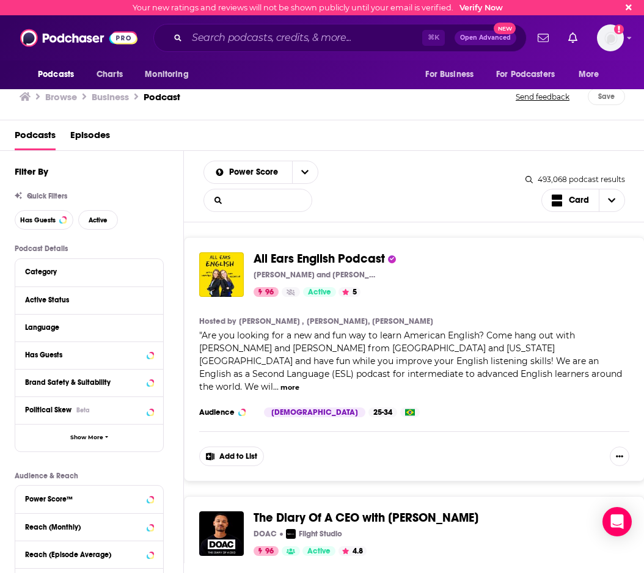
click at [260, 207] on input "List Search Input" at bounding box center [258, 200] width 108 height 22
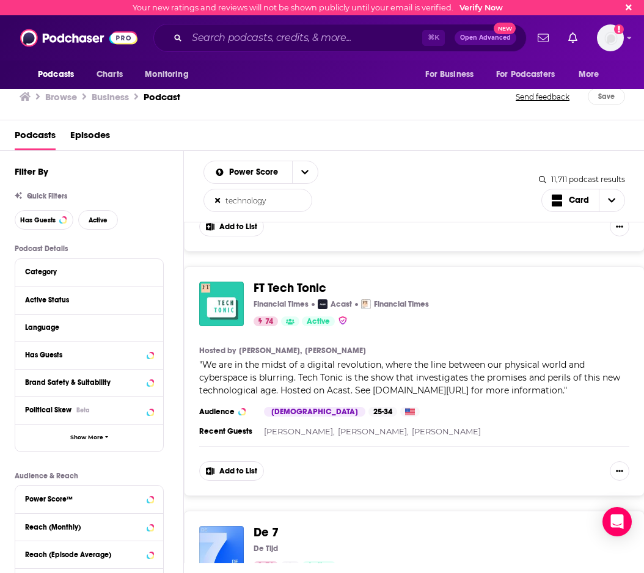
scroll to position [2153, 0]
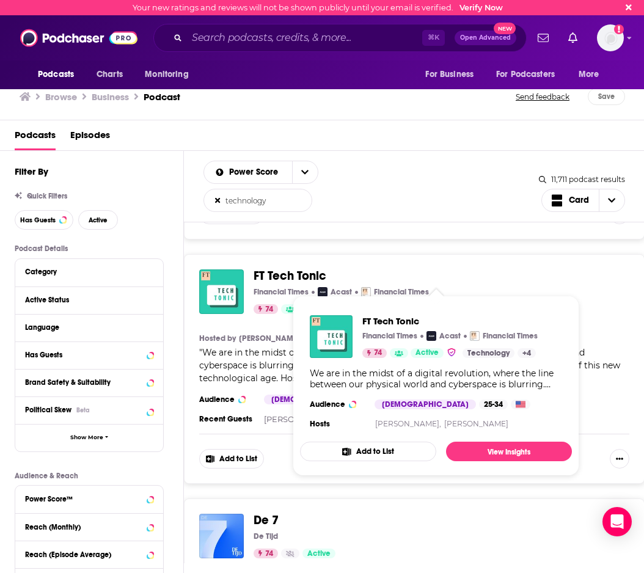
type input "technology"
click at [279, 272] on span "FT Tech Tonic" at bounding box center [290, 275] width 73 height 15
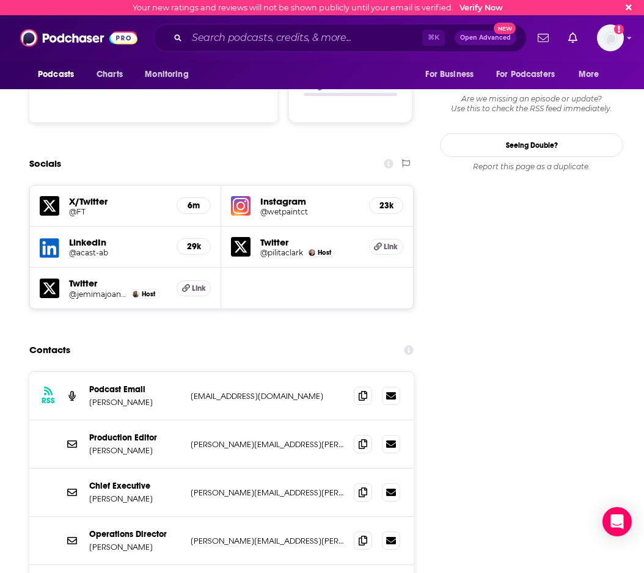
scroll to position [1363, 0]
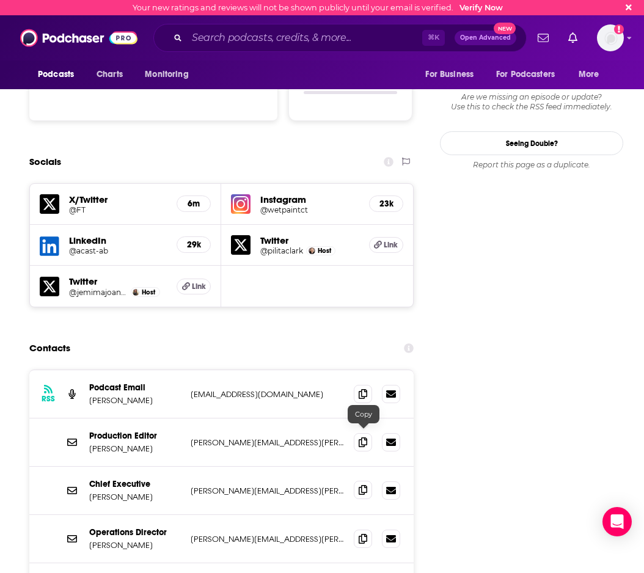
click at [364, 485] on icon at bounding box center [363, 490] width 9 height 10
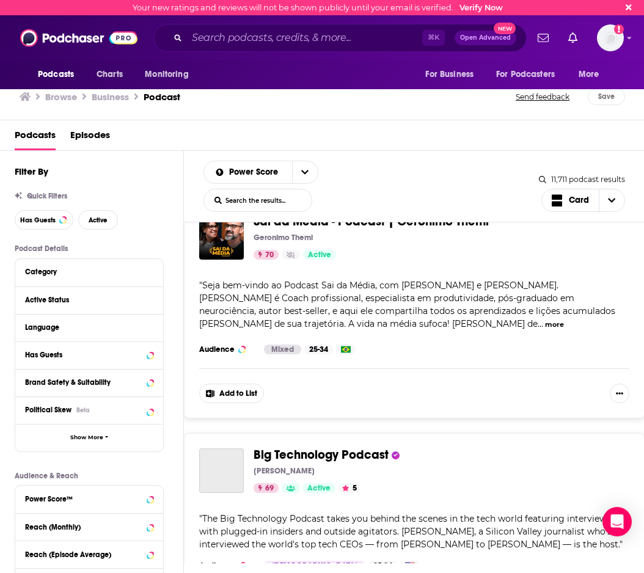
scroll to position [4175, 0]
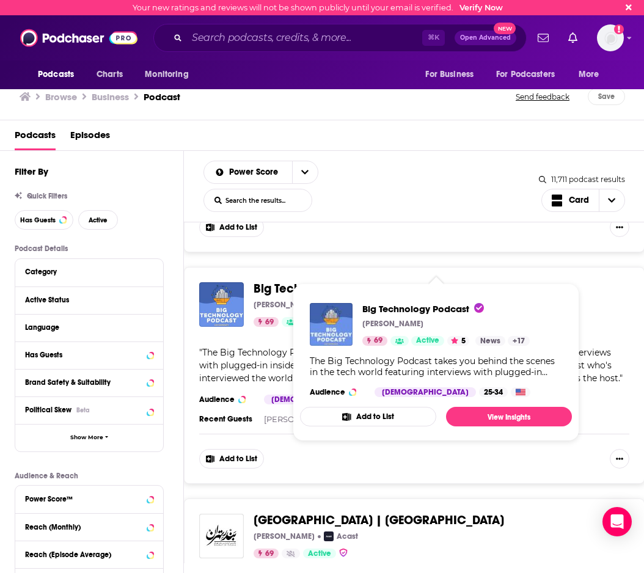
click at [284, 281] on span "Big Technology Podcast" at bounding box center [321, 288] width 135 height 15
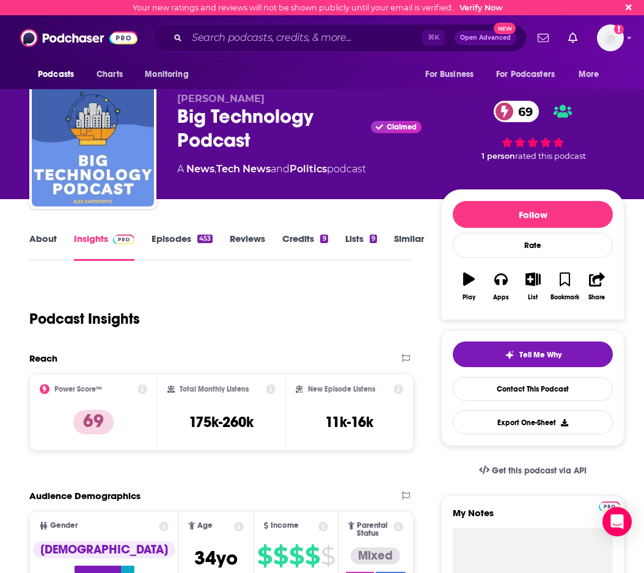
click at [166, 243] on link "Episodes 453" at bounding box center [182, 247] width 61 height 28
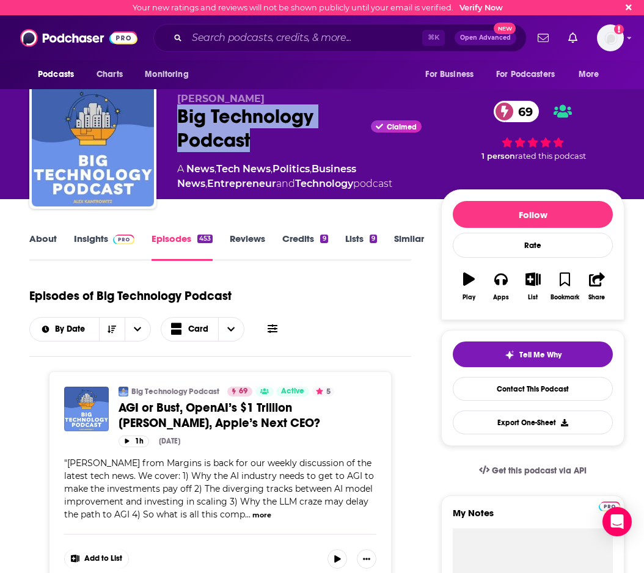
drag, startPoint x: 181, startPoint y: 112, endPoint x: 257, endPoint y: 137, distance: 80.2
click at [257, 137] on div "Big Technology Podcast Claimed 69" at bounding box center [299, 128] width 244 height 48
copy h2 "Big Technology Podcast"
click at [100, 238] on link "Insights" at bounding box center [104, 247] width 60 height 28
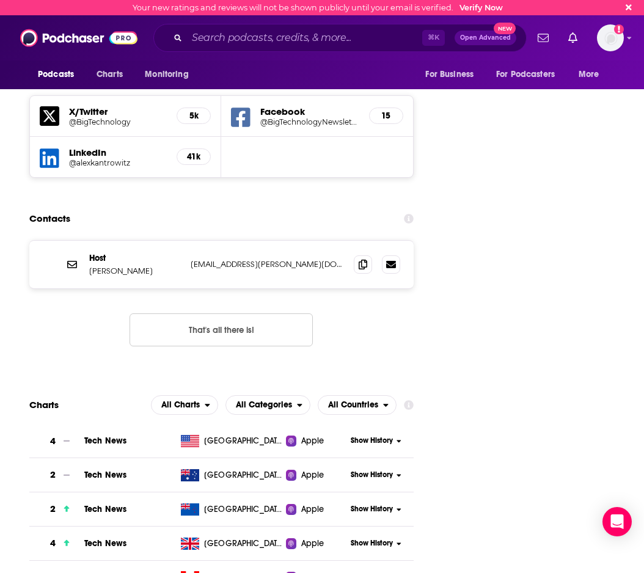
scroll to position [1439, 0]
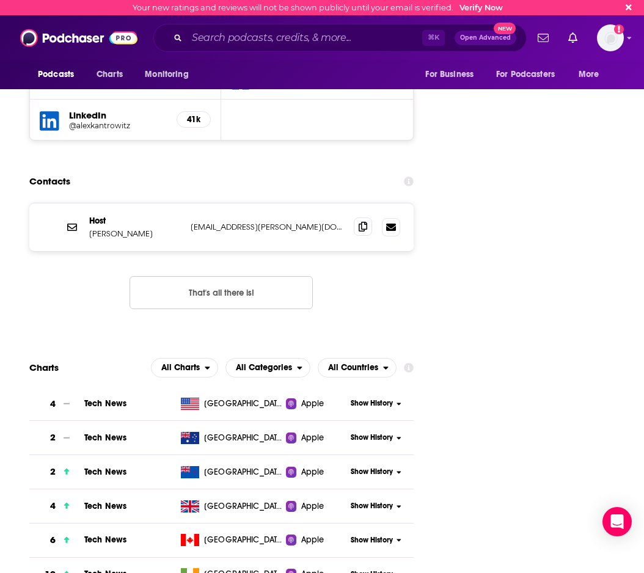
drag, startPoint x: 353, startPoint y: 161, endPoint x: 361, endPoint y: 155, distance: 10.5
click at [354, 203] on div "Host [PERSON_NAME] [PERSON_NAME][EMAIL_ADDRESS][PERSON_NAME][DOMAIN_NAME] [PERS…" at bounding box center [221, 227] width 384 height 48
click at [361, 222] on icon at bounding box center [363, 227] width 9 height 10
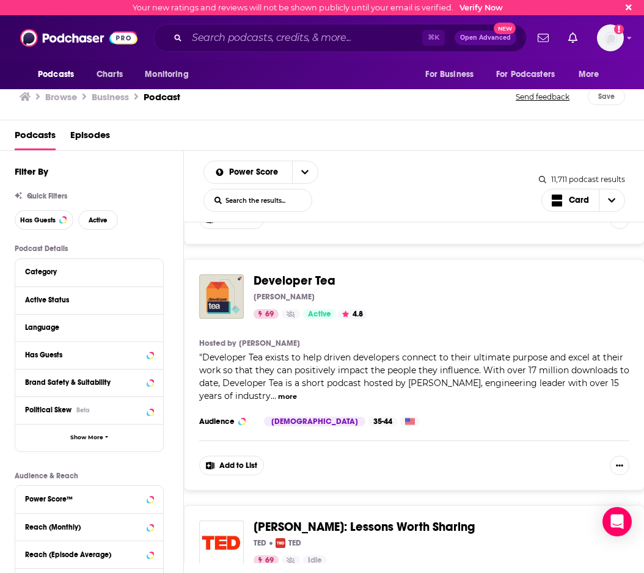
scroll to position [4634, 0]
click at [288, 392] on button "more" at bounding box center [287, 397] width 19 height 10
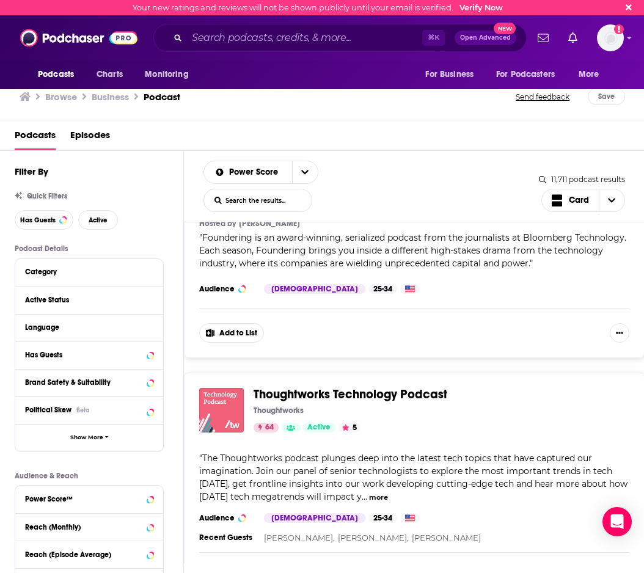
scroll to position [10317, 0]
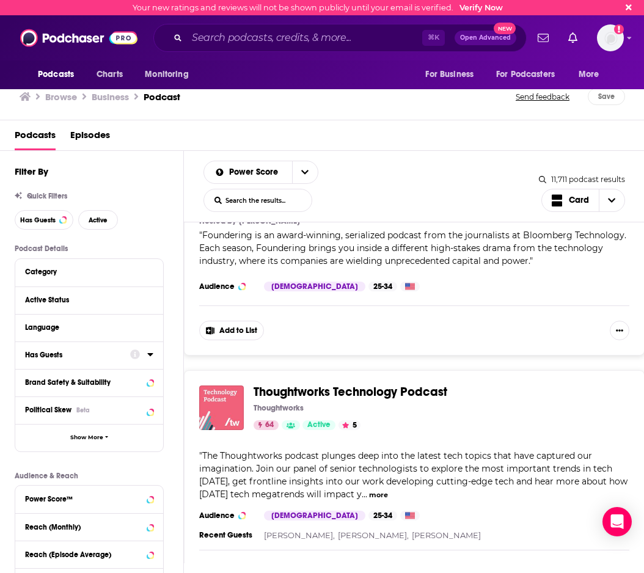
click at [334, 403] on div "Thoughtworks" at bounding box center [437, 408] width 366 height 10
click at [333, 384] on span "Thoughtworks Technology Podcast" at bounding box center [351, 391] width 194 height 15
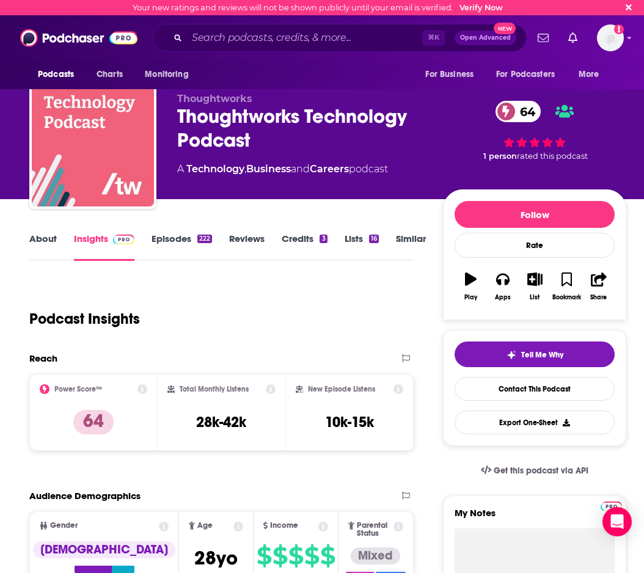
click at [179, 119] on div "Thoughtworks Technology Podcast 64" at bounding box center [300, 128] width 246 height 48
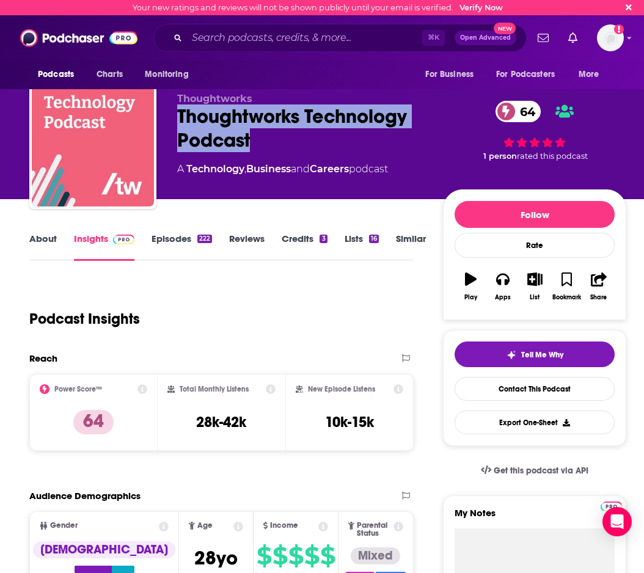
drag, startPoint x: 177, startPoint y: 115, endPoint x: 276, endPoint y: 150, distance: 104.1
click at [276, 150] on div "Thoughtworks Technology Podcast 64" at bounding box center [300, 128] width 246 height 48
copy h2 "Thoughtworks Technology Podcast"
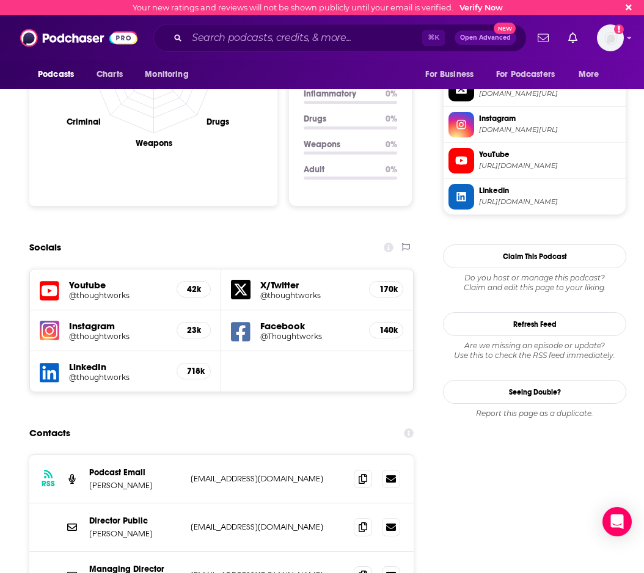
scroll to position [1188, 0]
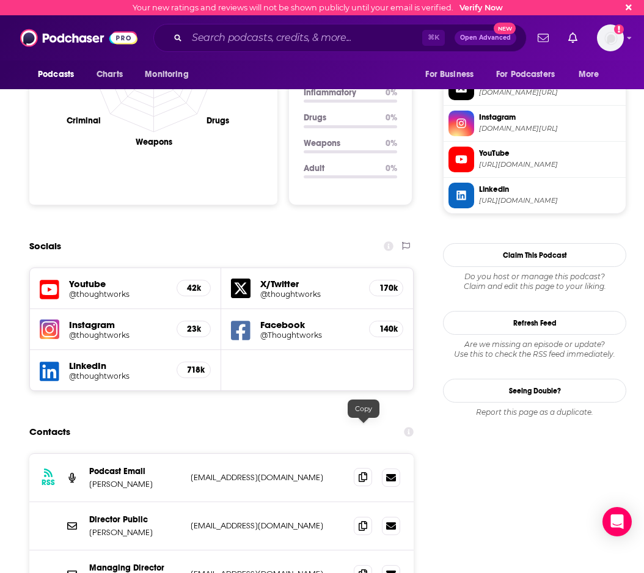
click at [365, 472] on icon at bounding box center [363, 477] width 9 height 10
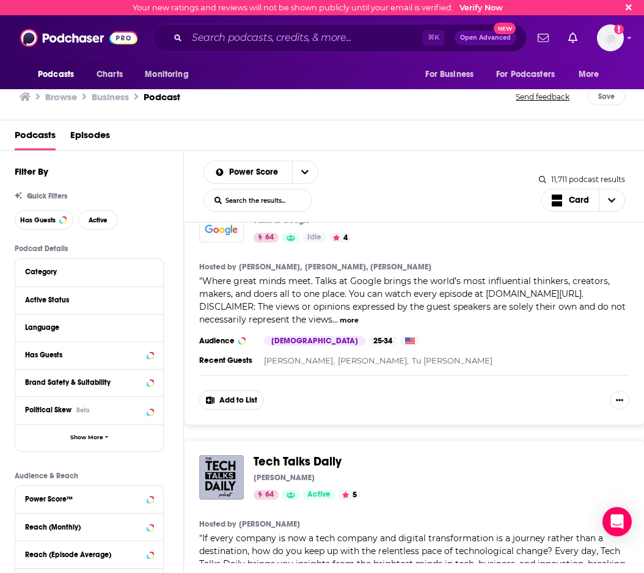
scroll to position [11309, 0]
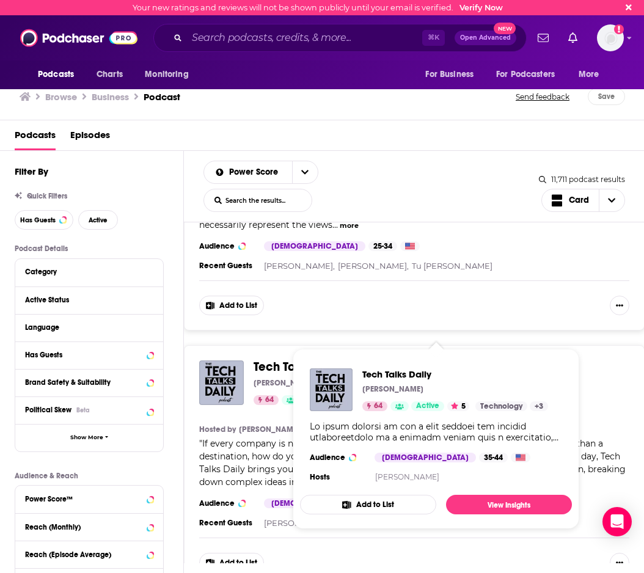
click at [267, 359] on span "Tech Talks Daily" at bounding box center [298, 366] width 88 height 15
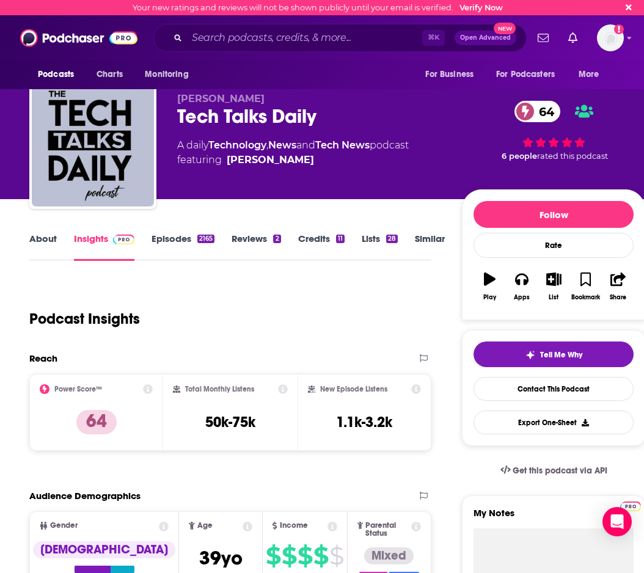
click at [170, 249] on link "Episodes 2165" at bounding box center [183, 247] width 63 height 28
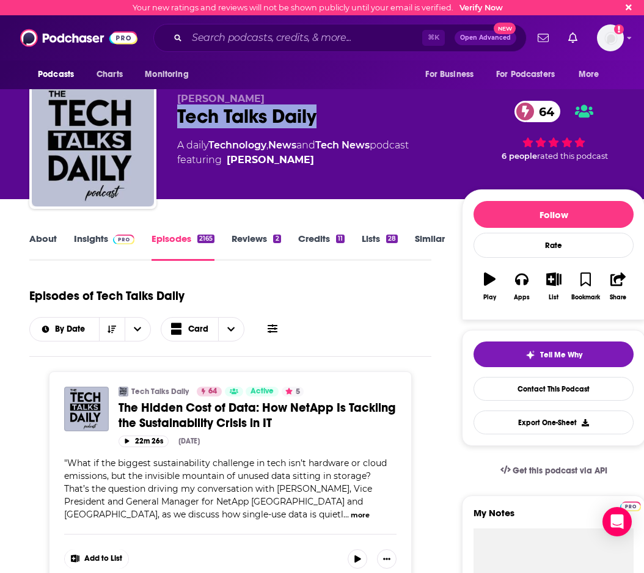
drag, startPoint x: 170, startPoint y: 120, endPoint x: 332, endPoint y: 119, distance: 161.3
click at [332, 119] on div "Neil C. Hughes Tech Talks Daily 64 A daily Technology , News and Tech News podc…" at bounding box center [337, 148] width 616 height 132
copy h2 "Tech Talks Daily"
click at [91, 243] on link "Insights" at bounding box center [104, 247] width 60 height 28
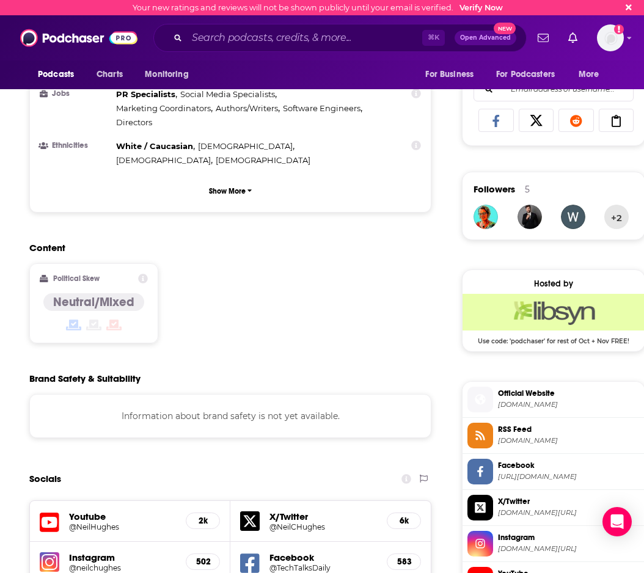
scroll to position [1014, 0]
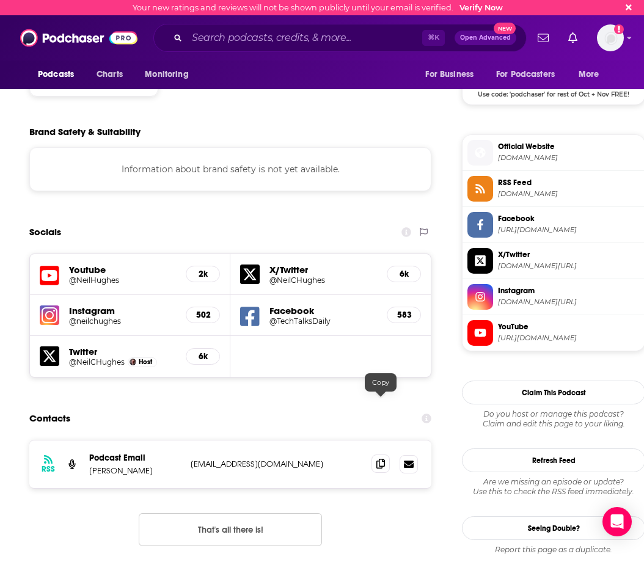
click at [377, 459] on icon at bounding box center [380, 464] width 9 height 10
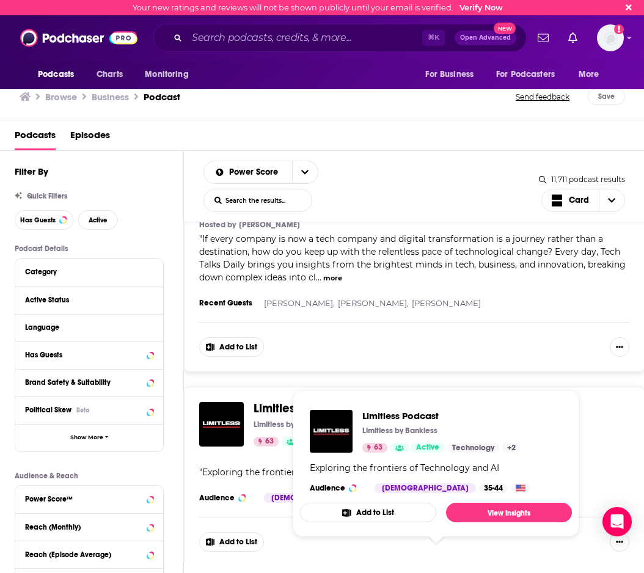
scroll to position [11556, 0]
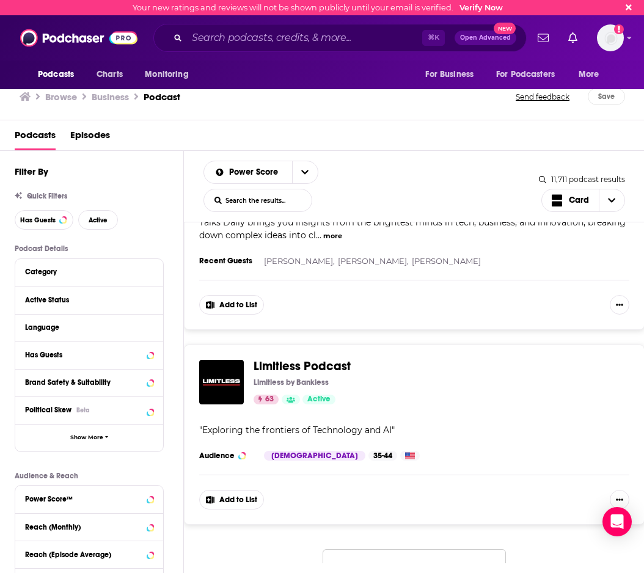
click at [263, 521] on div "Think Fast Talk Smart: Communication Techniques Matt Abrahams, Think Fast Talk …" at bounding box center [414, 392] width 461 height 341
click at [390, 549] on button "Load More..." at bounding box center [414, 565] width 183 height 33
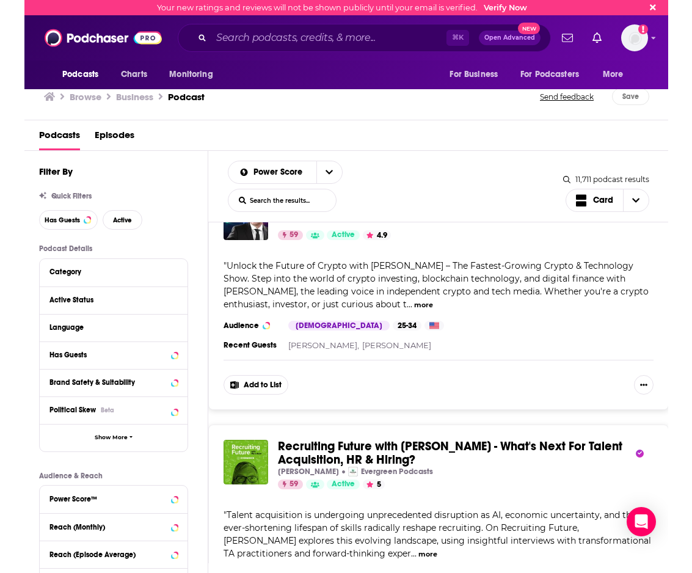
scroll to position [17436, 0]
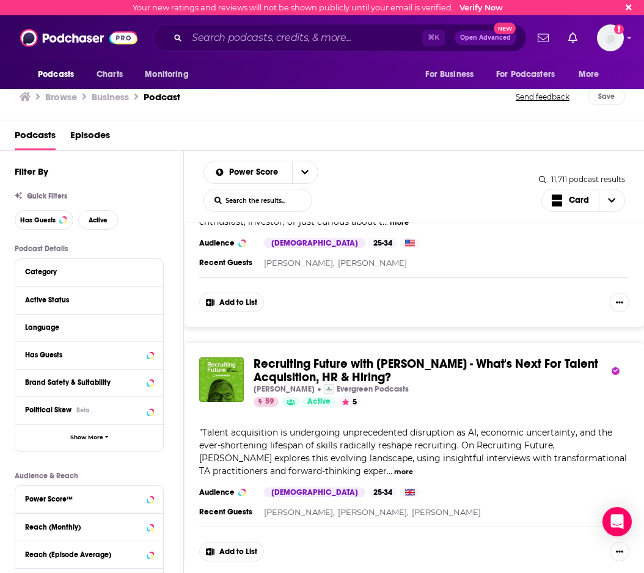
click at [340, 356] on span "Recruiting Future with [PERSON_NAME] - What's Next For Talent Acquisition, HR &…" at bounding box center [426, 370] width 345 height 29
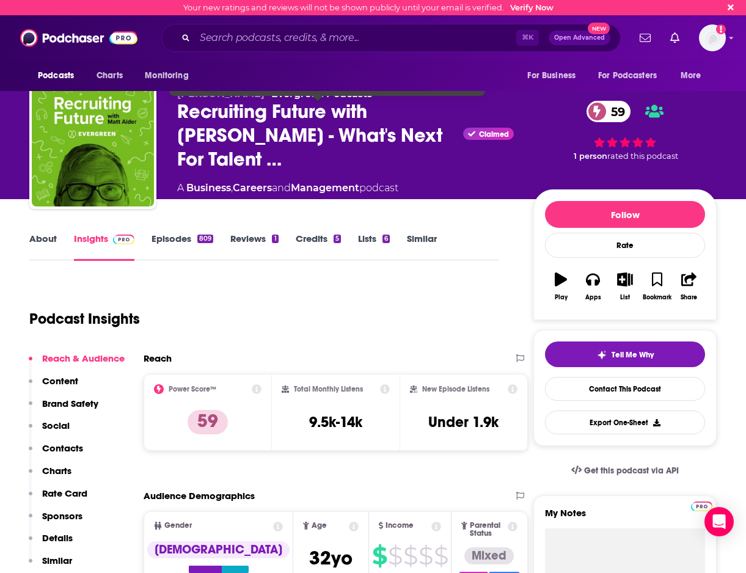
drag, startPoint x: 188, startPoint y: 159, endPoint x: 128, endPoint y: 165, distance: 60.1
click at [183, 164] on span "Recruiting Future with Matt Alder - What's Next For Talent …" at bounding box center [317, 135] width 281 height 71
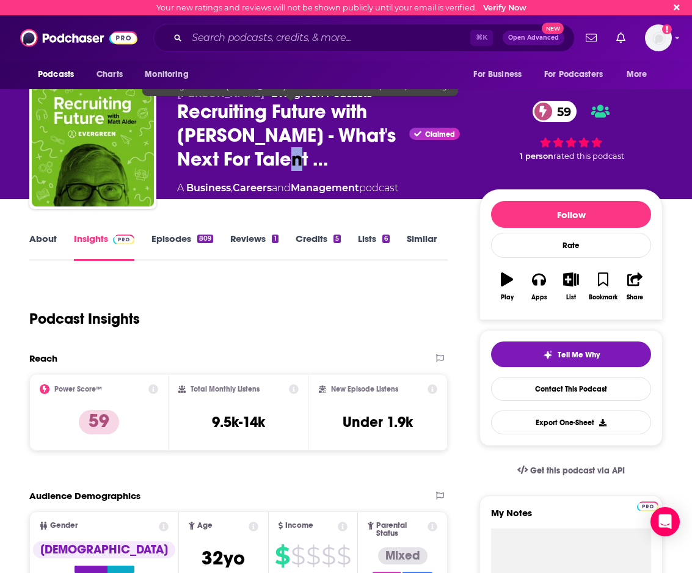
click at [270, 159] on span "Recruiting Future with Matt Alder - What's Next For Talent …" at bounding box center [290, 135] width 227 height 71
click at [178, 110] on span "Recruiting Future with Matt Alder - What's Next For Talent …" at bounding box center [290, 135] width 227 height 71
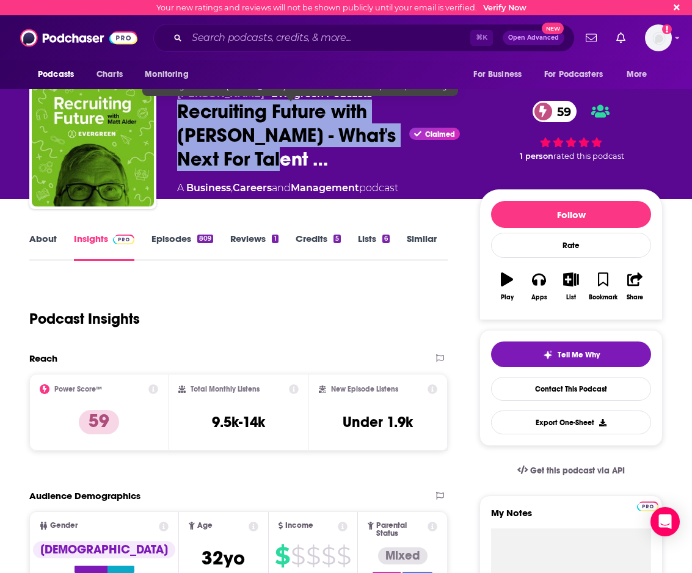
drag, startPoint x: 180, startPoint y: 108, endPoint x: 263, endPoint y: 153, distance: 94.6
click at [263, 153] on span "Recruiting Future with Matt Alder - What's Next For Talent …" at bounding box center [290, 135] width 227 height 71
copy h2 "Recruiting Future with Matt Alder - What's Next For Talent"
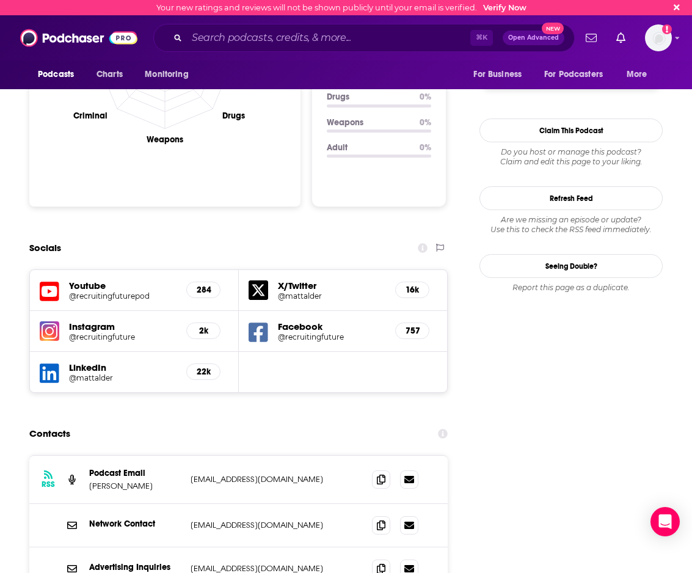
scroll to position [1351, 0]
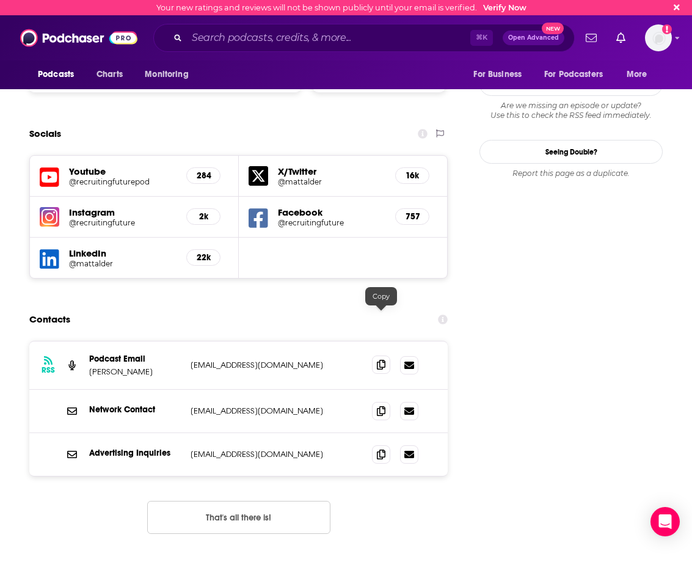
click at [372, 356] on span at bounding box center [381, 365] width 18 height 18
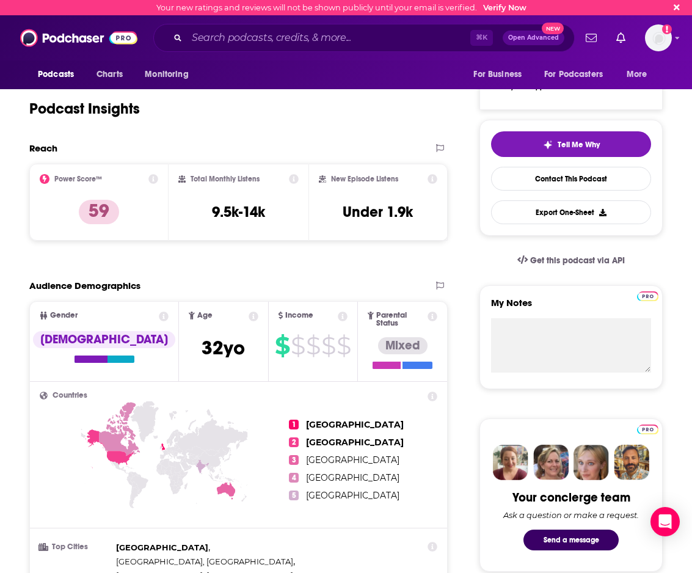
scroll to position [0, 0]
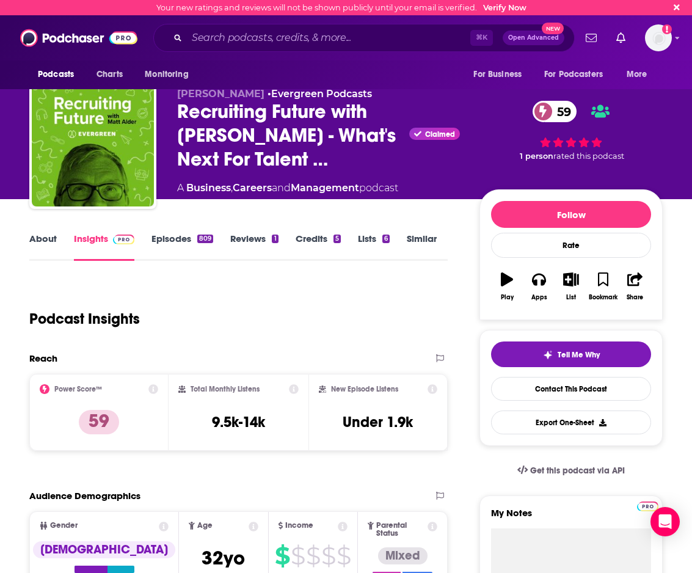
click at [185, 246] on link "Episodes 809" at bounding box center [183, 247] width 62 height 28
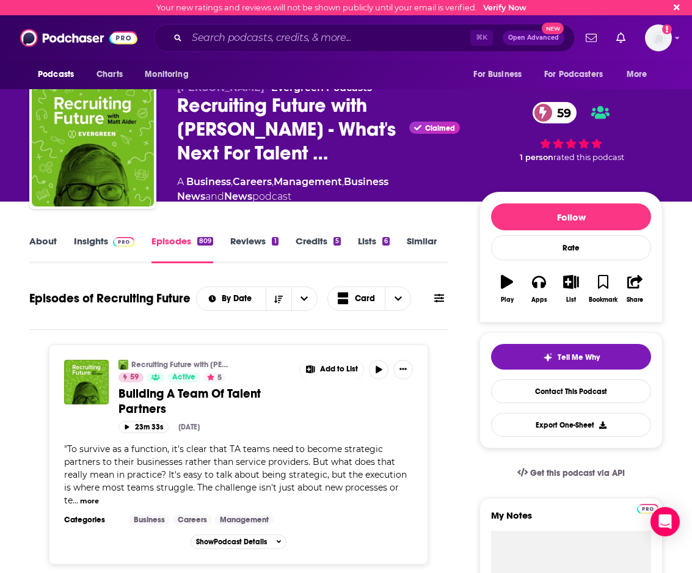
click at [306, 243] on link "Credits 5" at bounding box center [318, 249] width 45 height 28
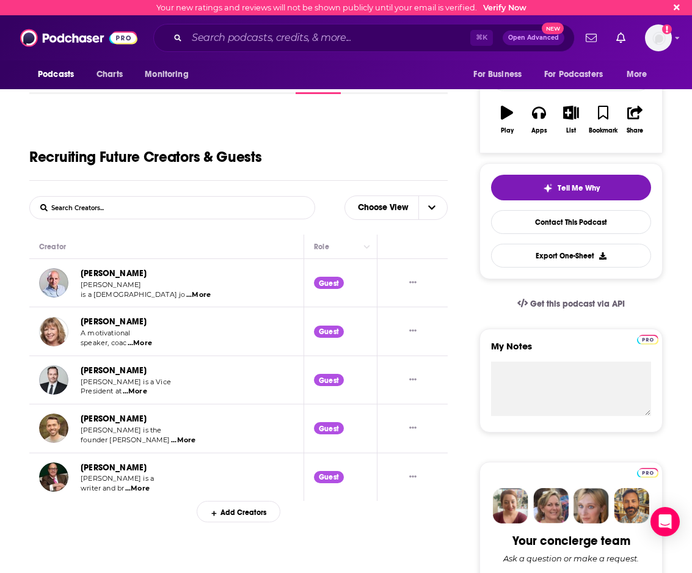
scroll to position [174, 0]
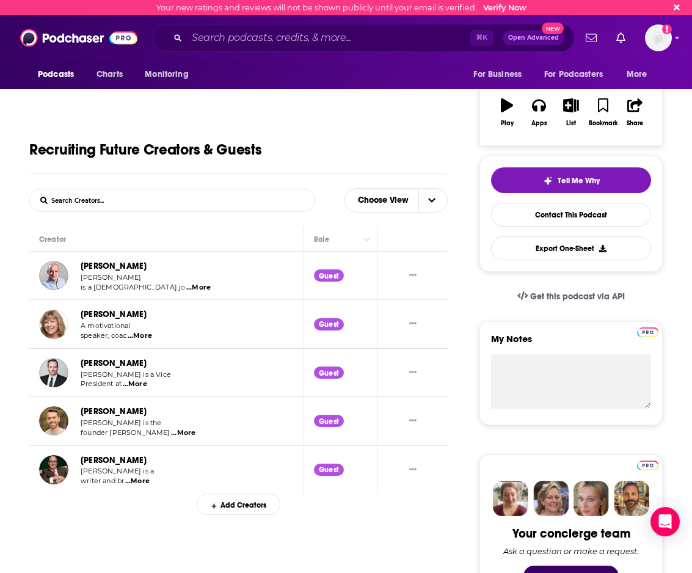
click at [171, 433] on span "...More" at bounding box center [183, 433] width 24 height 10
click at [137, 389] on span "...More" at bounding box center [135, 384] width 24 height 10
click at [137, 338] on span "...More" at bounding box center [140, 336] width 24 height 10
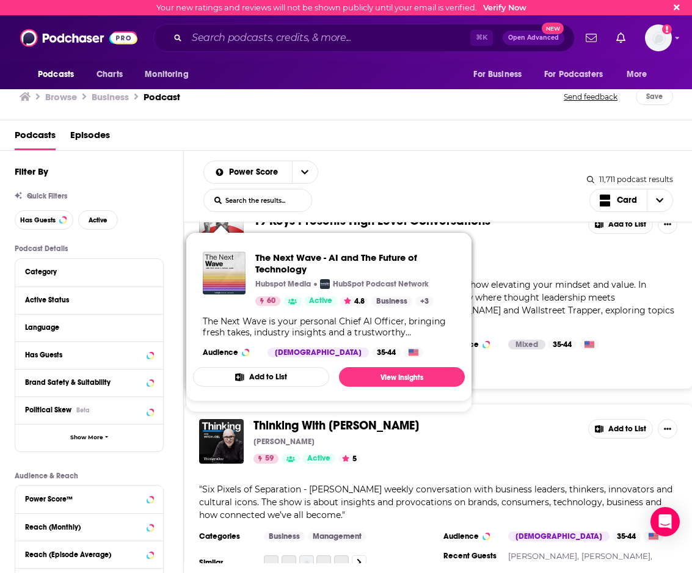
scroll to position [14686, 0]
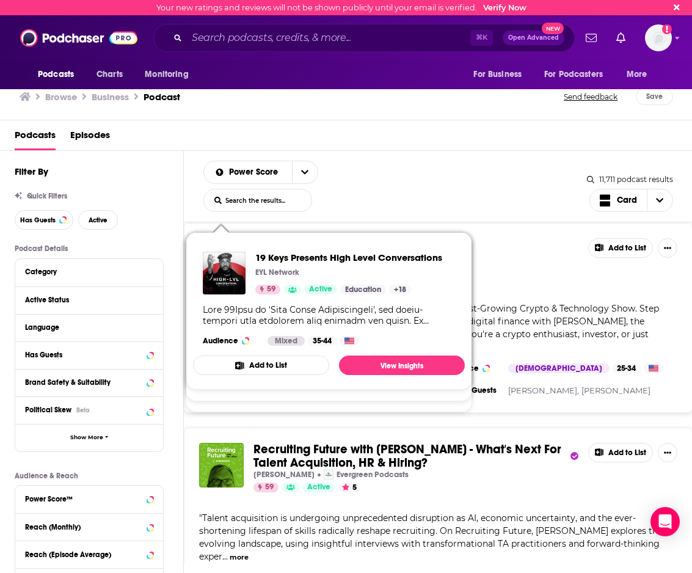
click at [255, 509] on div "Think Fast Talk Smart: Communication Techniques Matt Abrahams, Think Fast Talk …" at bounding box center [438, 392] width 509 height 341
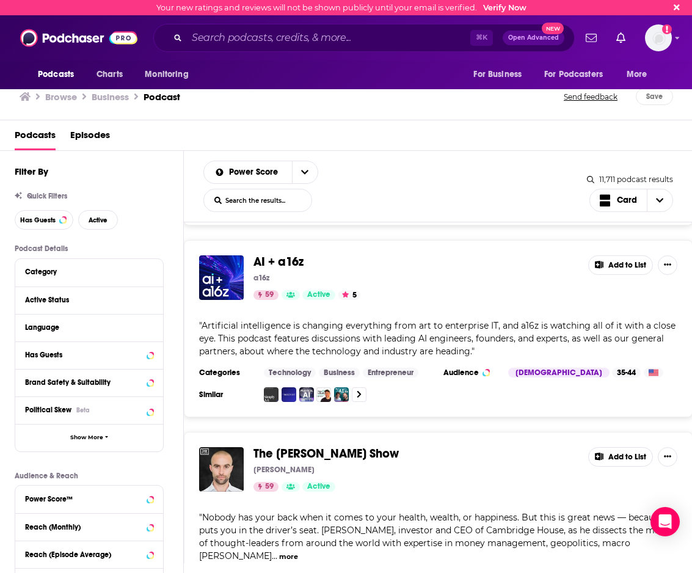
scroll to position [15801, 0]
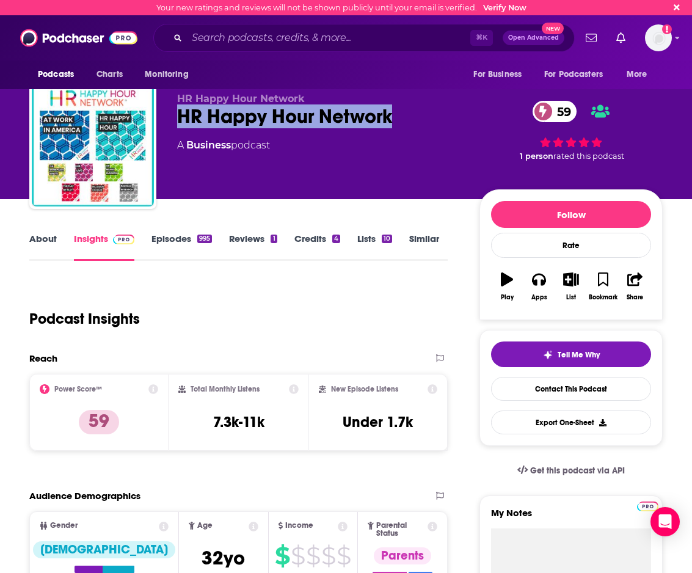
drag, startPoint x: 181, startPoint y: 117, endPoint x: 389, endPoint y: 120, distance: 207.7
click at [389, 120] on div "HR Happy Hour Network 59" at bounding box center [318, 116] width 283 height 24
copy h2 "HR Happy Hour Network"
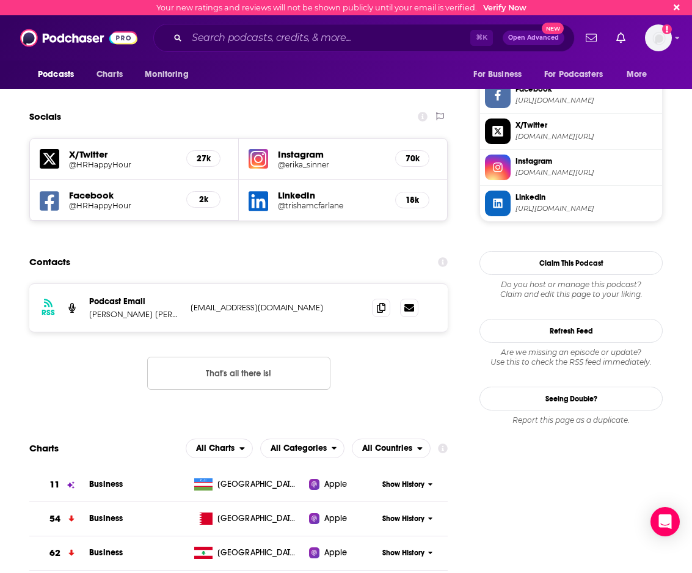
scroll to position [1146, 0]
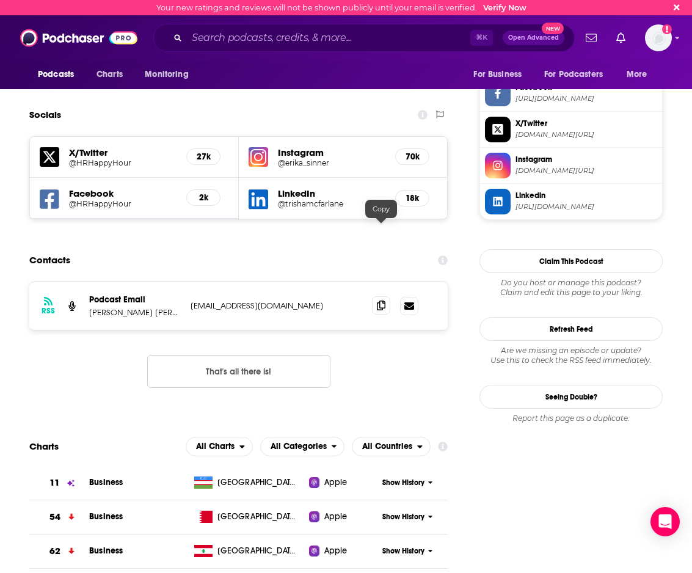
click at [382, 301] on icon at bounding box center [381, 306] width 9 height 10
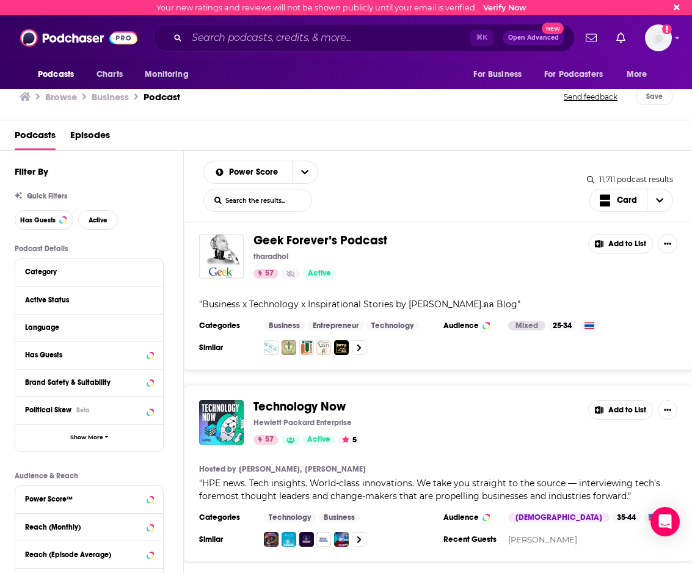
scroll to position [18742, 0]
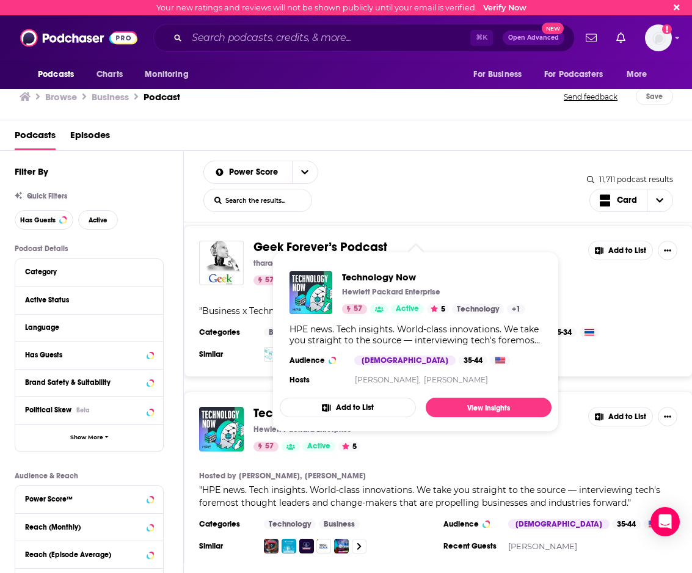
click at [292, 406] on span "Technology Now" at bounding box center [300, 413] width 92 height 15
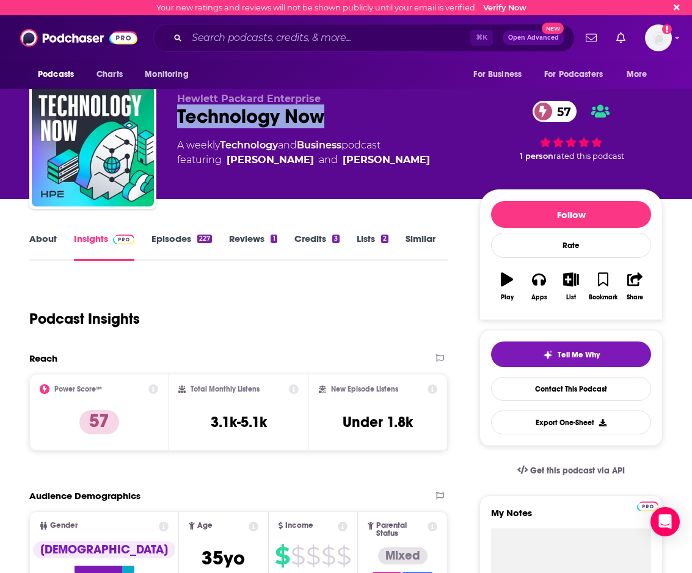
drag, startPoint x: 174, startPoint y: 117, endPoint x: 332, endPoint y: 110, distance: 158.4
click at [332, 110] on div "Hewlett Packard Enterprise Technology Now 57 A weekly Technology and Business p…" at bounding box center [346, 148] width 634 height 132
copy h2 "Technology Now"
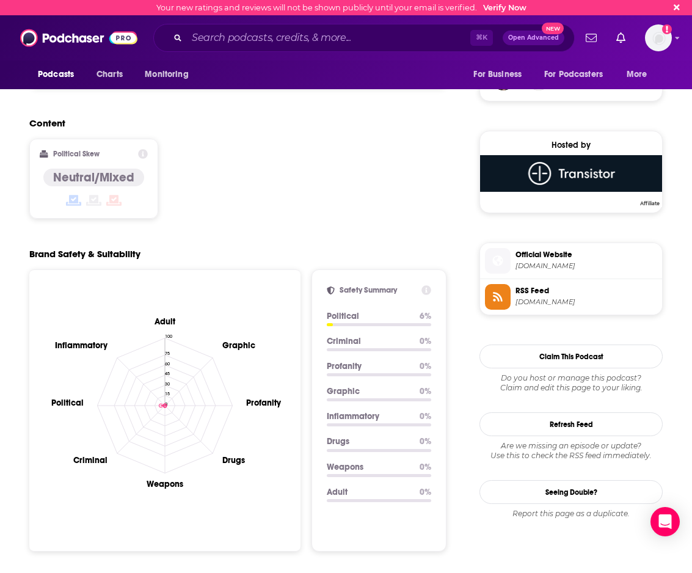
scroll to position [1104, 0]
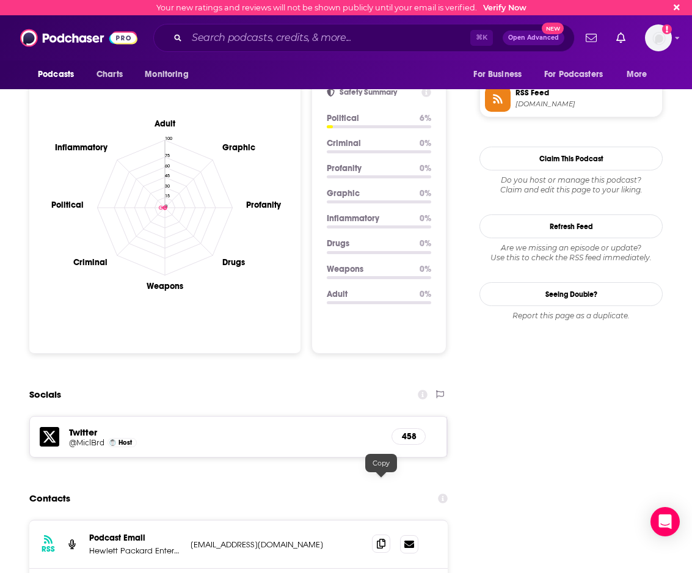
click at [385, 539] on icon at bounding box center [381, 544] width 9 height 10
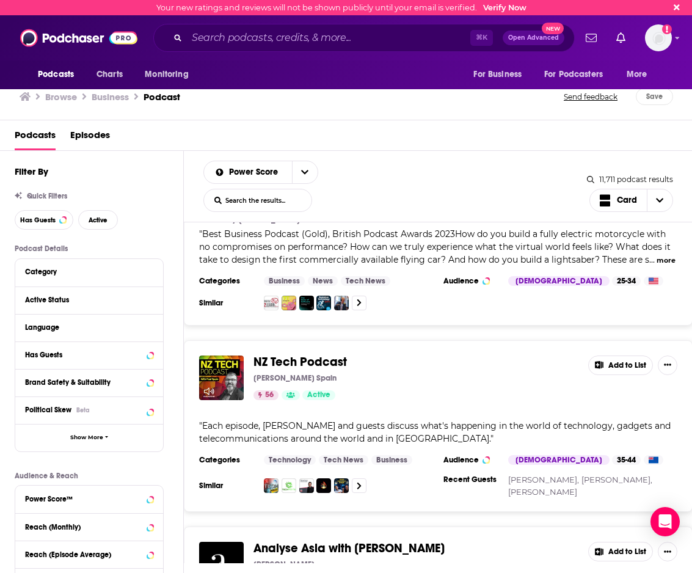
scroll to position [19567, 0]
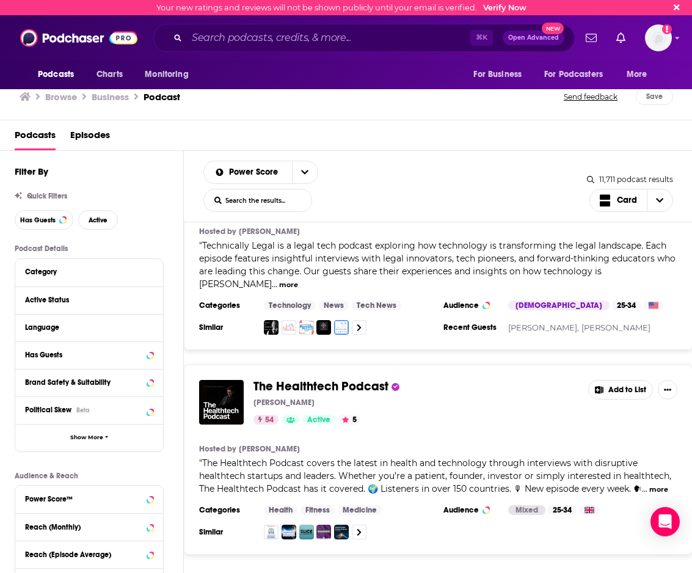
scroll to position [24661, 0]
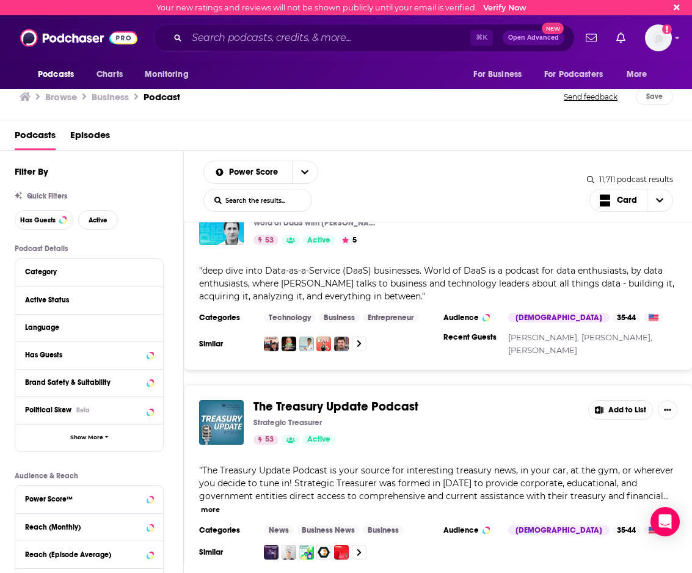
scroll to position [25299, 0]
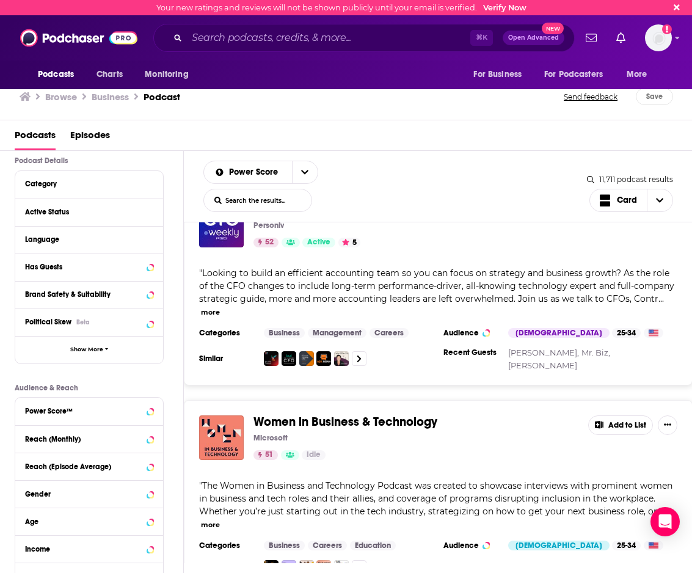
scroll to position [29733, 0]
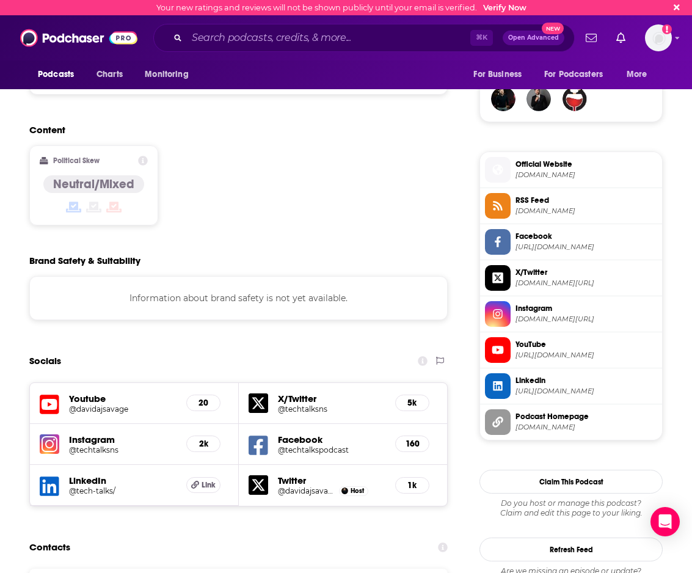
scroll to position [951, 0]
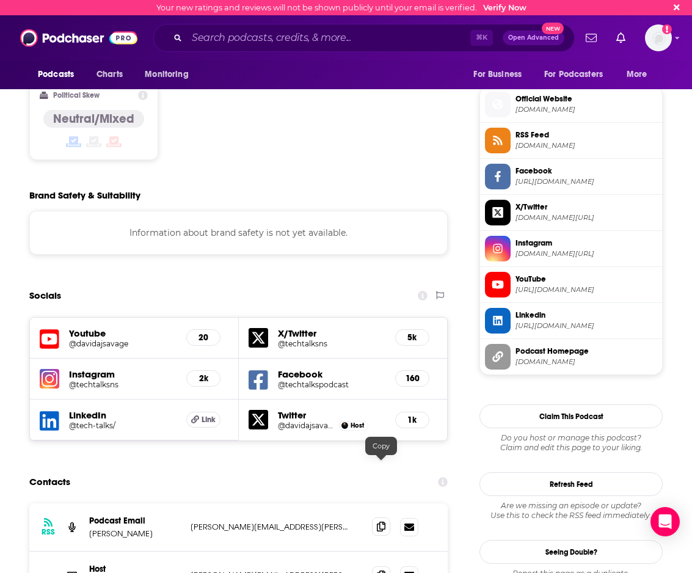
click at [386, 517] on span at bounding box center [381, 526] width 18 height 18
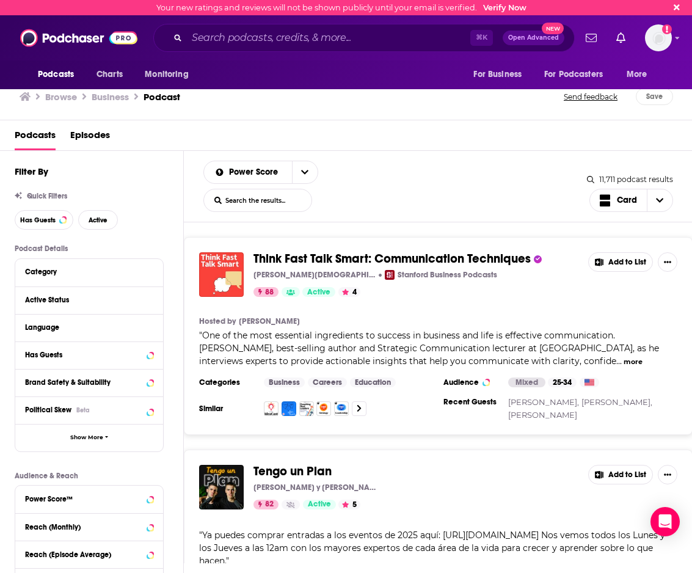
click at [283, 200] on input "List Search Input" at bounding box center [258, 200] width 108 height 22
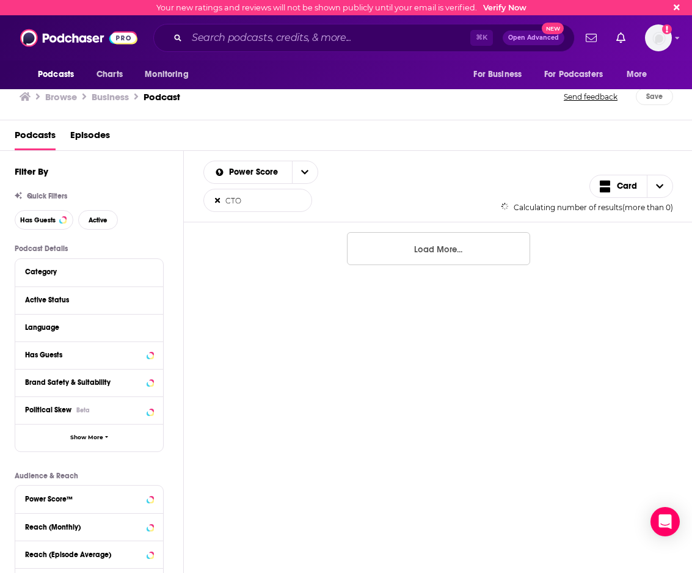
type input "CTO"
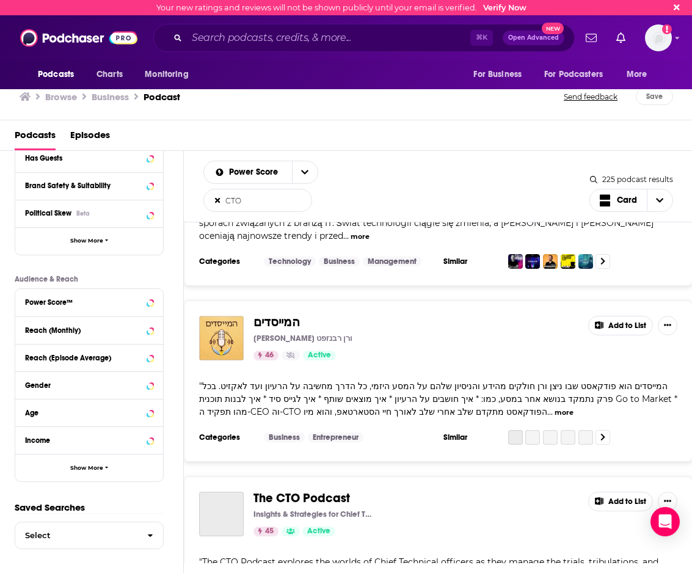
scroll to position [2175, 0]
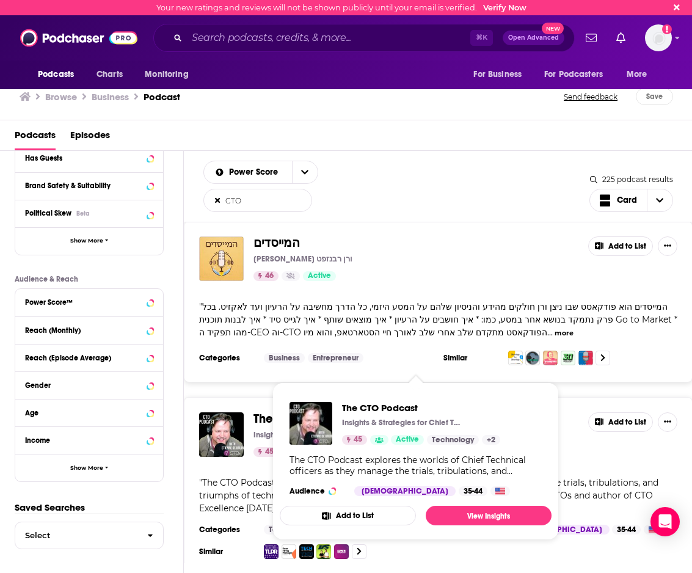
click at [268, 411] on span "The CTO Podcast" at bounding box center [302, 418] width 97 height 15
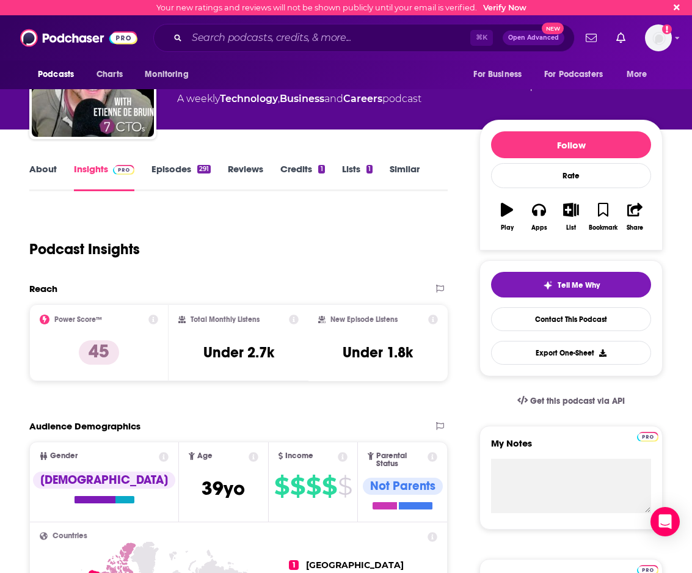
scroll to position [59, 0]
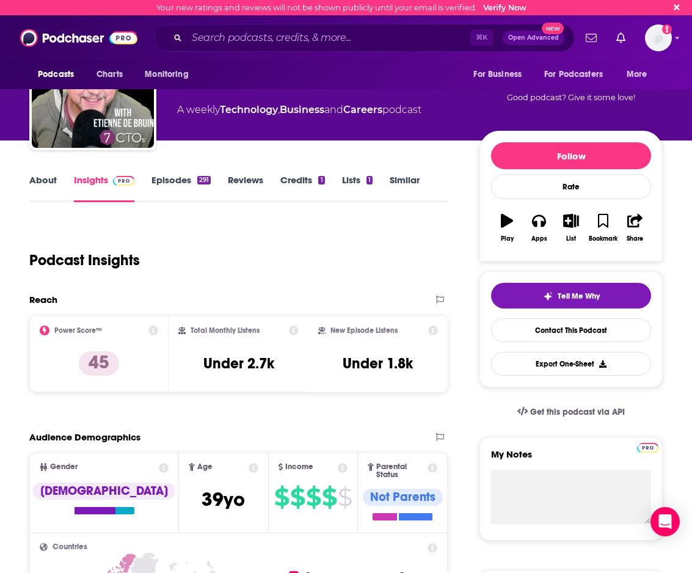
click at [171, 188] on link "Episodes 291" at bounding box center [181, 188] width 59 height 28
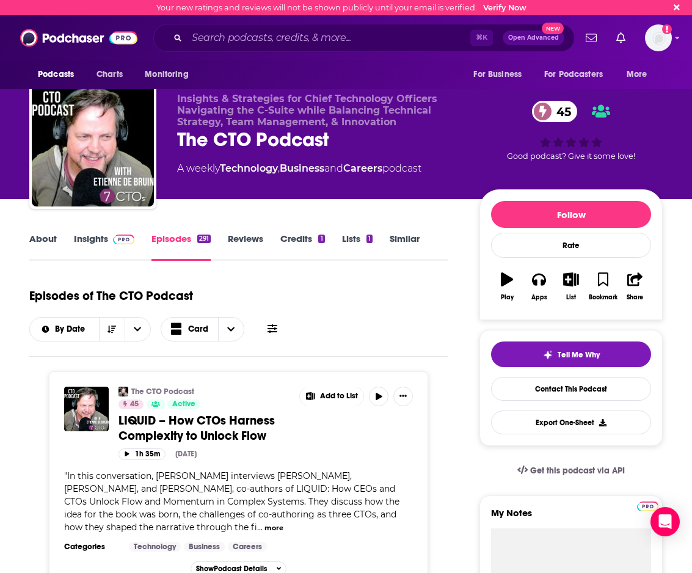
click at [107, 250] on link "Insights" at bounding box center [104, 247] width 60 height 28
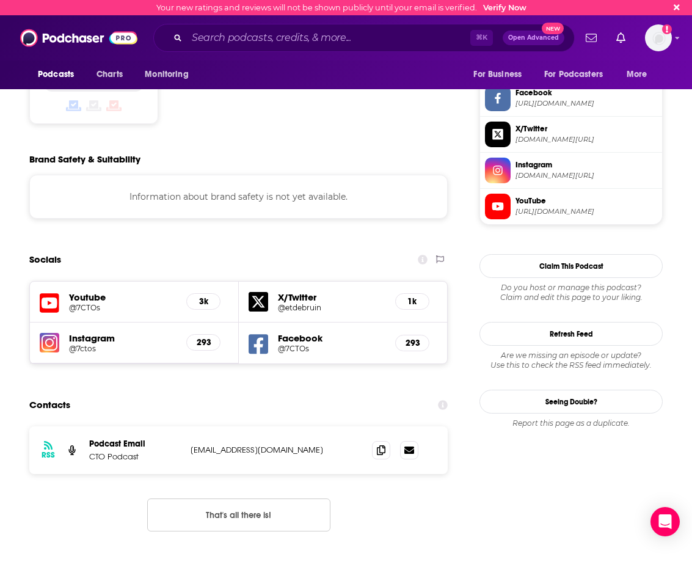
scroll to position [1091, 0]
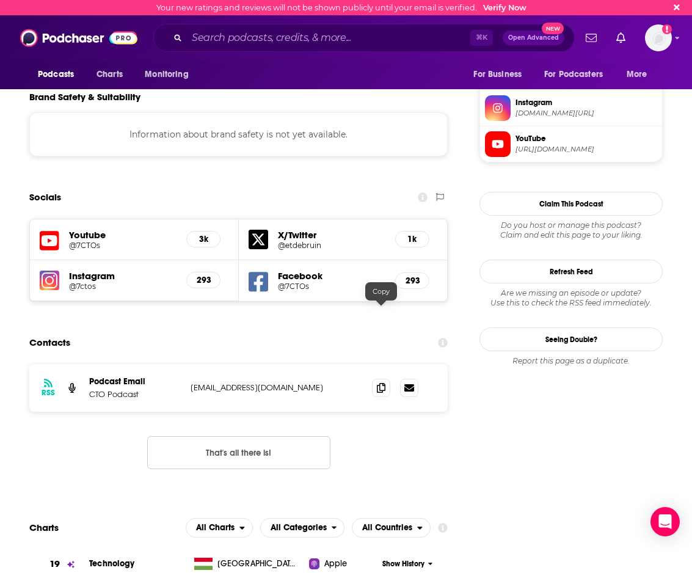
click at [379, 364] on div "RSS Podcast Email CTO Podcast [EMAIL_ADDRESS][DOMAIN_NAME] [EMAIL_ADDRESS][DOMA…" at bounding box center [238, 388] width 419 height 48
click at [380, 378] on span at bounding box center [381, 387] width 18 height 18
